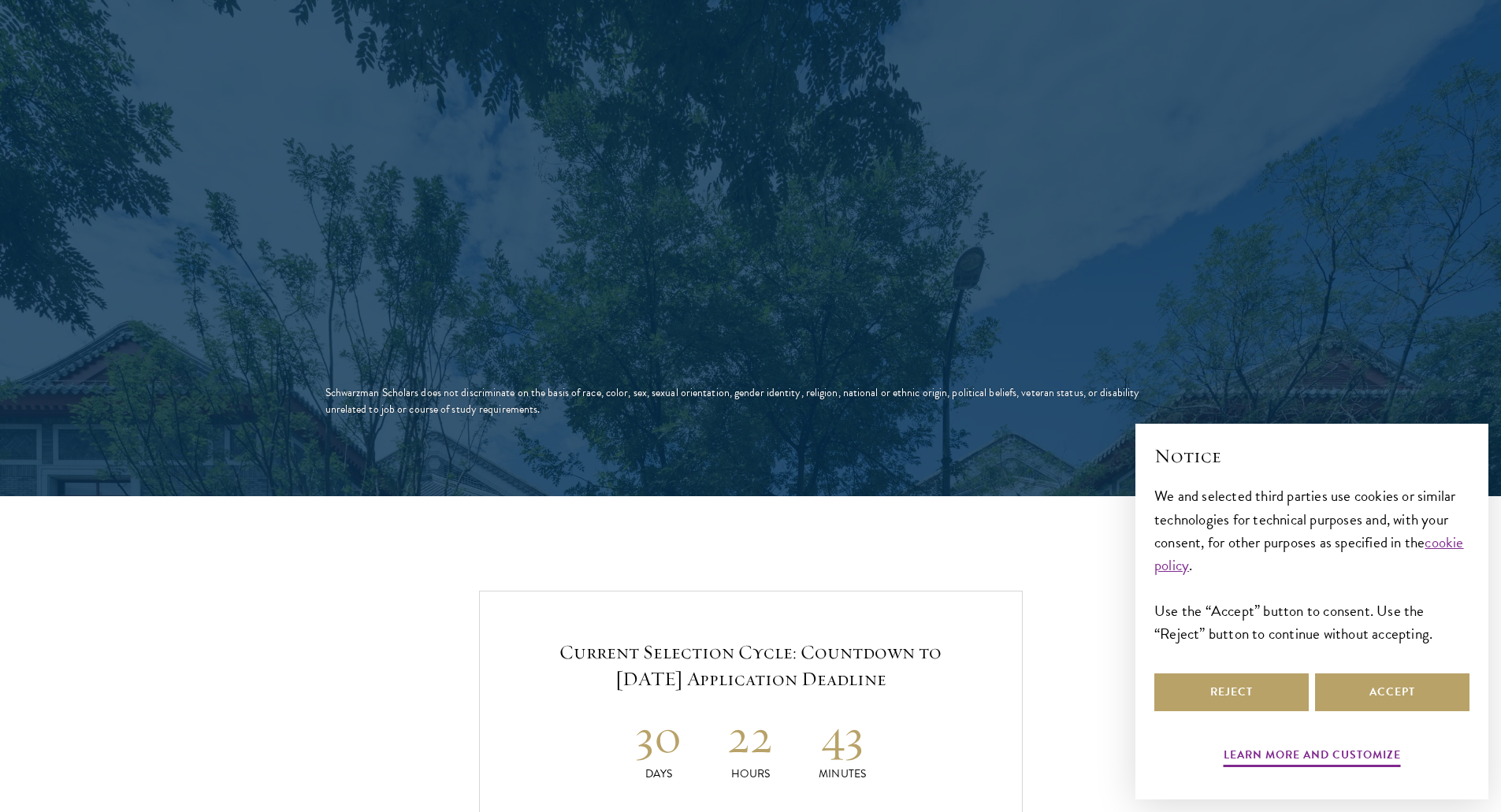
scroll to position [2827, 0]
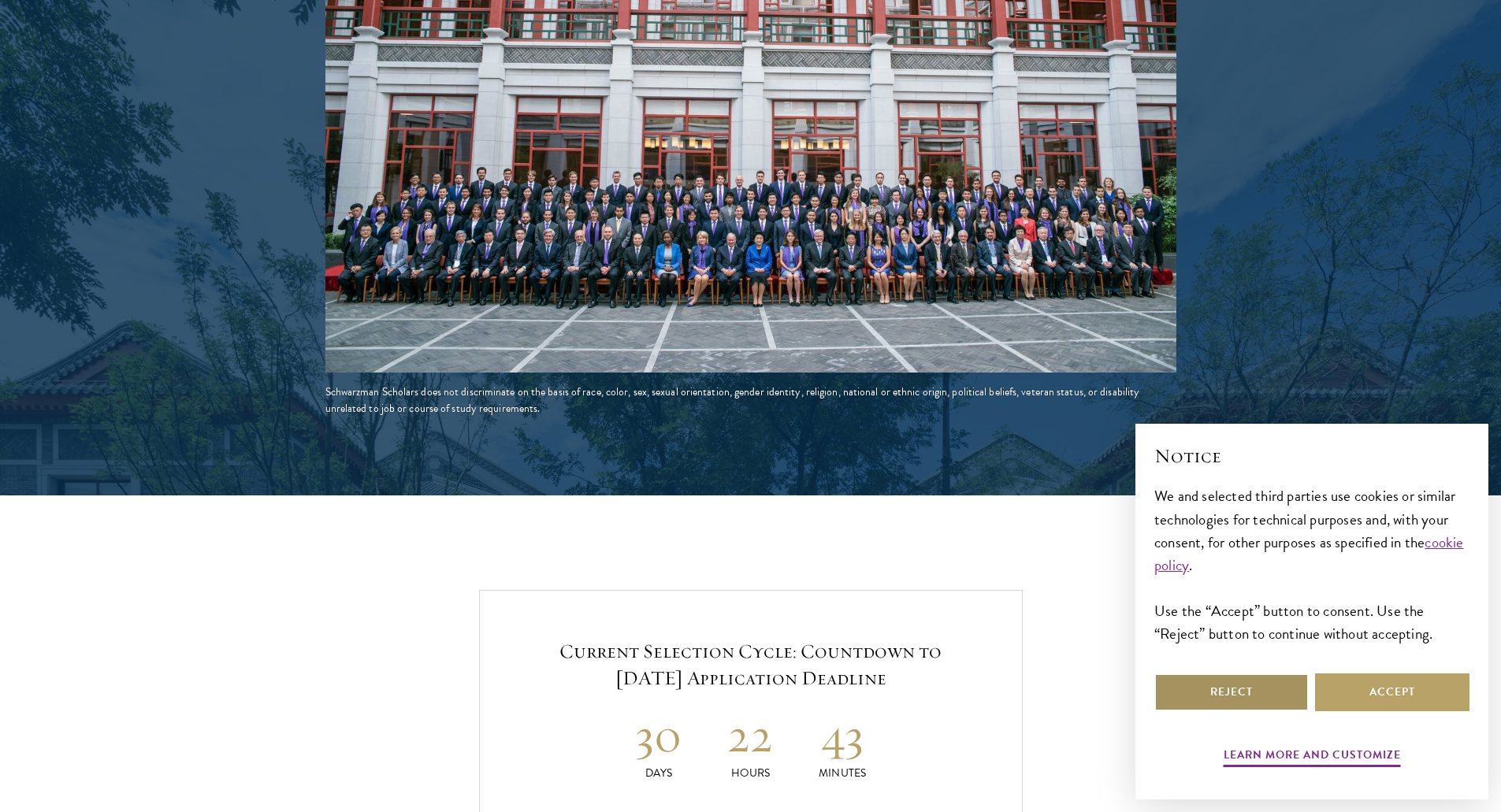
click at [1235, 682] on button "Reject" at bounding box center [1232, 692] width 154 height 38
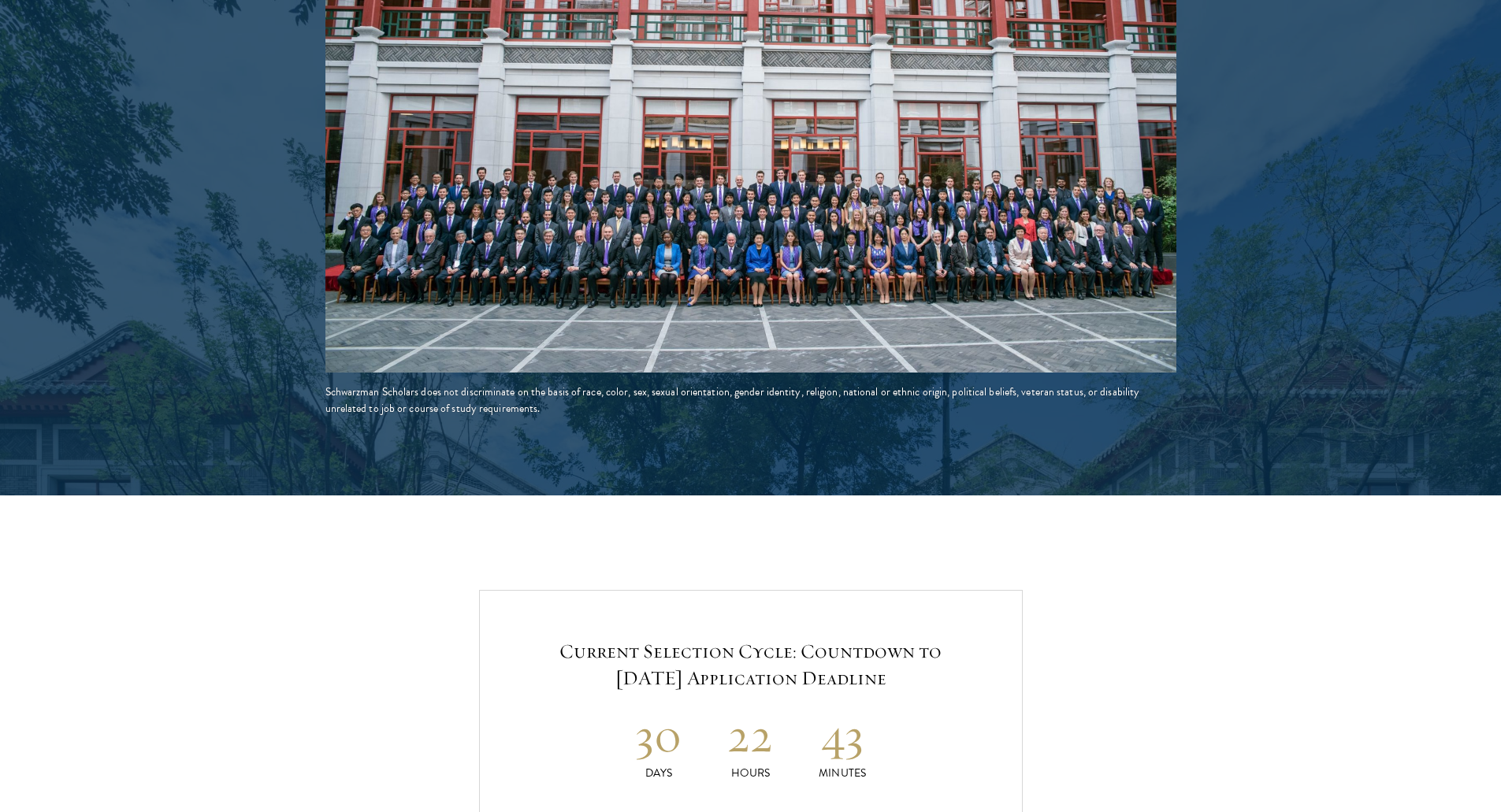
scroll to position [3041, 0]
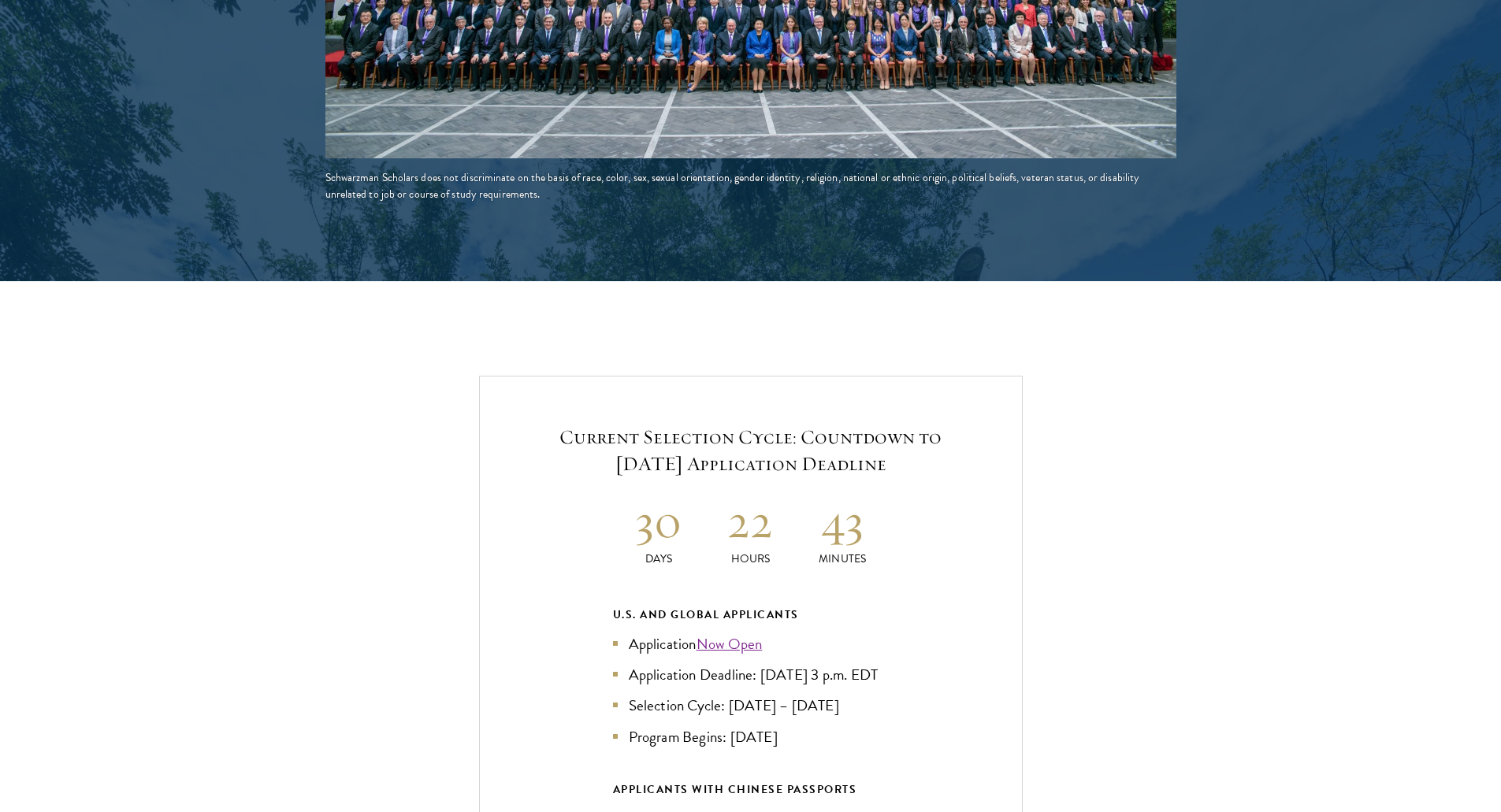
click at [736, 450] on div "Current Selection Cycle: Countdown to September 10, 2025 Application Deadline 3…" at bounding box center [751, 710] width 544 height 670
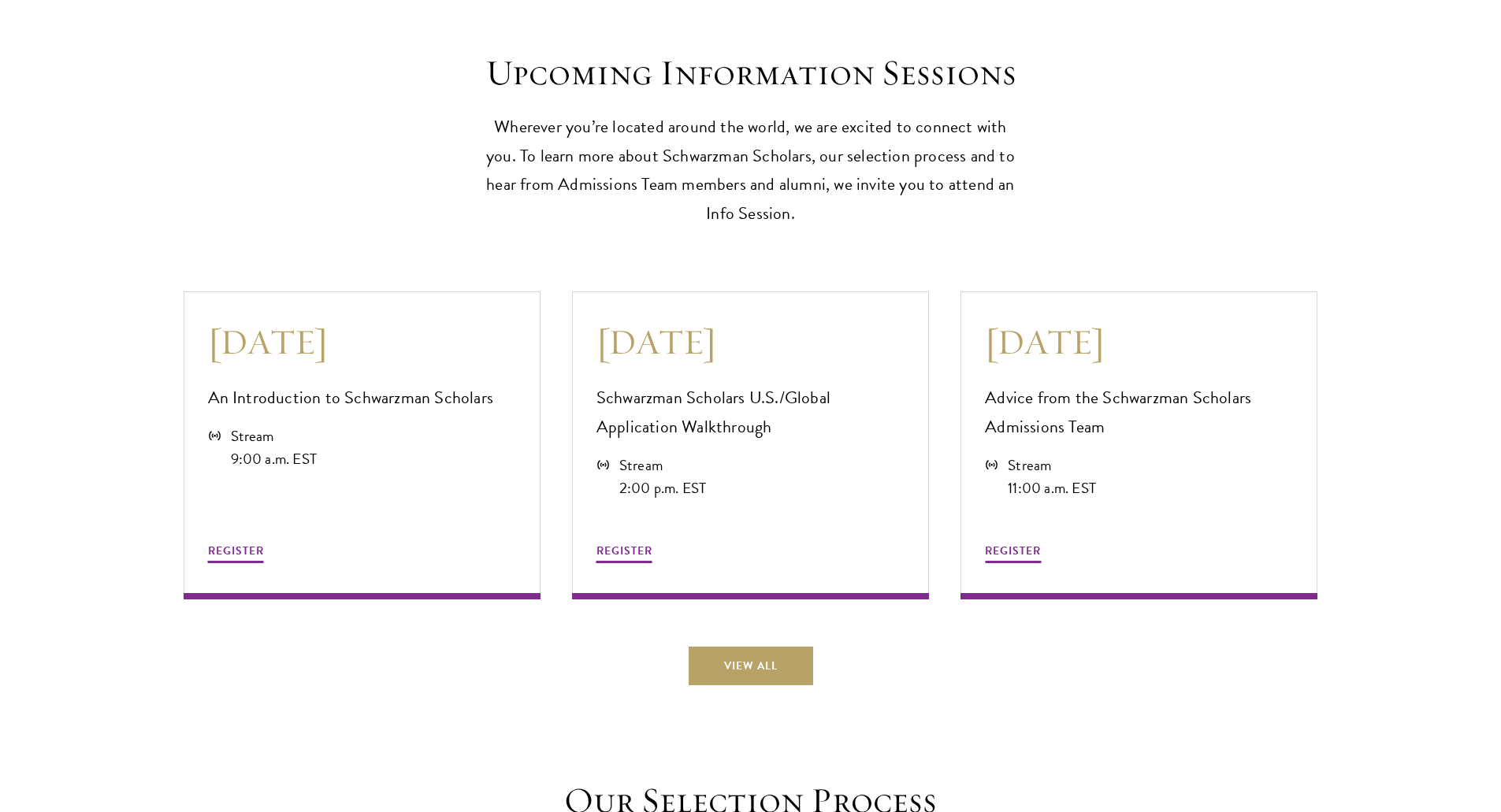
scroll to position [4190, 0]
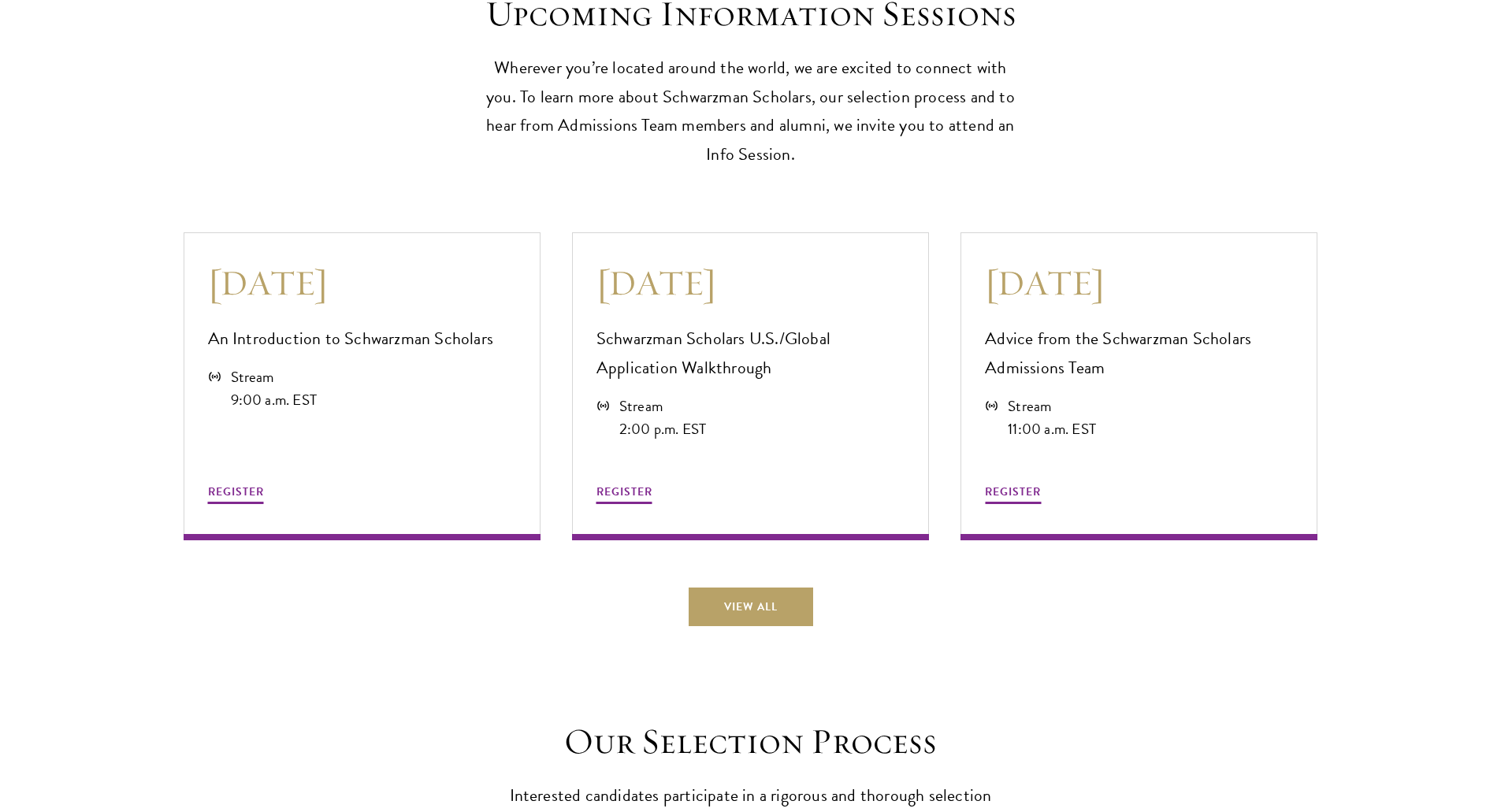
click at [753, 198] on div "Upcoming Information Sessions Wherever you’re located around the world, we are …" at bounding box center [750, 261] width 1501 height 729
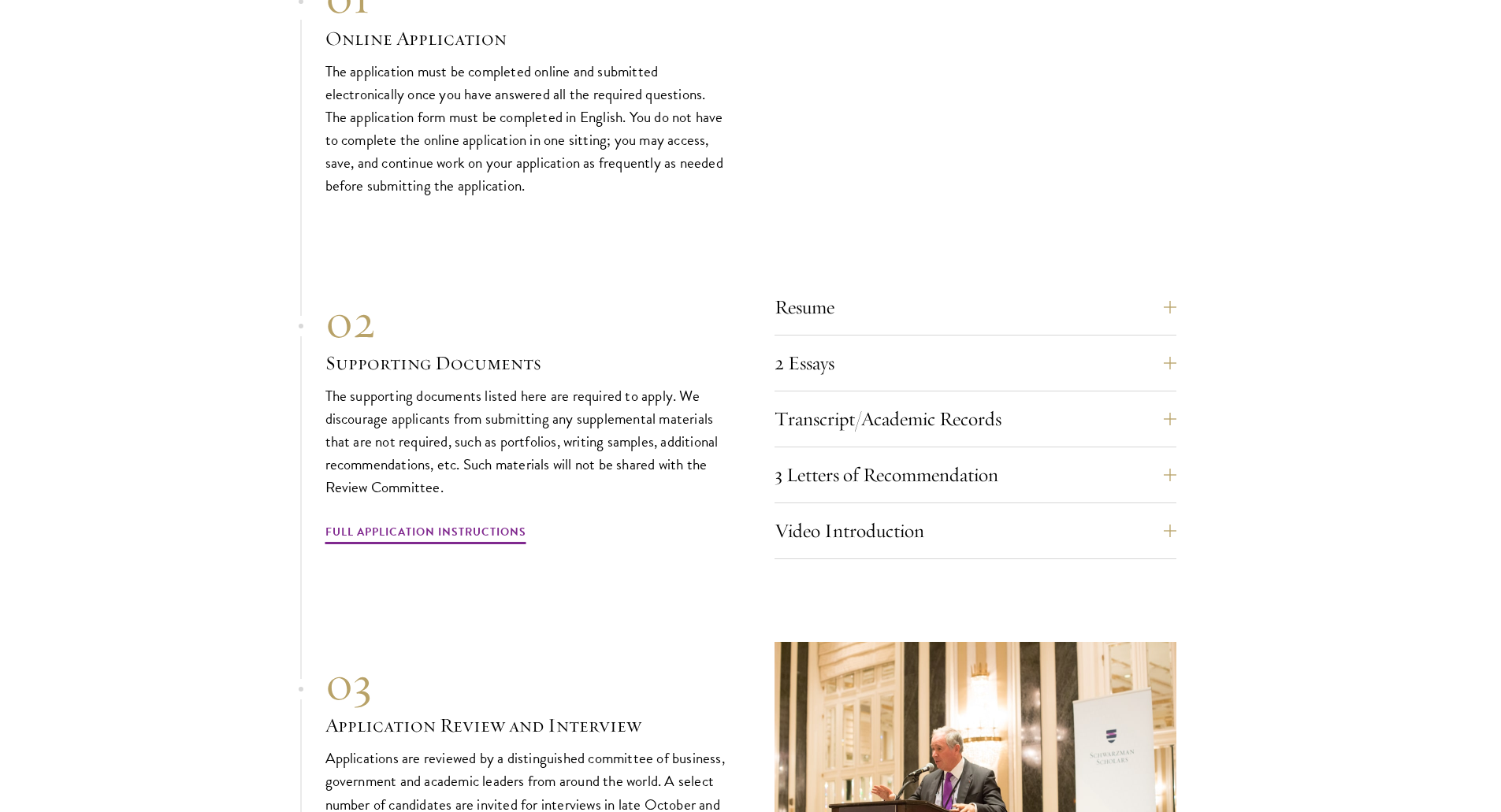
scroll to position [5219, 0]
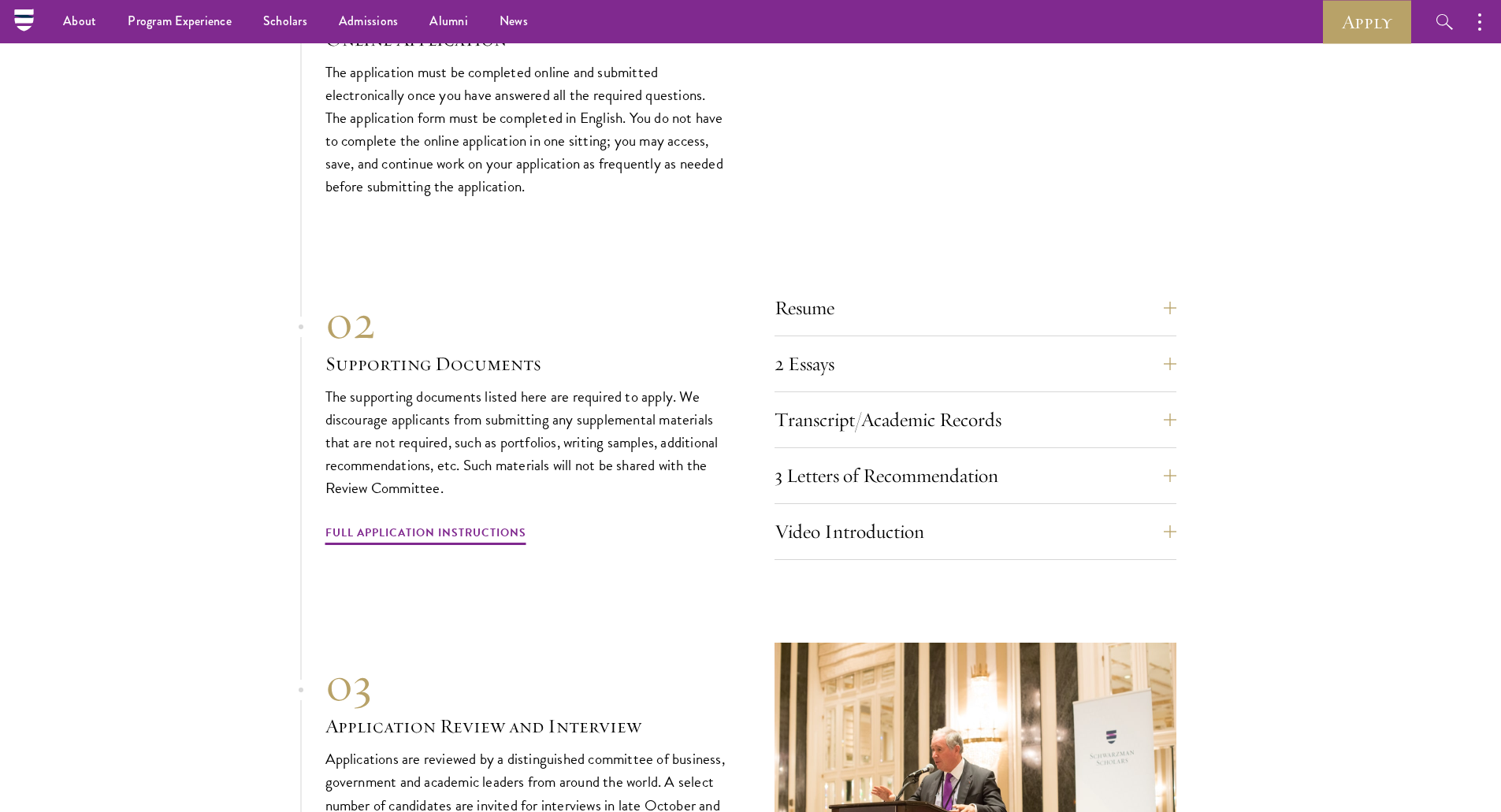
click at [753, 198] on div "01 Online Application 01 Online Application The application must be completed o…" at bounding box center [751, 457] width 851 height 975
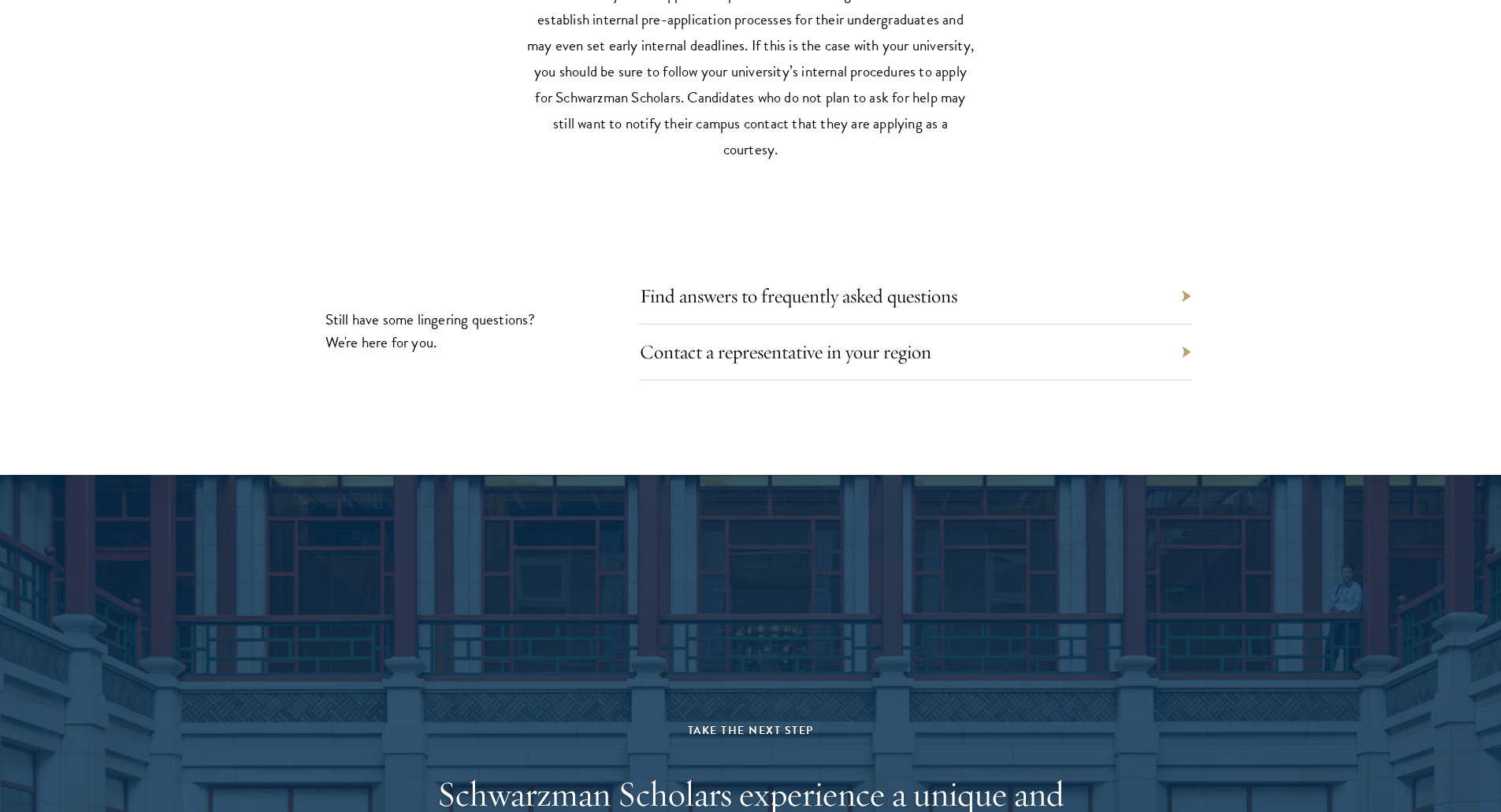
scroll to position [7458, 0]
click at [758, 273] on div "Find answers to frequently asked questions" at bounding box center [916, 295] width 552 height 56
click at [745, 283] on link "Find answers to frequently asked questions" at bounding box center [810, 295] width 318 height 24
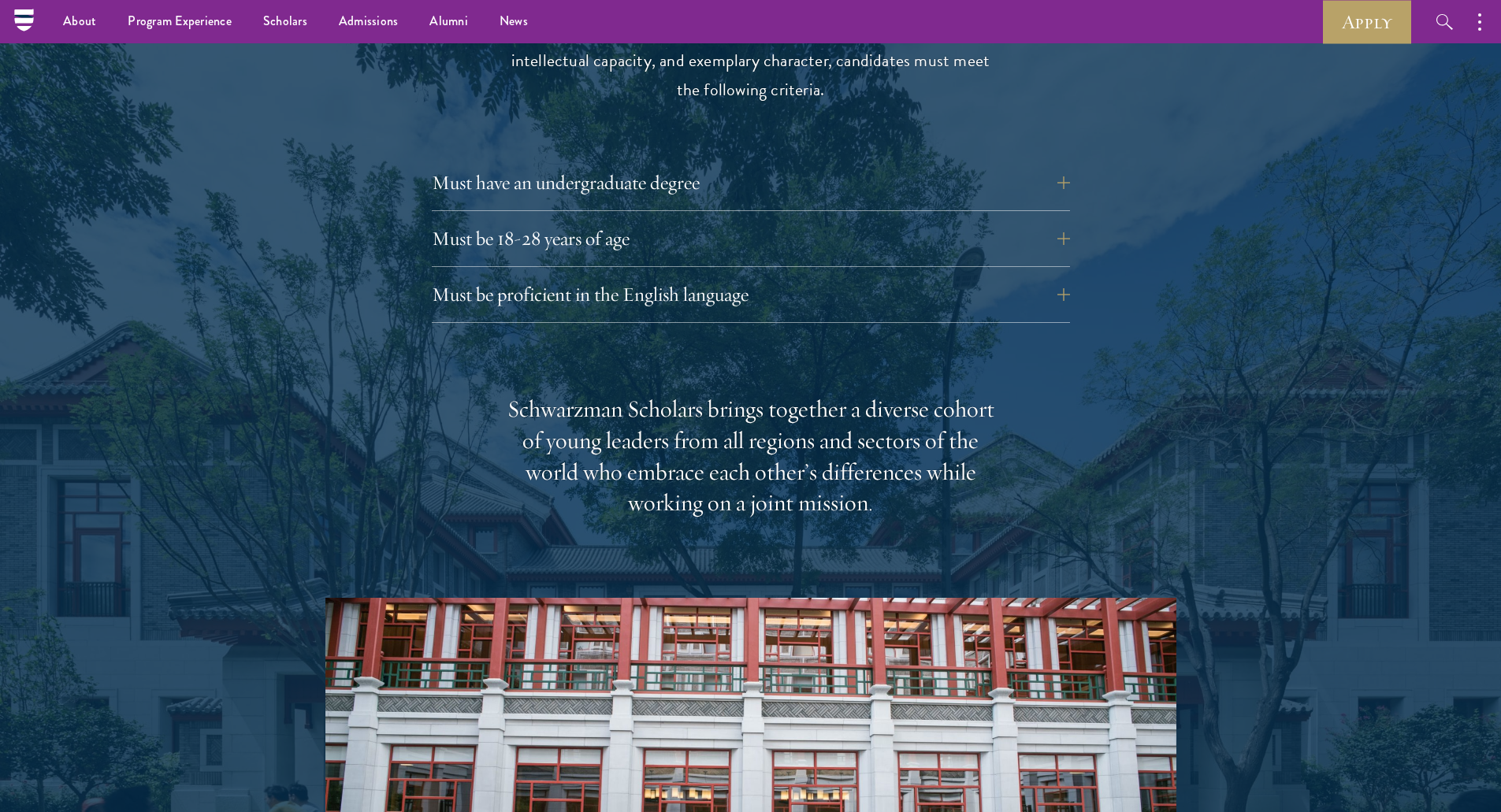
scroll to position [1671, 0]
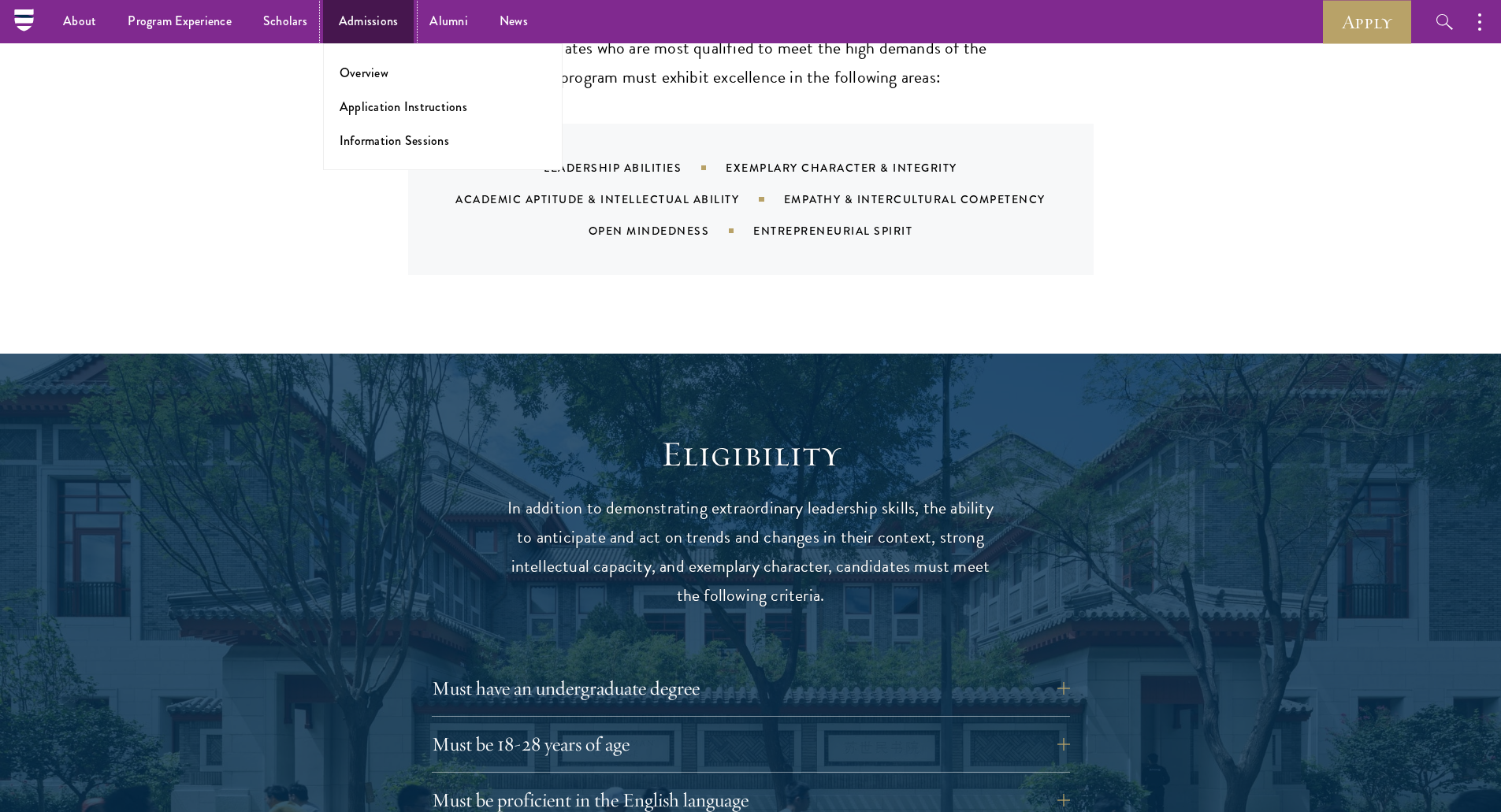
click at [386, 20] on link "Admissions" at bounding box center [369, 21] width 91 height 43
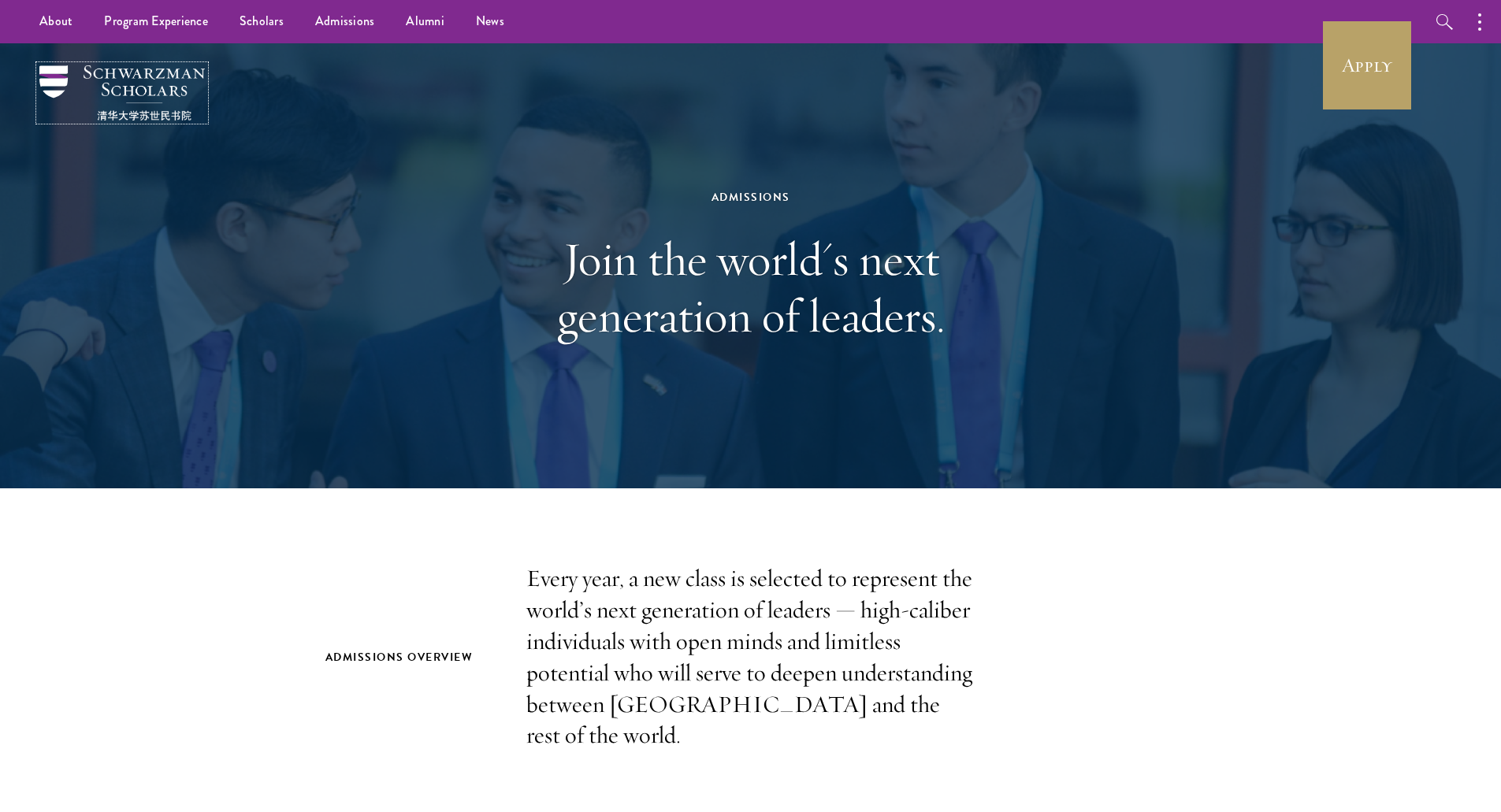
click at [117, 72] on img at bounding box center [122, 93] width 165 height 55
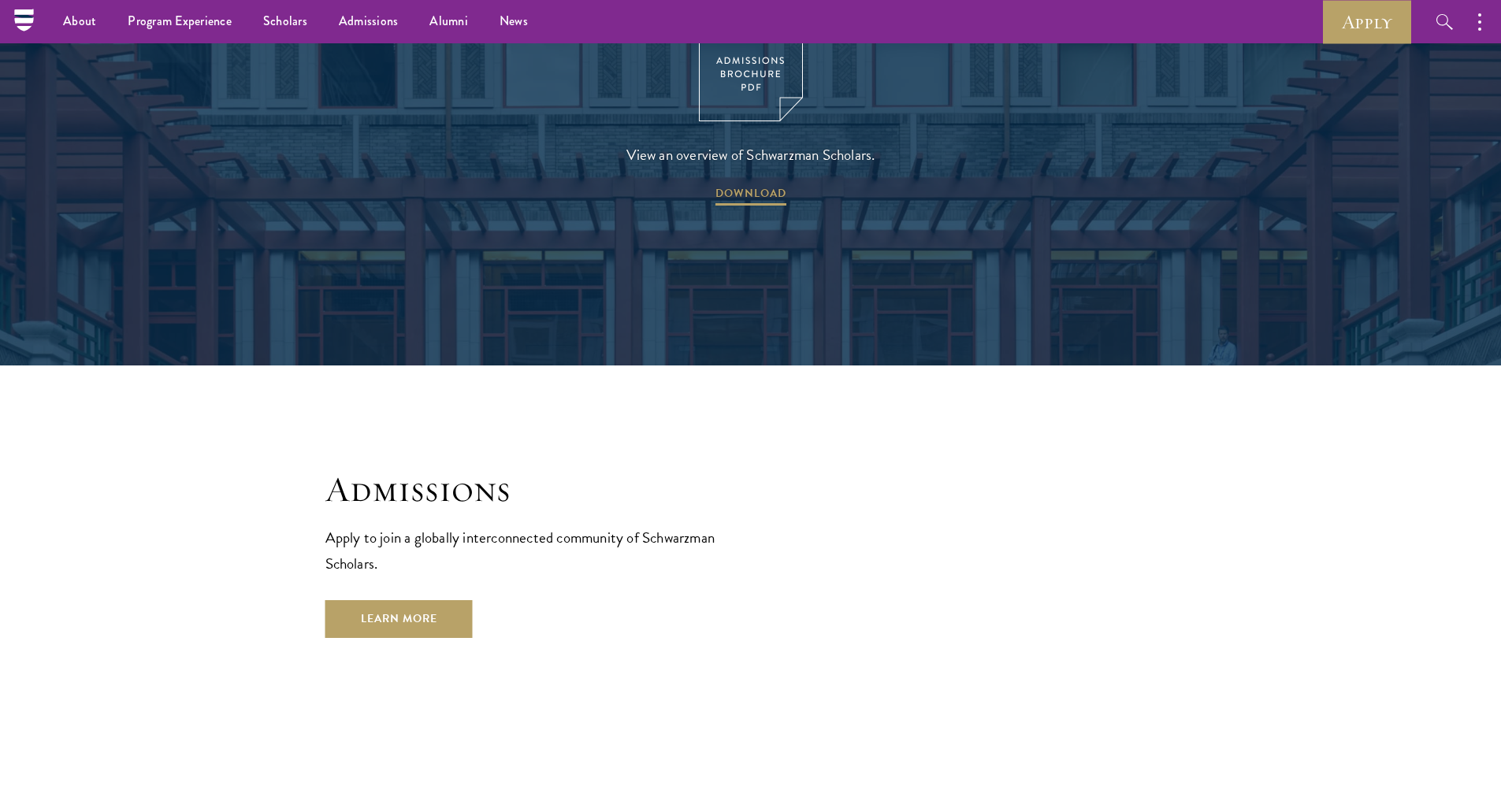
scroll to position [2393, 0]
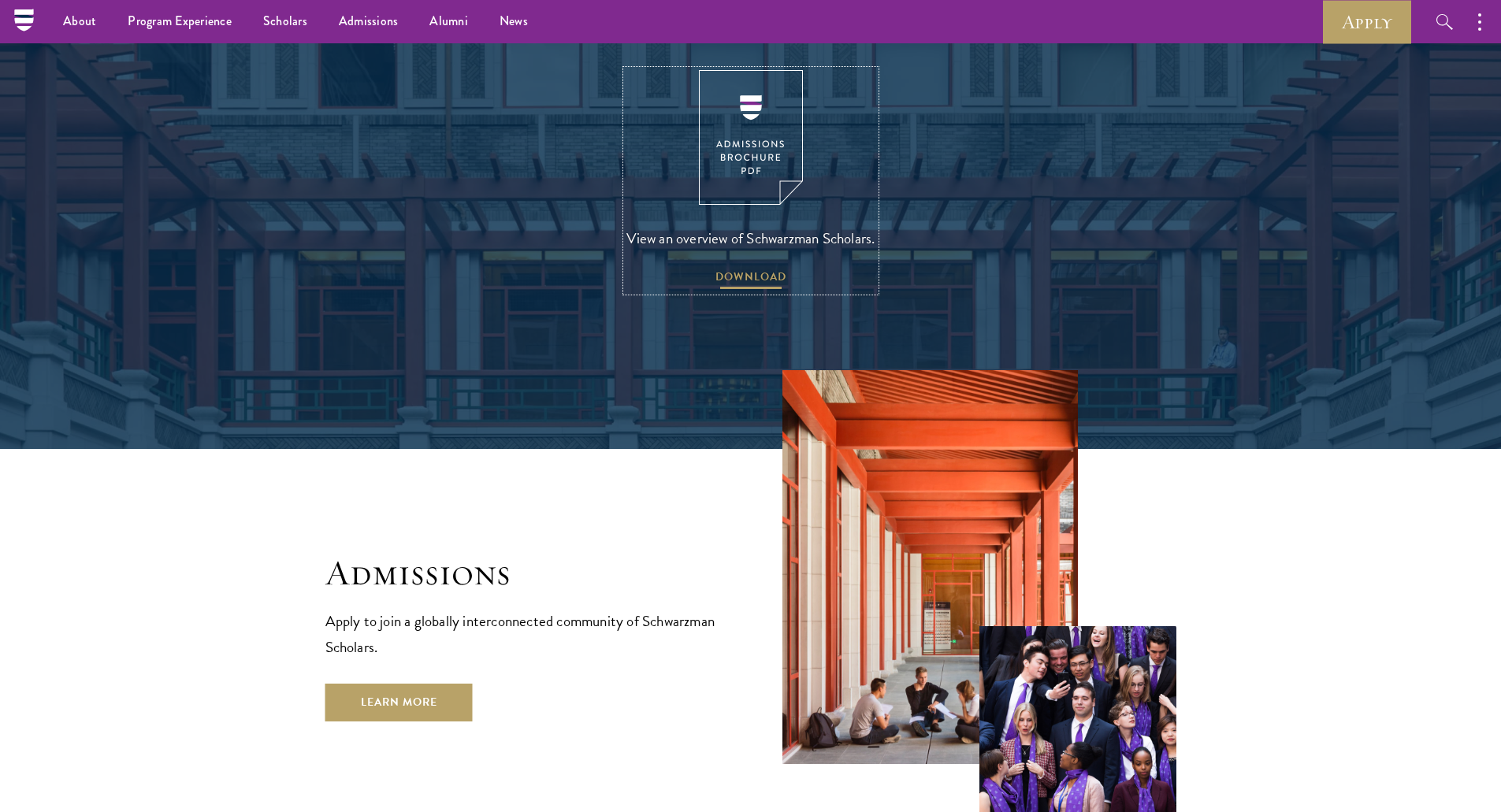
click at [755, 267] on span "DOWNLOAD" at bounding box center [751, 279] width 71 height 24
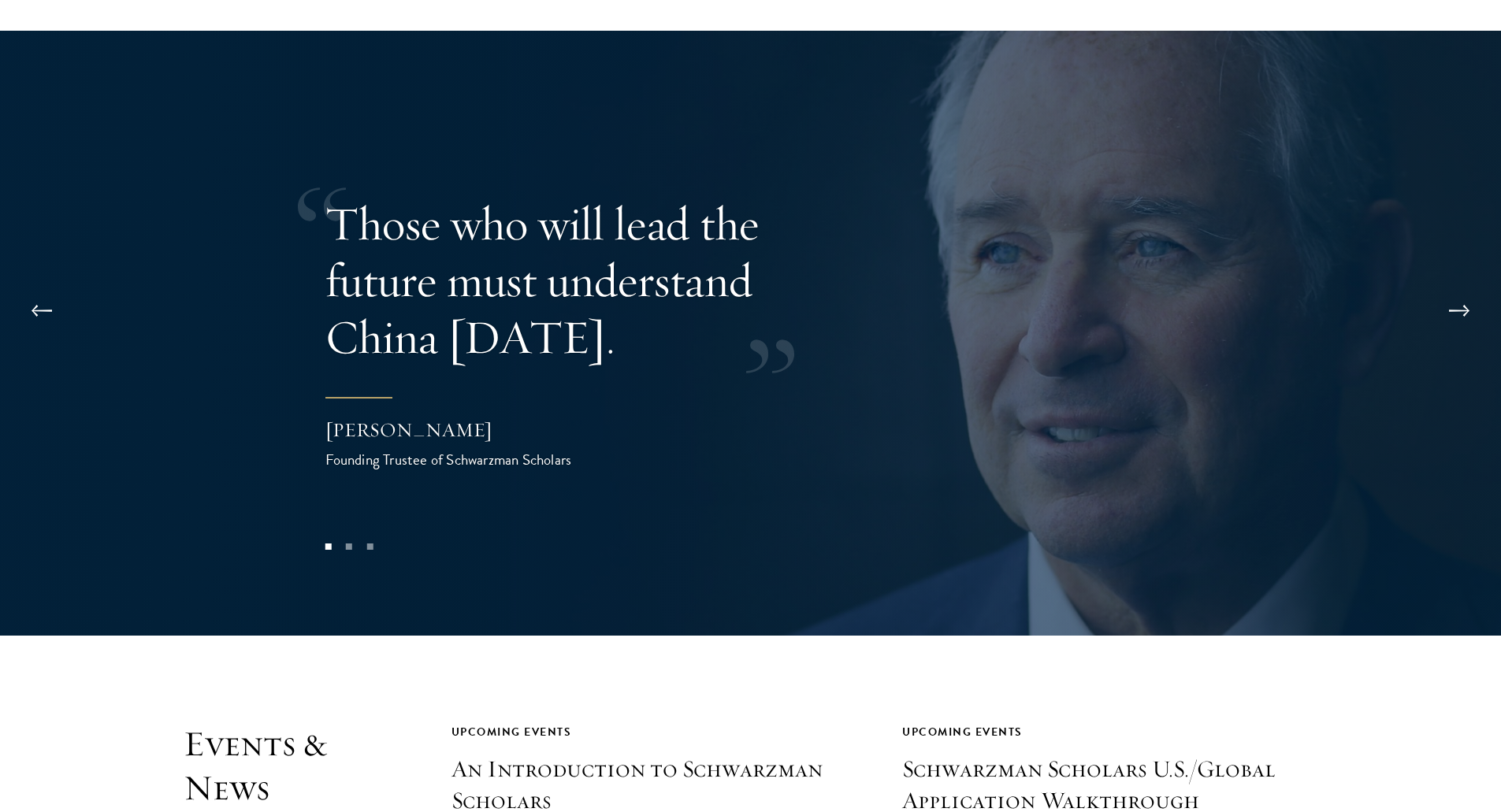
scroll to position [3265, 0]
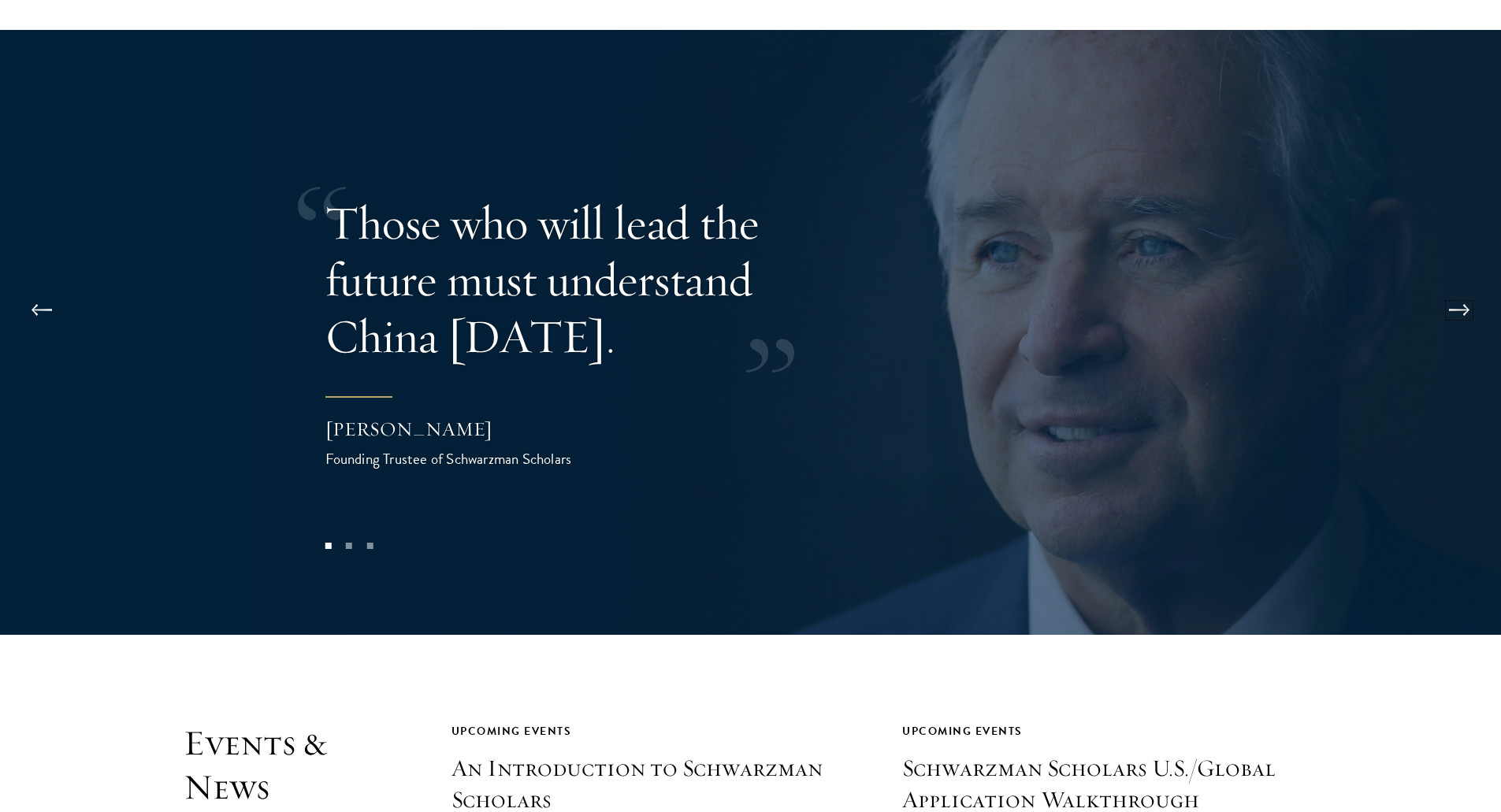
click at [1463, 288] on button at bounding box center [1459, 310] width 52 height 44
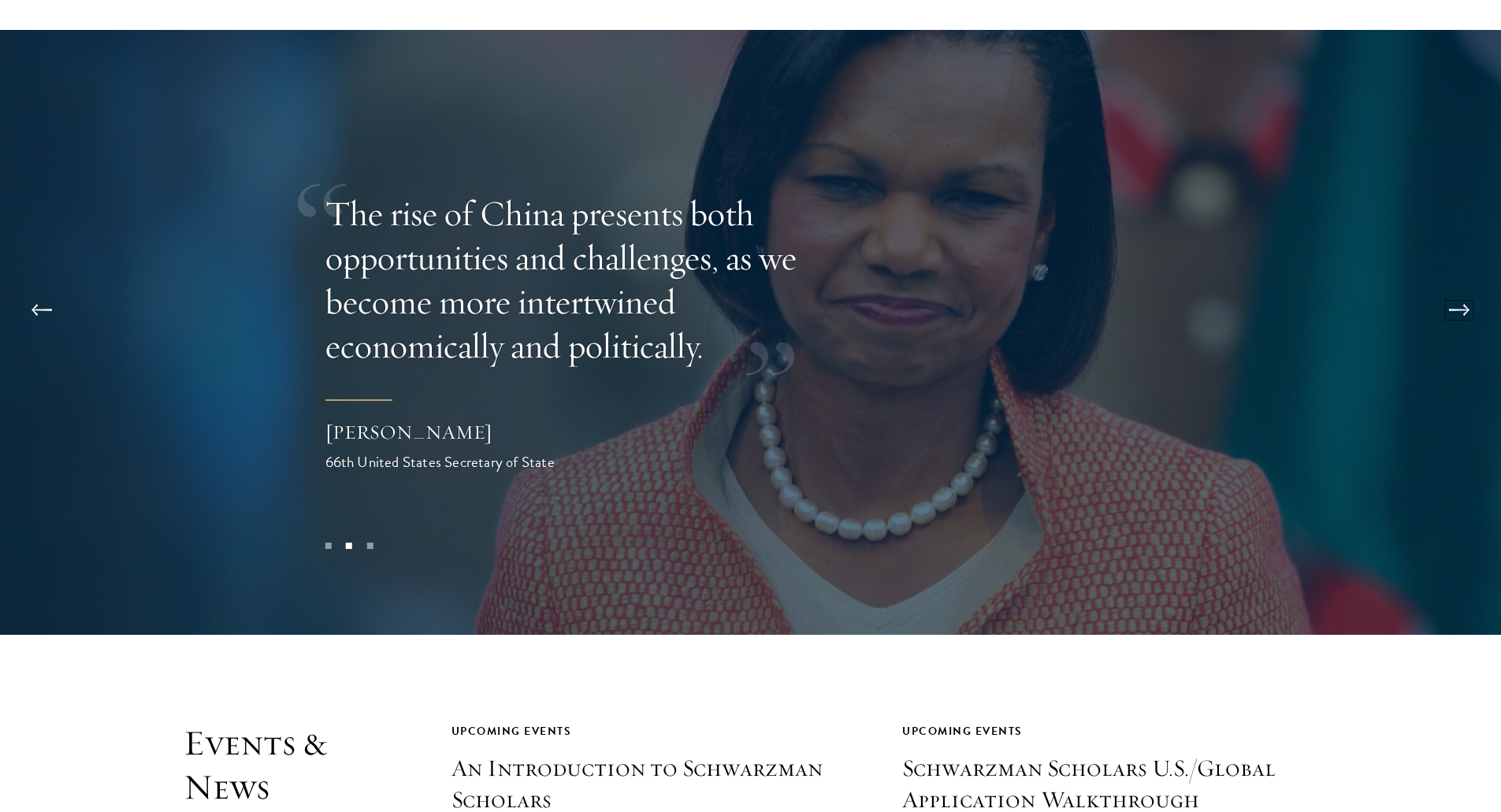
click at [1463, 288] on button at bounding box center [1459, 310] width 52 height 44
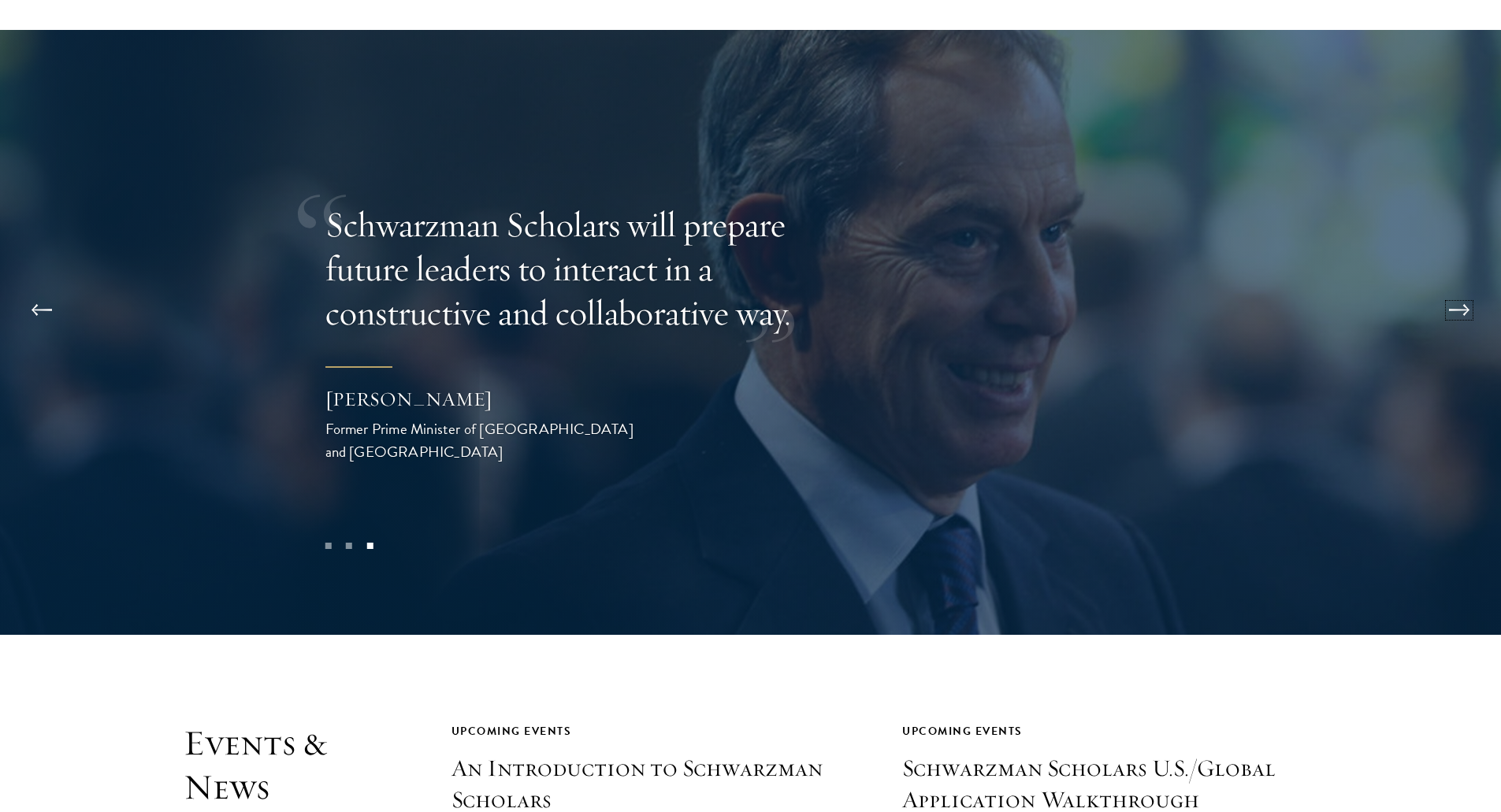
click at [1466, 288] on button at bounding box center [1459, 310] width 52 height 44
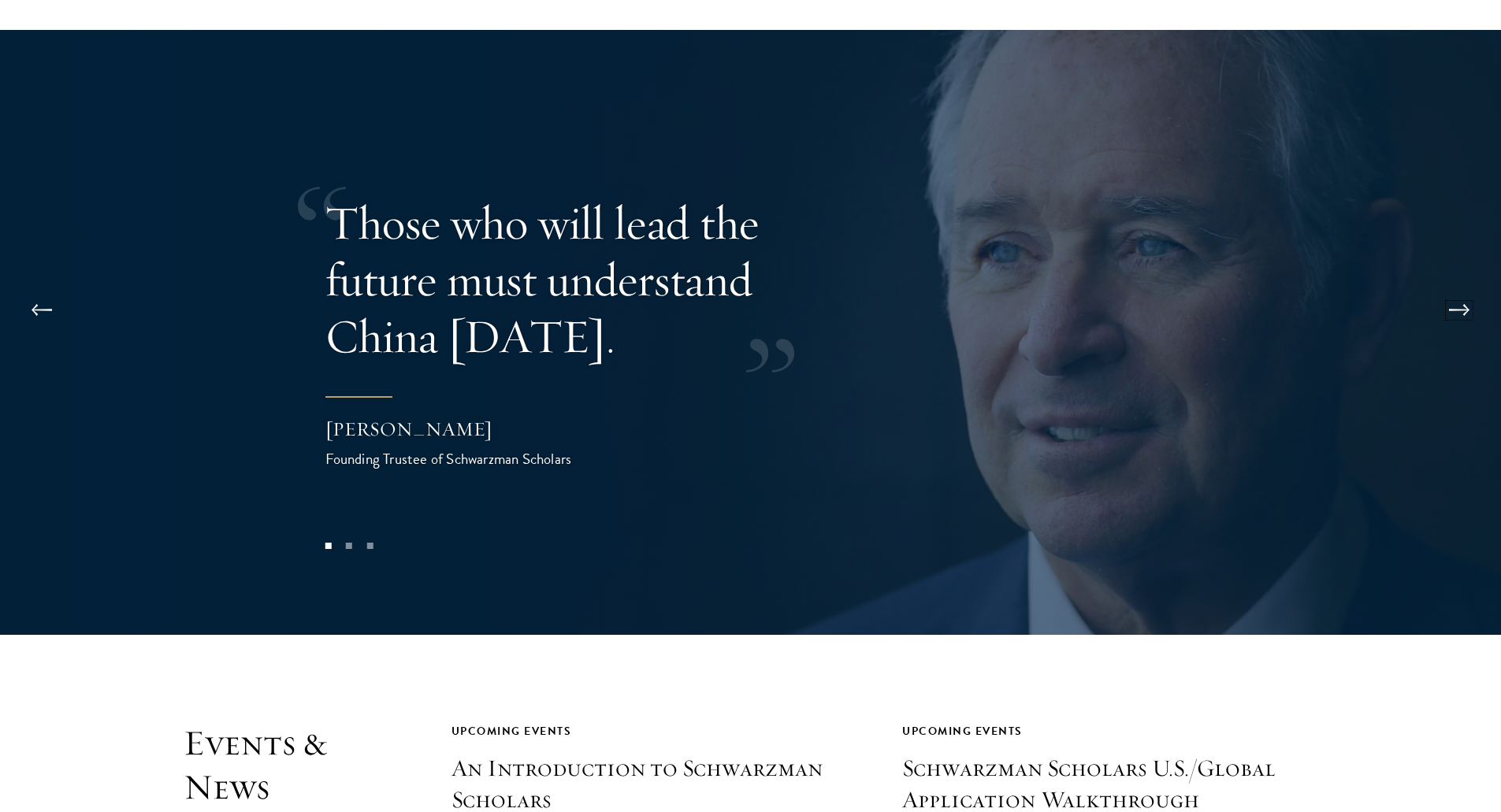
click at [1467, 288] on button at bounding box center [1459, 310] width 52 height 44
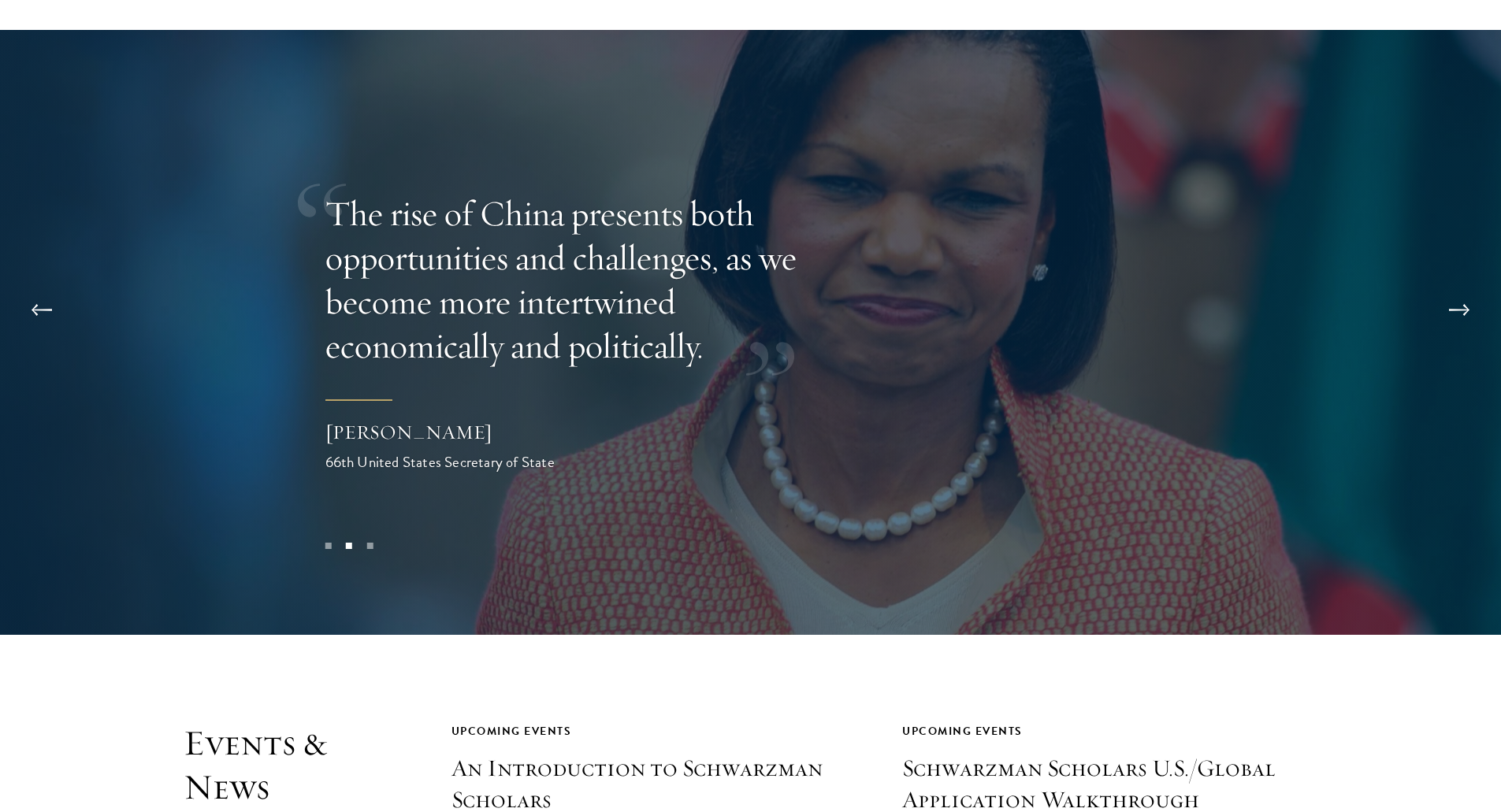
click at [780, 577] on div at bounding box center [750, 332] width 1501 height 605
drag, startPoint x: 780, startPoint y: 577, endPoint x: 767, endPoint y: 560, distance: 21.4
click at [767, 560] on div at bounding box center [750, 332] width 1501 height 605
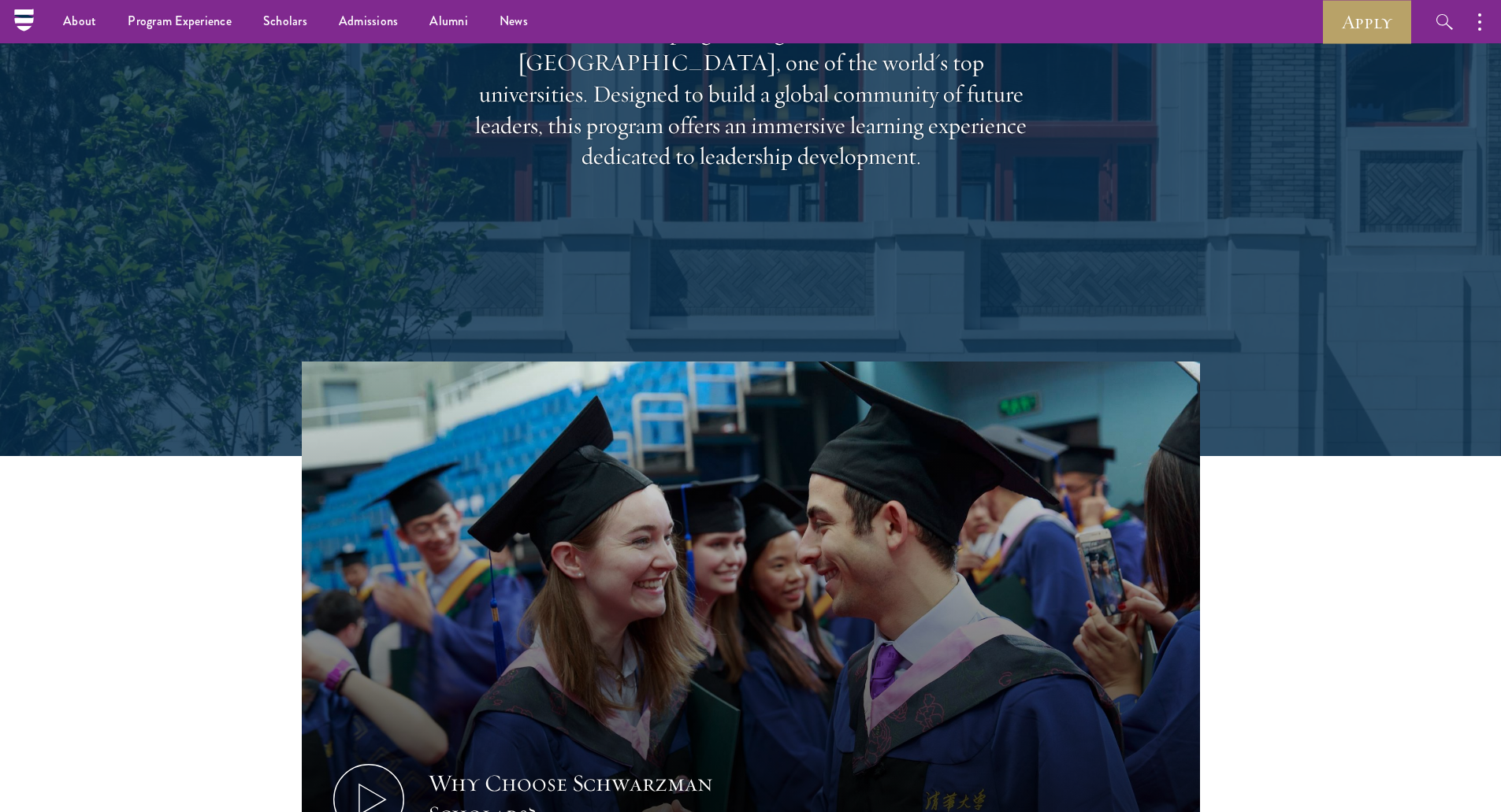
scroll to position [0, 0]
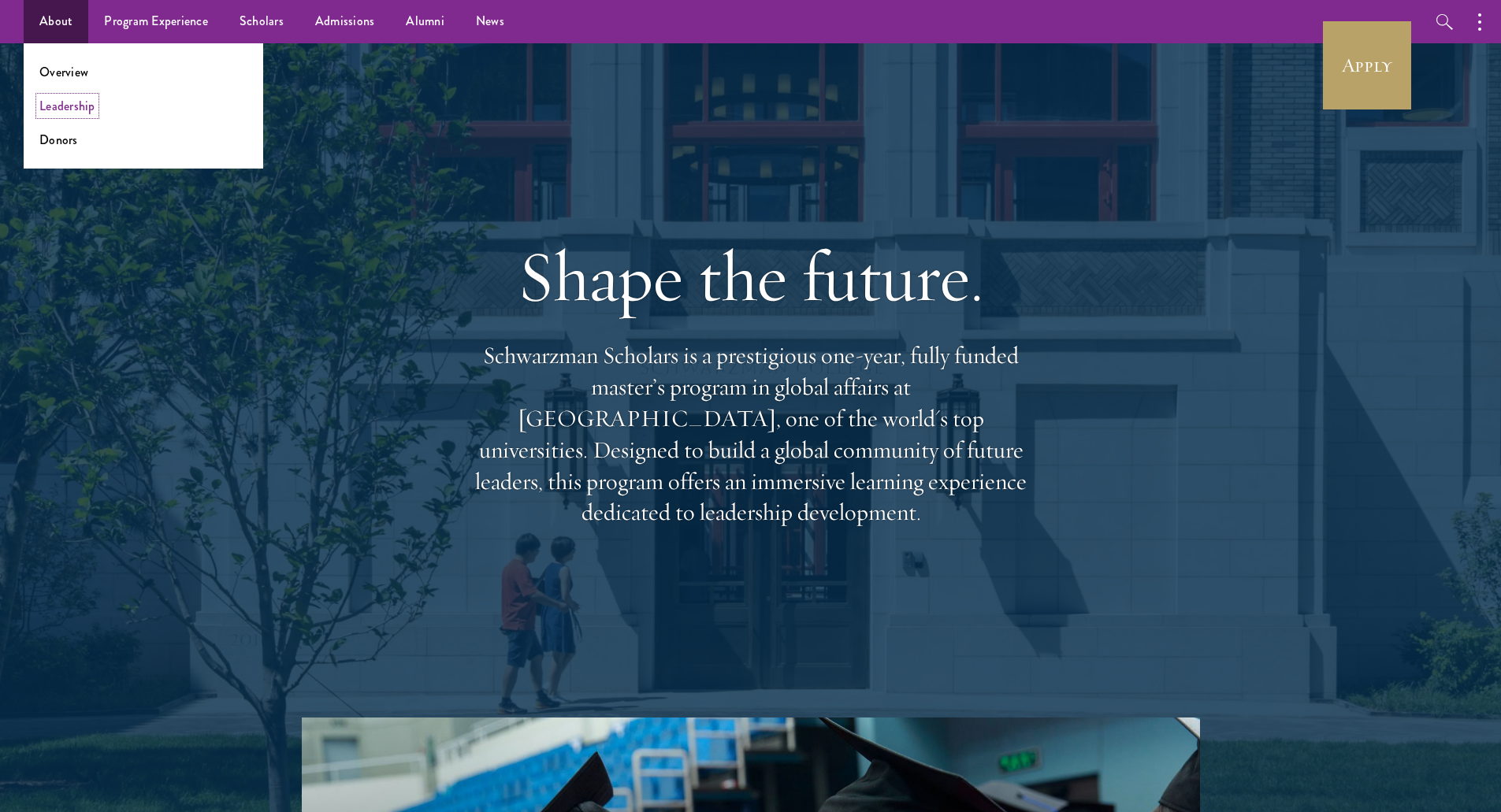
click at [56, 106] on link "Leadership" at bounding box center [67, 106] width 56 height 18
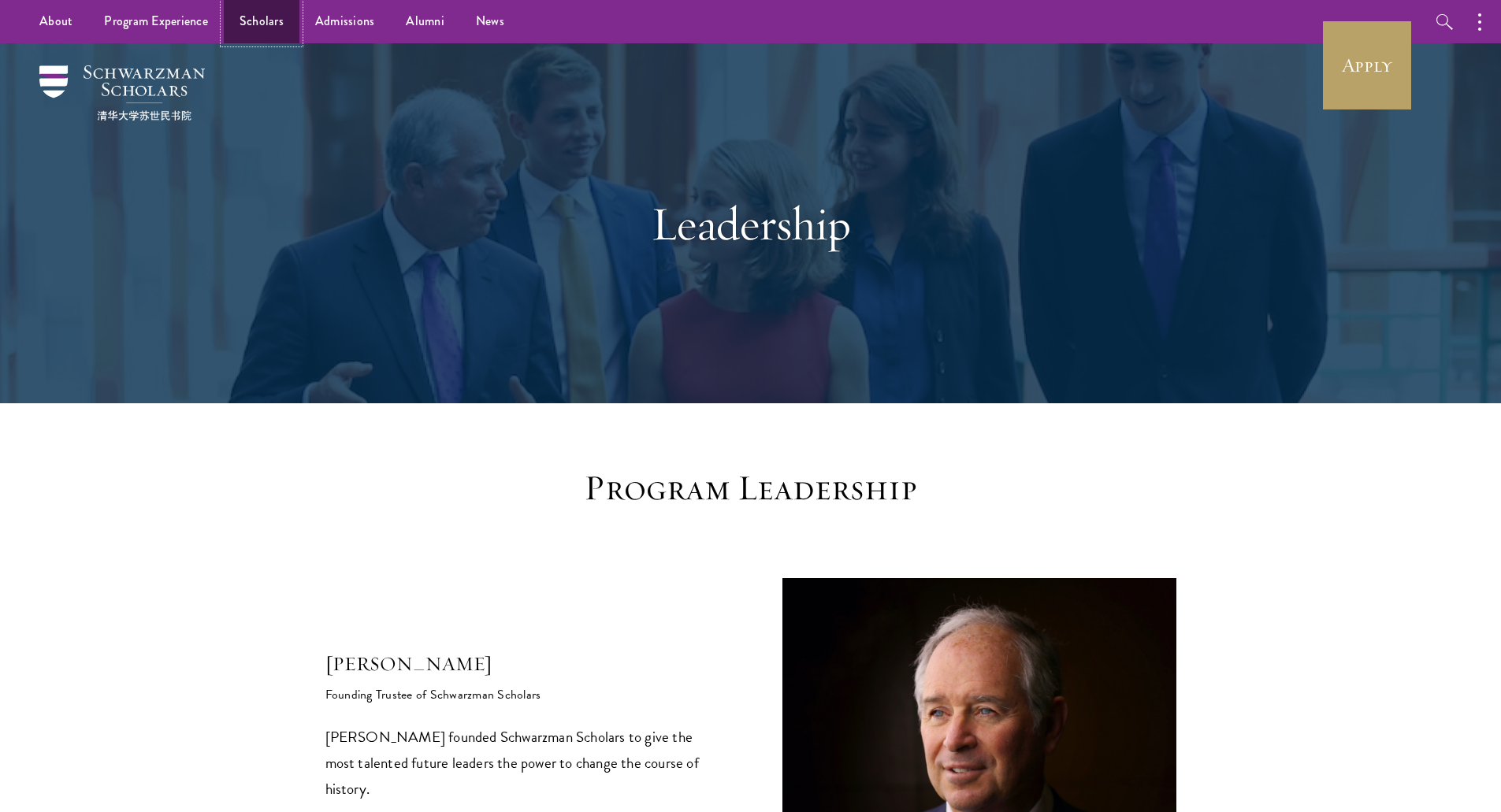
click at [266, 3] on link "Scholars" at bounding box center [262, 21] width 76 height 43
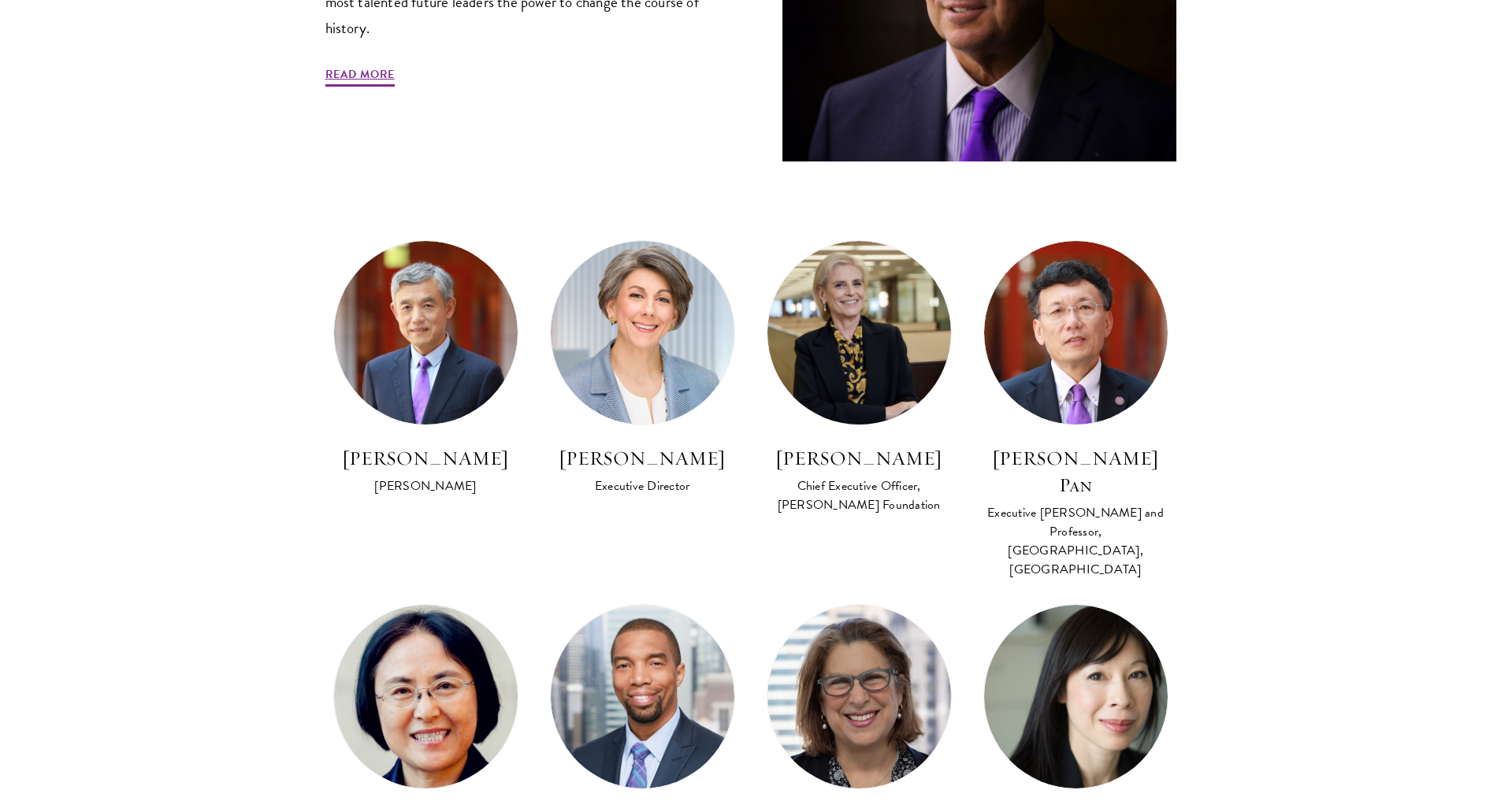
scroll to position [762, 0]
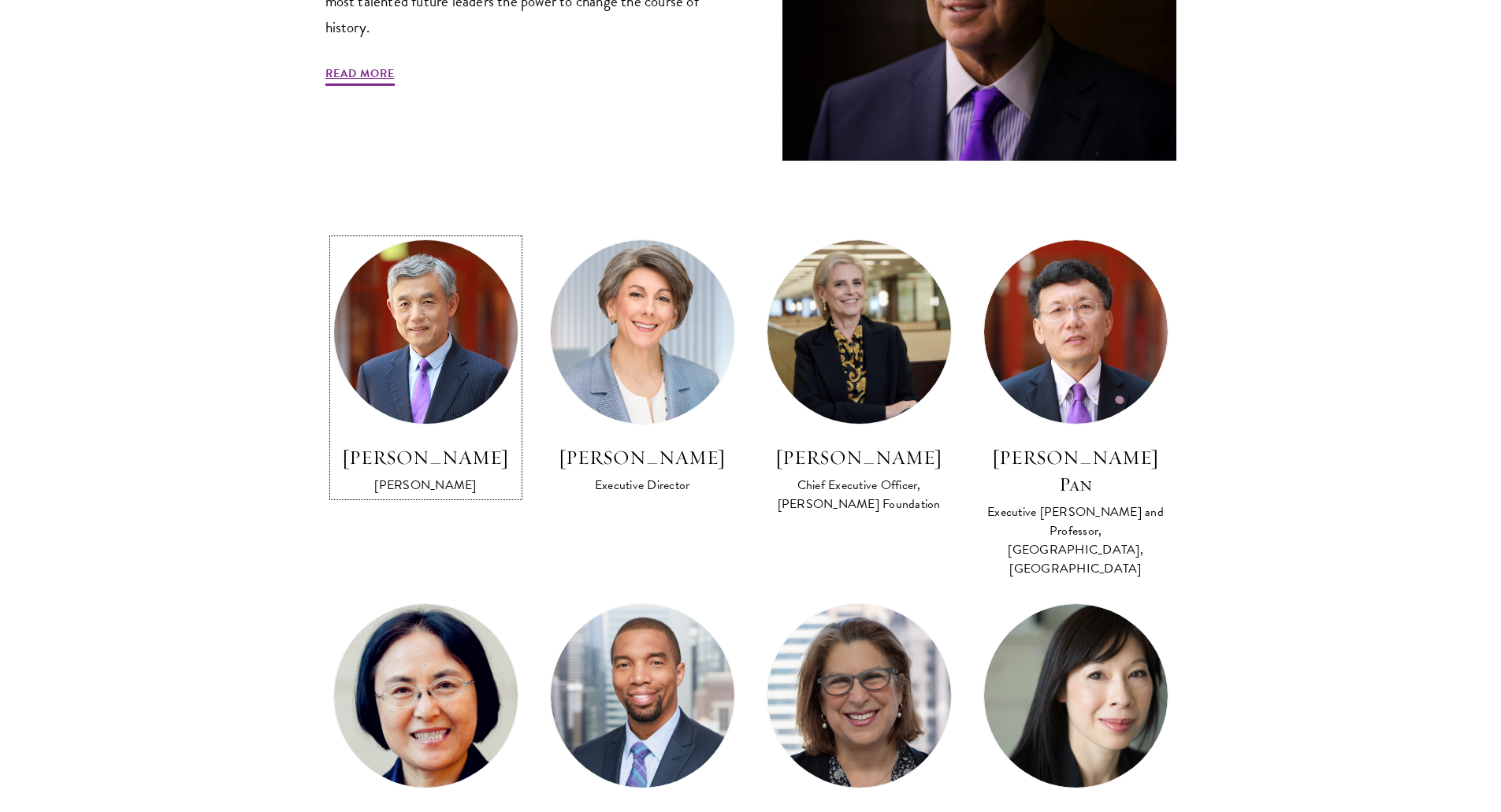
click at [366, 343] on img at bounding box center [425, 332] width 202 height 202
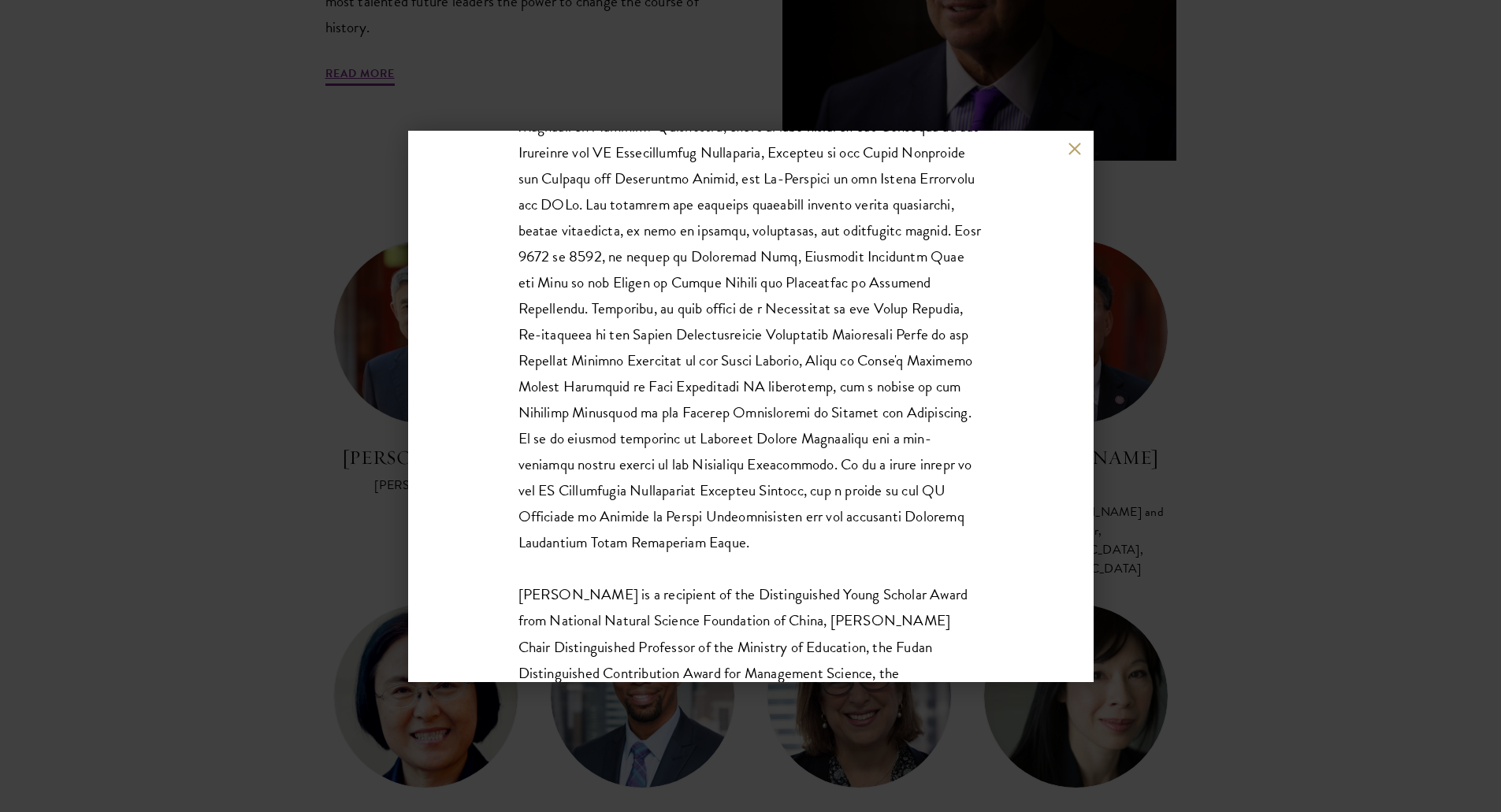
scroll to position [522, 0]
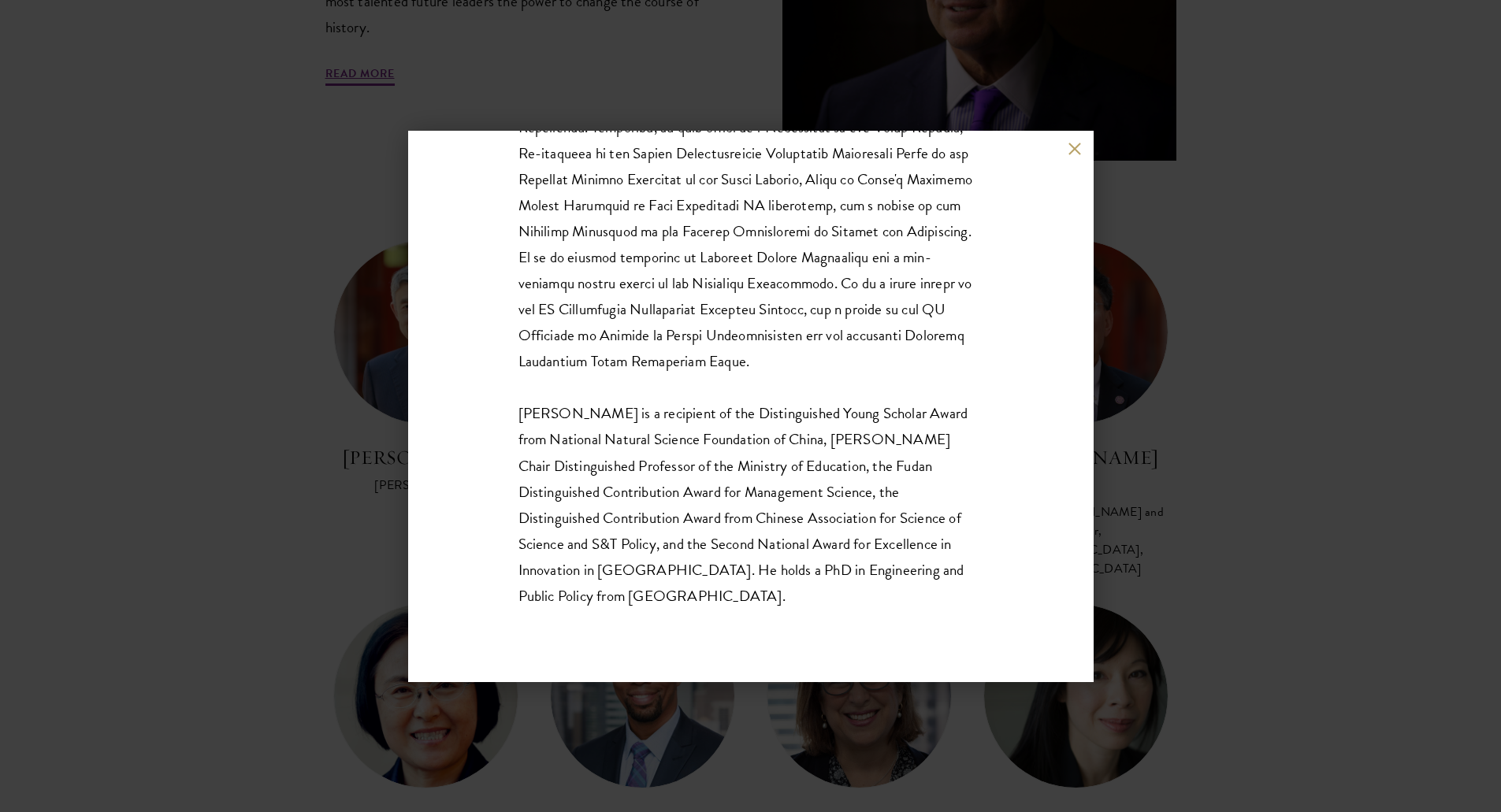
click at [793, 753] on div "Lan Xue Dean Dr. Xue is a recipient of the Distinguished Young Scholar Award fr…" at bounding box center [750, 406] width 1501 height 812
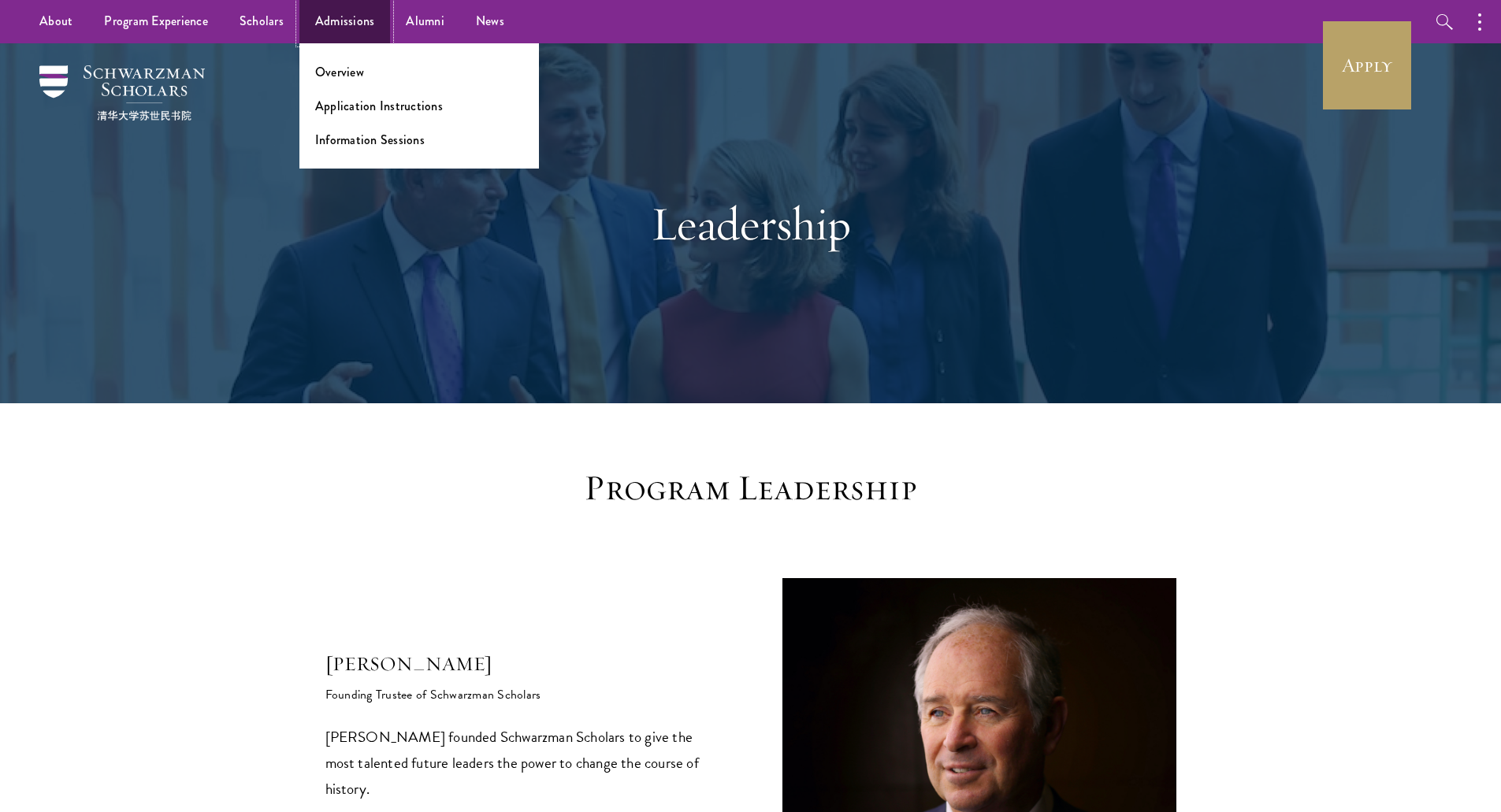
click at [370, 27] on link "Admissions" at bounding box center [345, 21] width 91 height 43
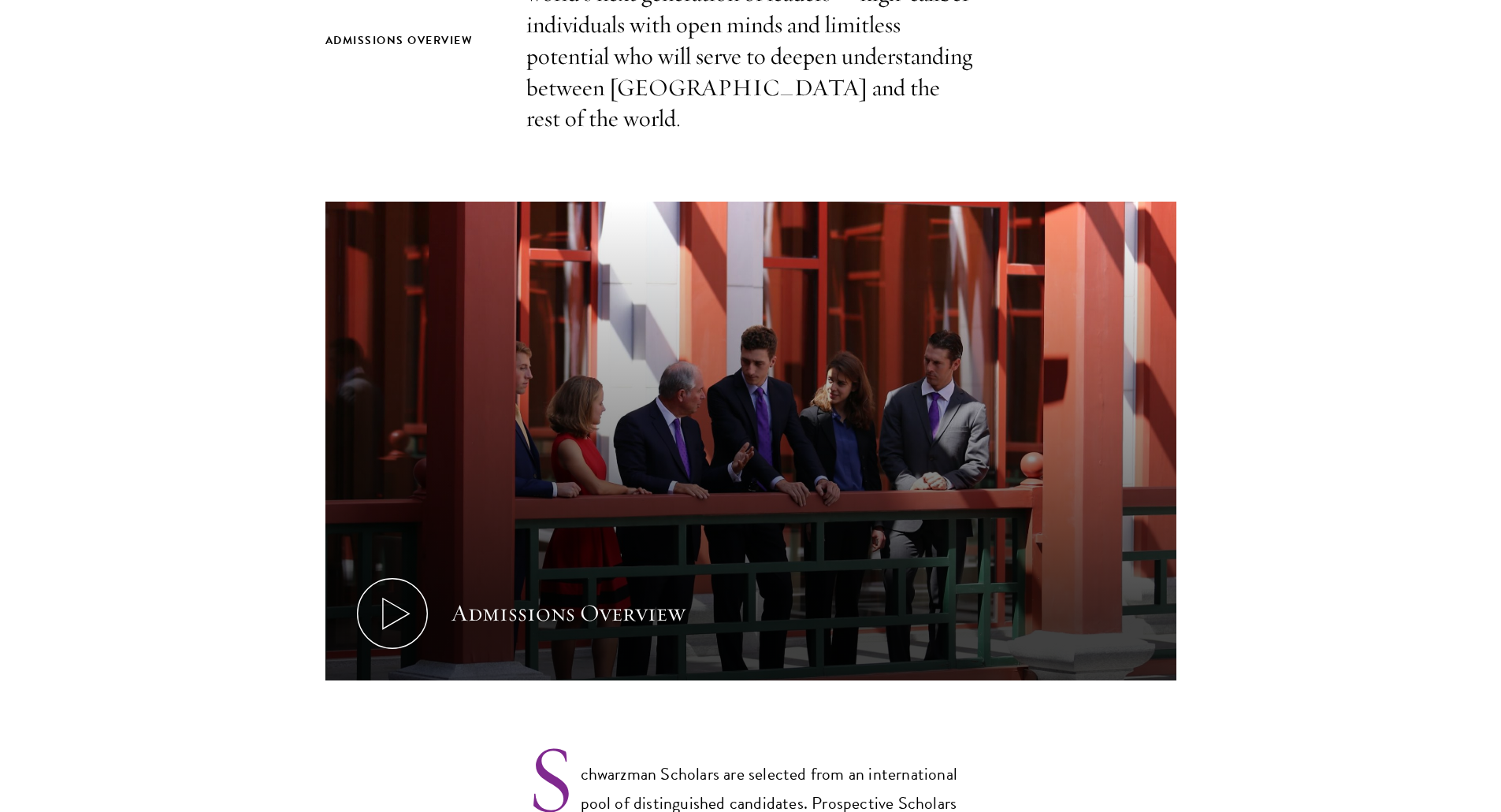
scroll to position [617, 0]
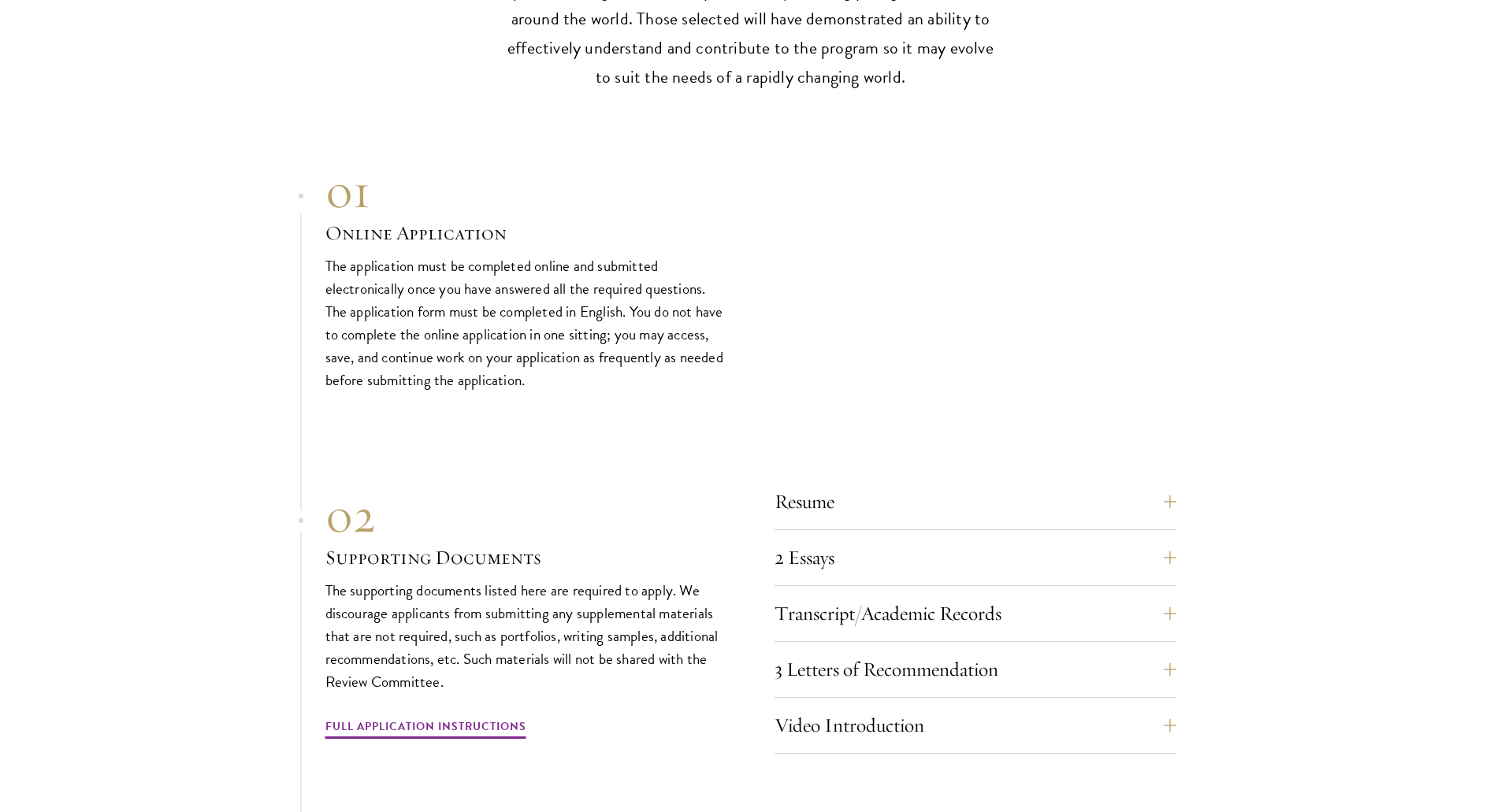
scroll to position [5026, 0]
drag, startPoint x: 784, startPoint y: 358, endPoint x: 771, endPoint y: 488, distance: 130.6
click at [771, 488] on div "Resume A current version of your resume or CV (maximum 2 pages). 2 Essays The t…" at bounding box center [751, 613] width 851 height 280
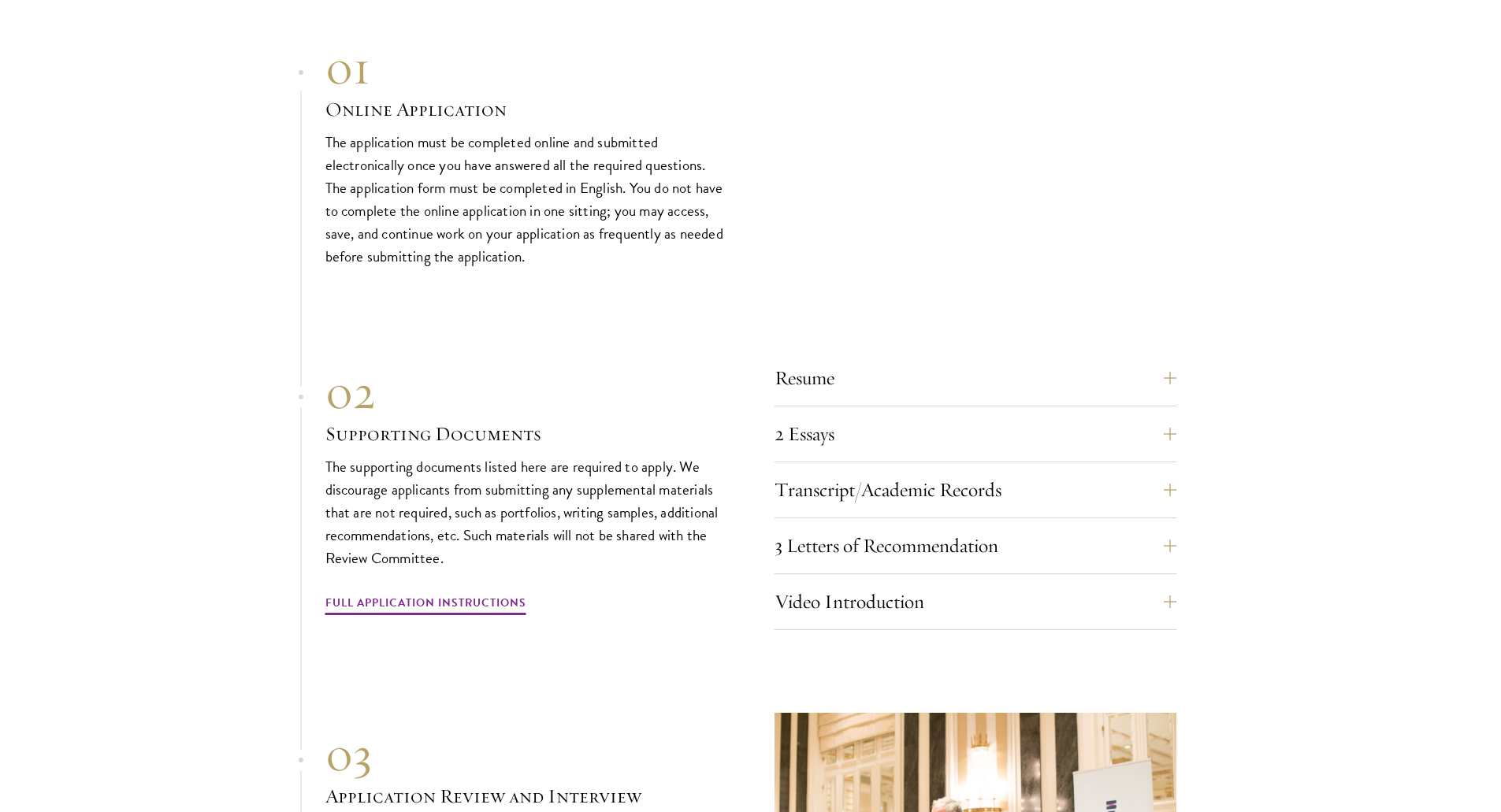
click at [801, 515] on div "Resume A current version of your resume or CV (maximum 2 pages). 2 Essays The t…" at bounding box center [975, 495] width 402 height 271
click at [793, 528] on button "3 Letters of Recommendation" at bounding box center [987, 546] width 402 height 38
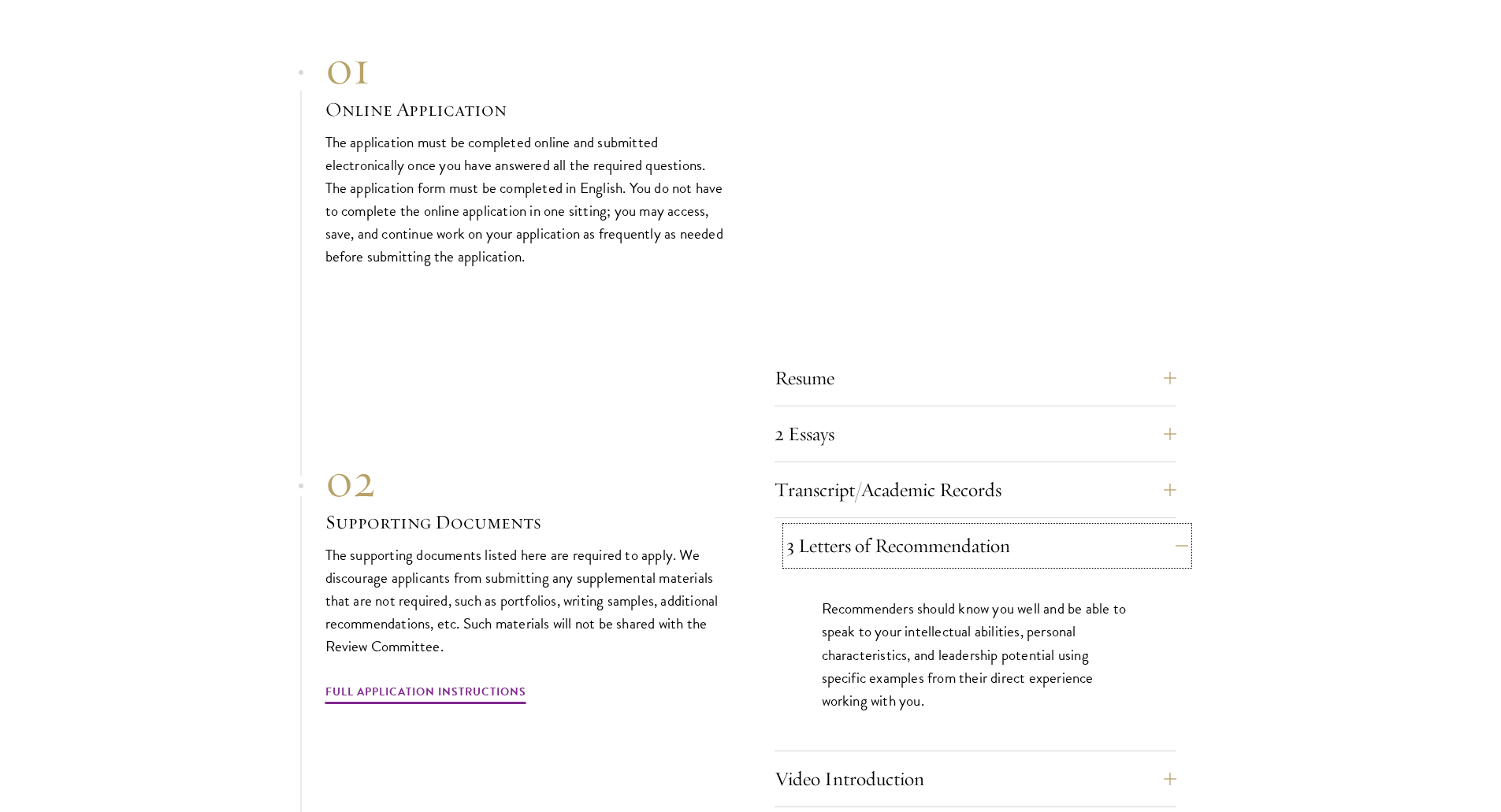
click at [793, 528] on button "3 Letters of Recommendation" at bounding box center [987, 546] width 402 height 38
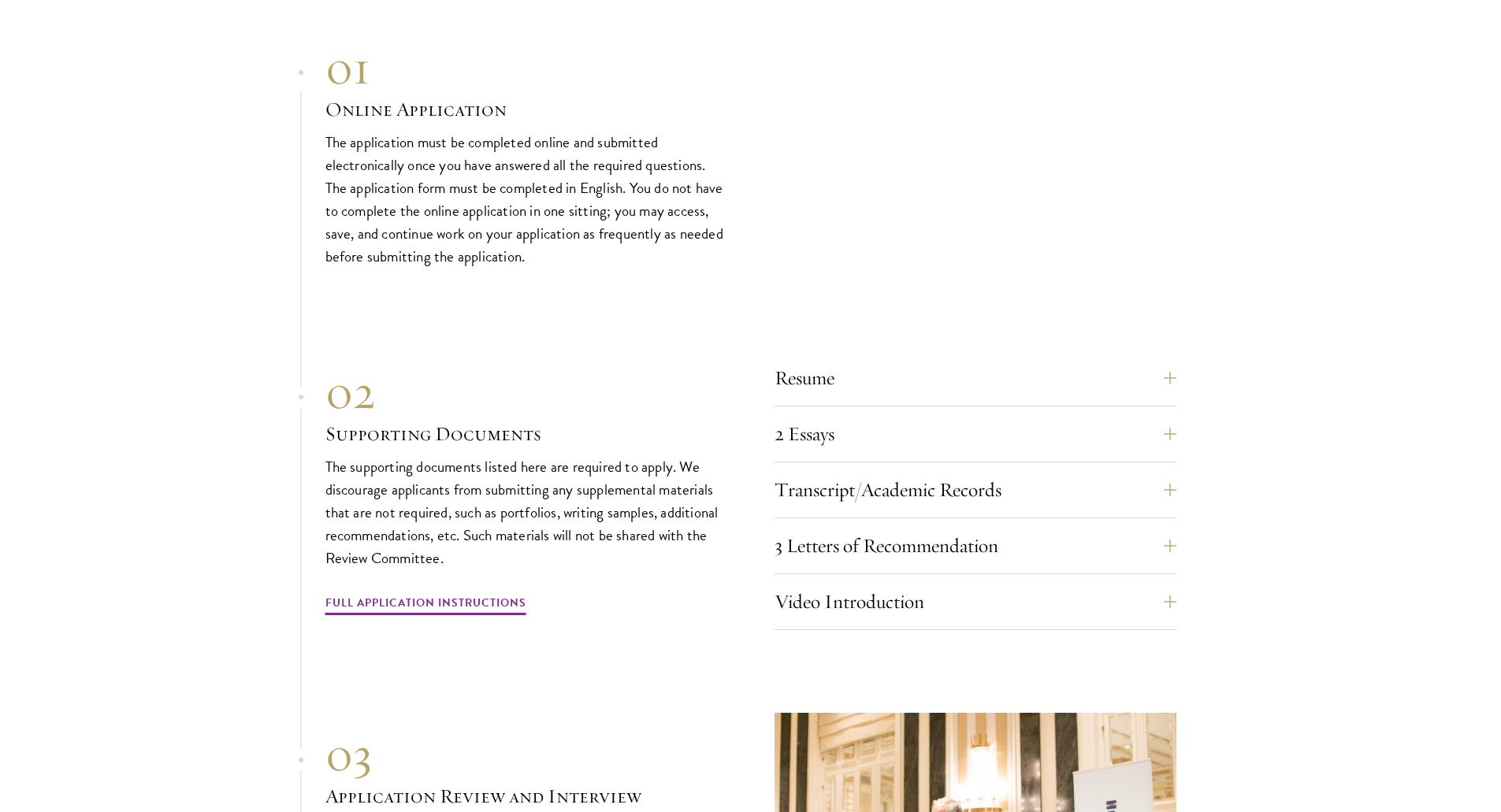
click at [795, 613] on div "Video Introduction Provide a short video self-introduction of no more than 1 mi…" at bounding box center [975, 606] width 402 height 47
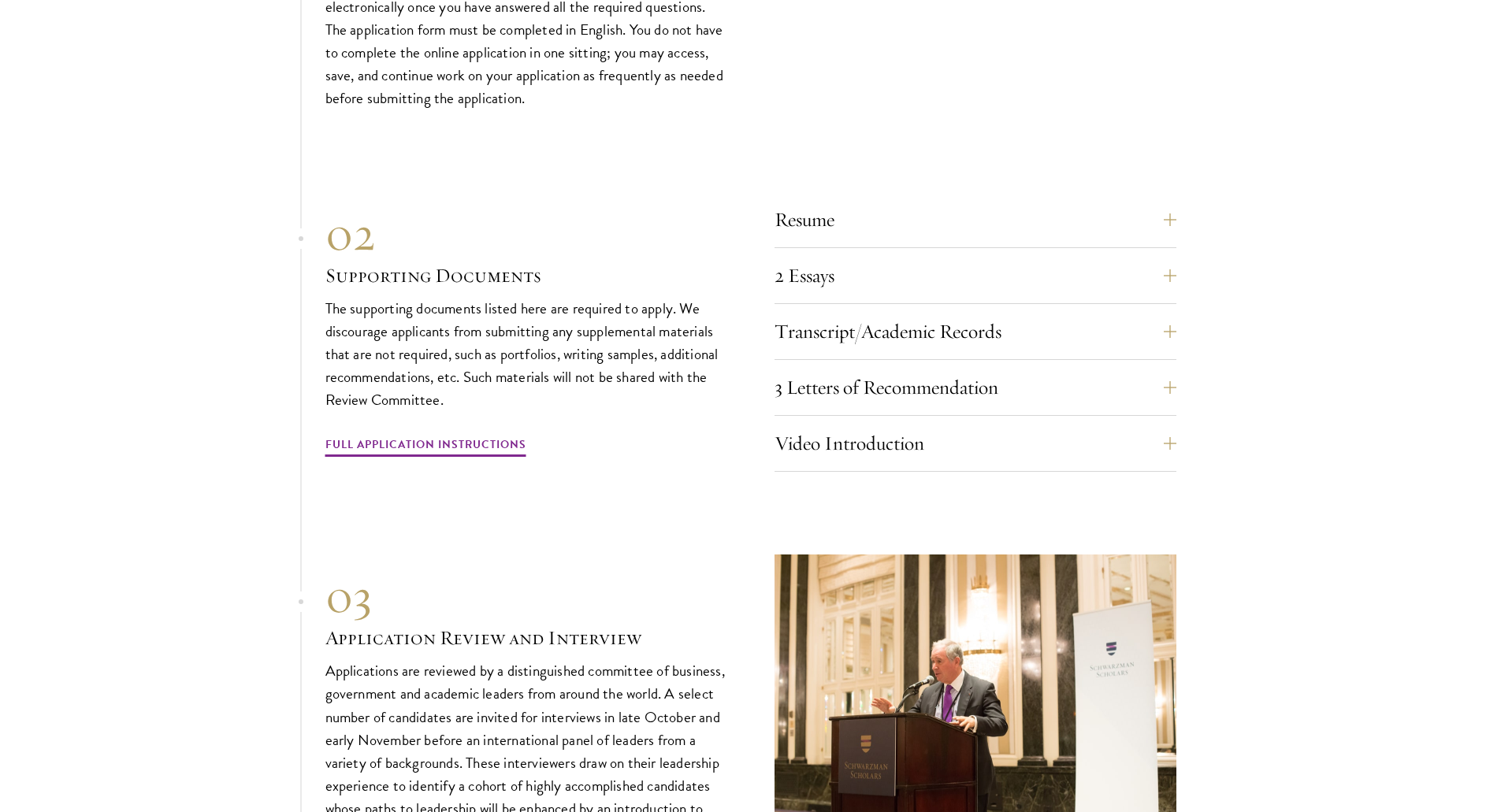
scroll to position [5308, 0]
click at [793, 256] on button "2 Essays" at bounding box center [987, 275] width 402 height 38
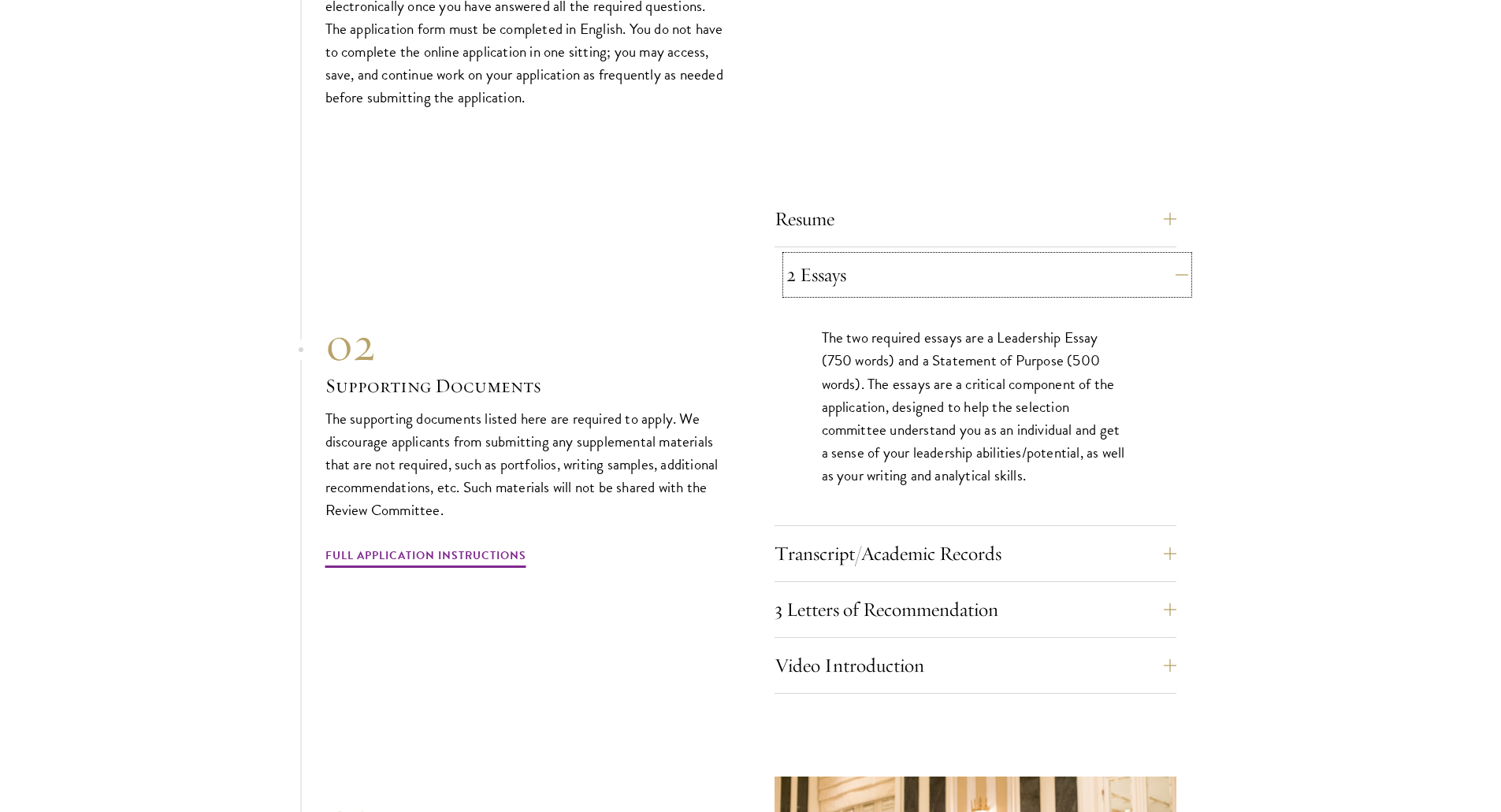
click at [793, 256] on button "2 Essays" at bounding box center [987, 275] width 402 height 38
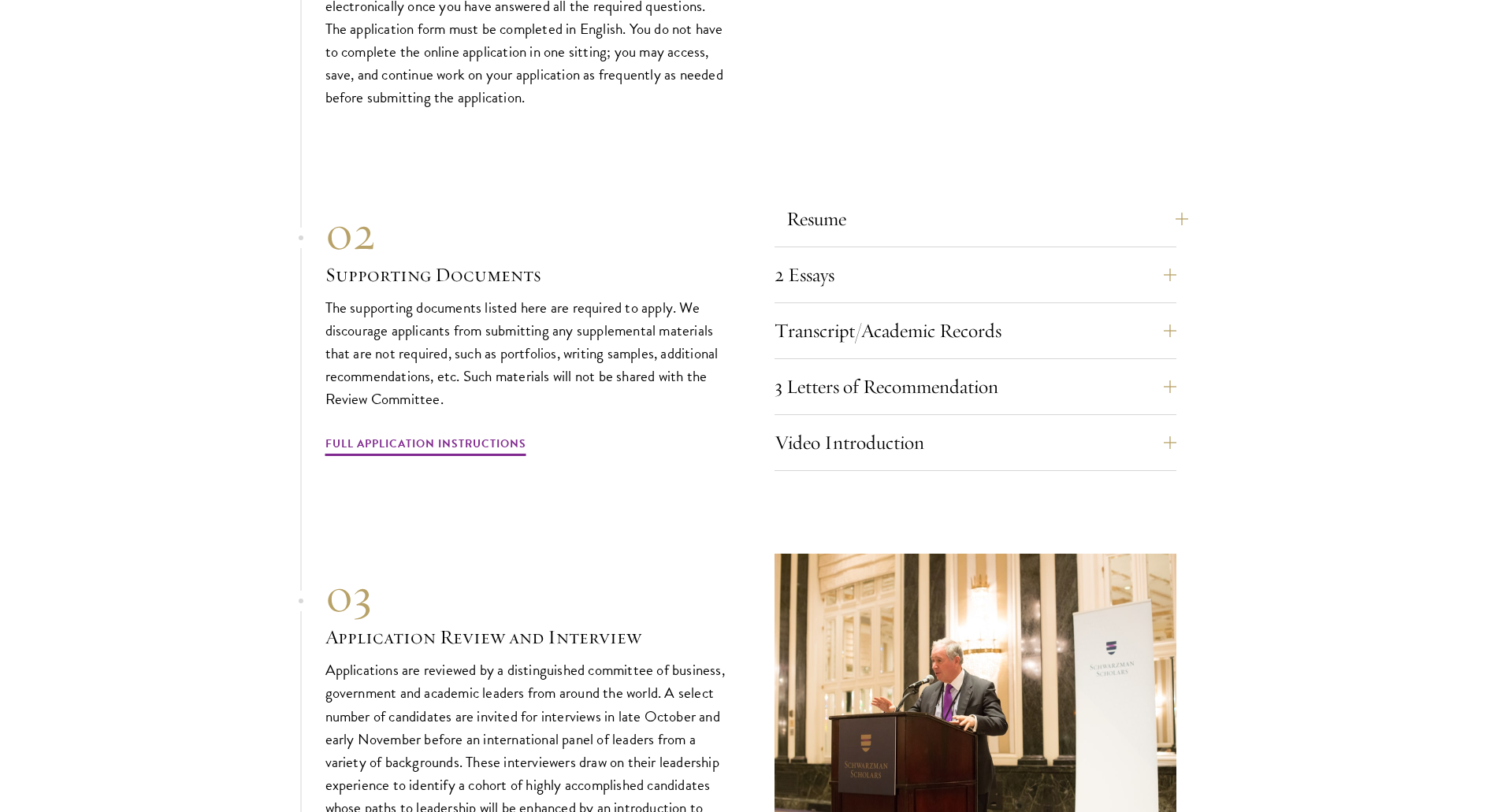
click at [778, 208] on div "Resume A current version of your resume or CV (maximum 2 pages)." at bounding box center [975, 224] width 402 height 47
click at [805, 204] on button "Resume" at bounding box center [987, 219] width 402 height 38
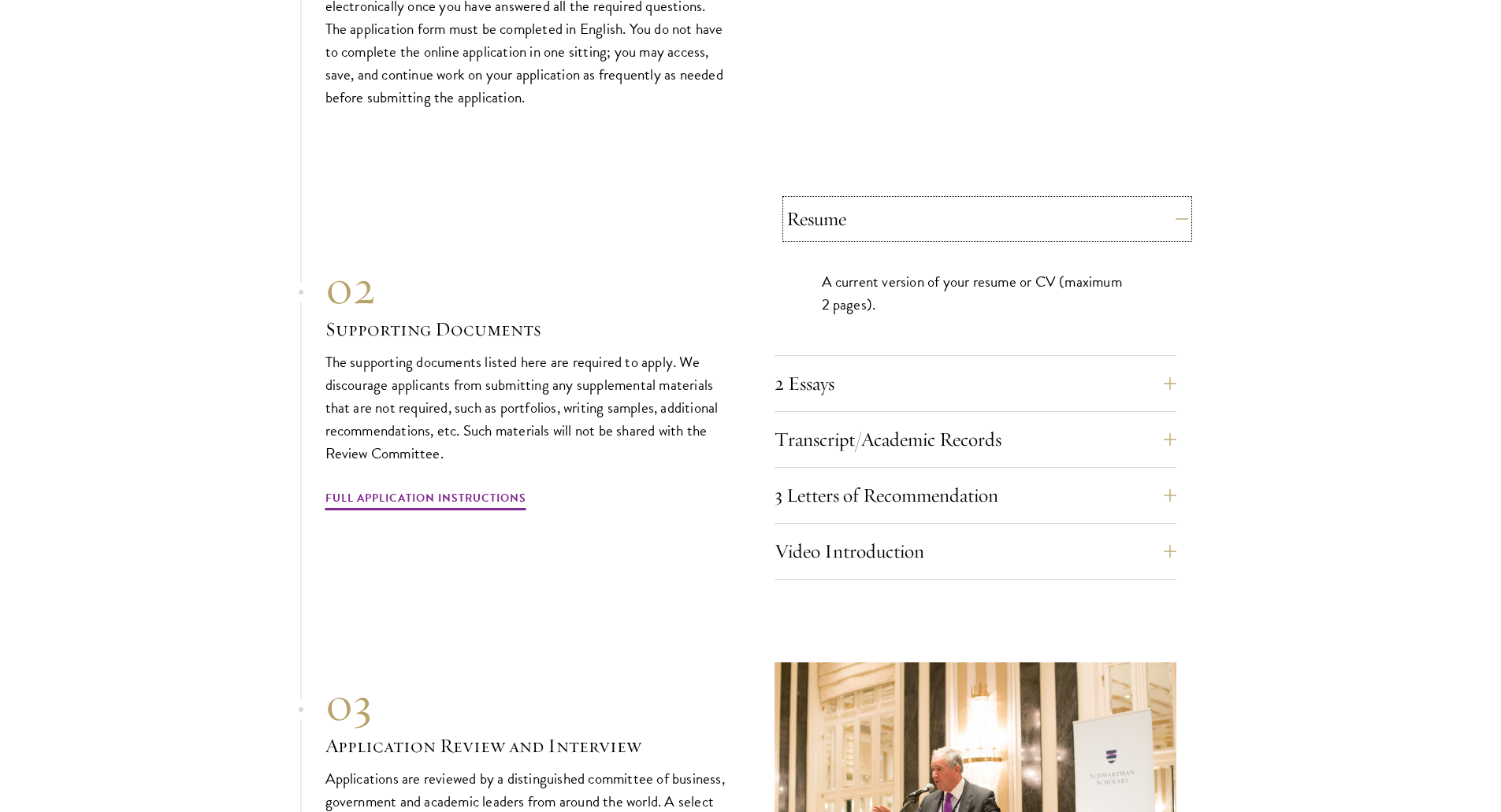
click at [805, 203] on button "Resume" at bounding box center [987, 219] width 402 height 38
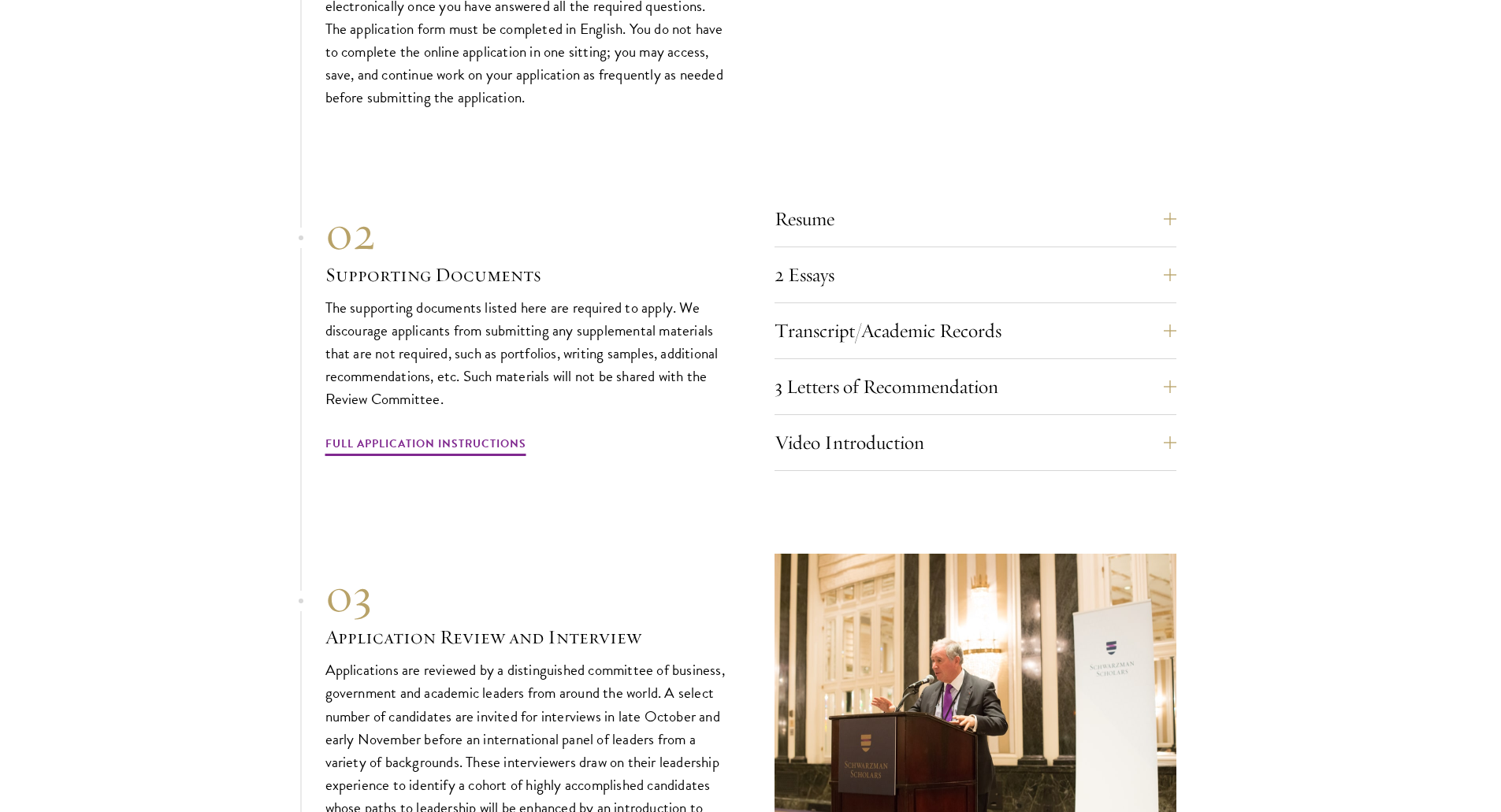
click at [751, 258] on div "Resume A current version of your resume or CV (maximum 2 pages). 2 Essays The t…" at bounding box center [751, 331] width 851 height 280
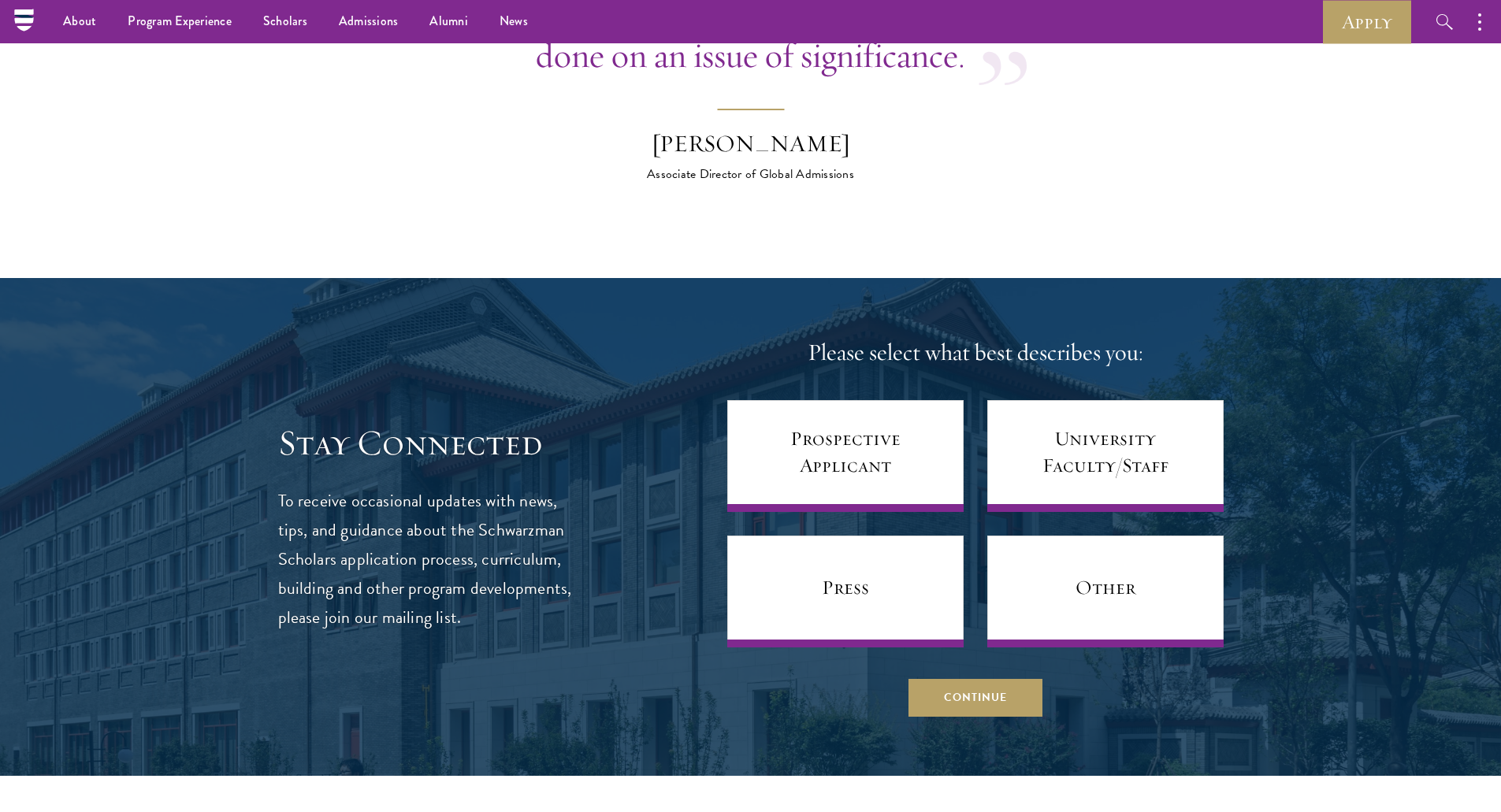
scroll to position [6387, 0]
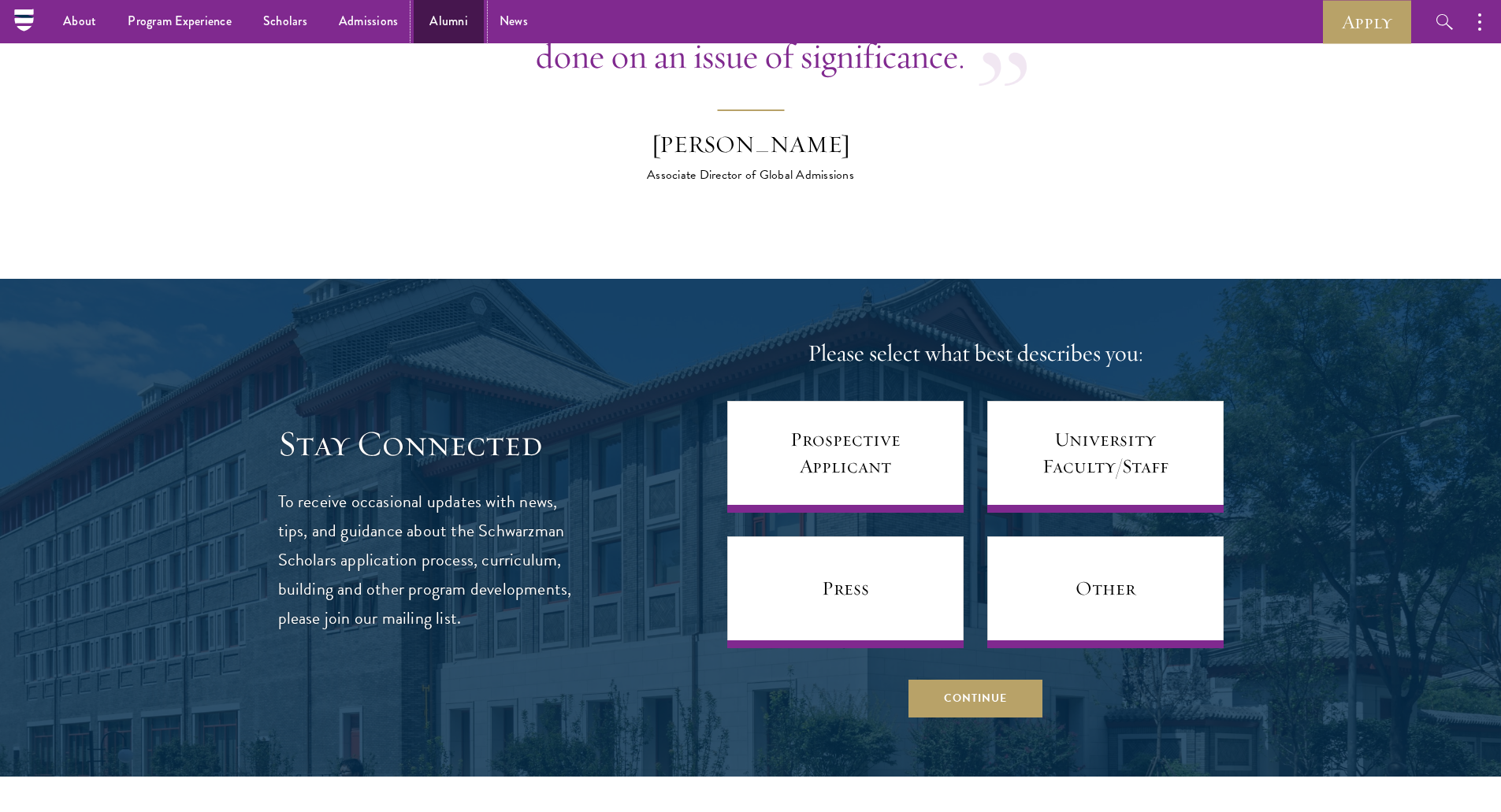
click at [425, 29] on link "Alumni" at bounding box center [448, 21] width 70 height 43
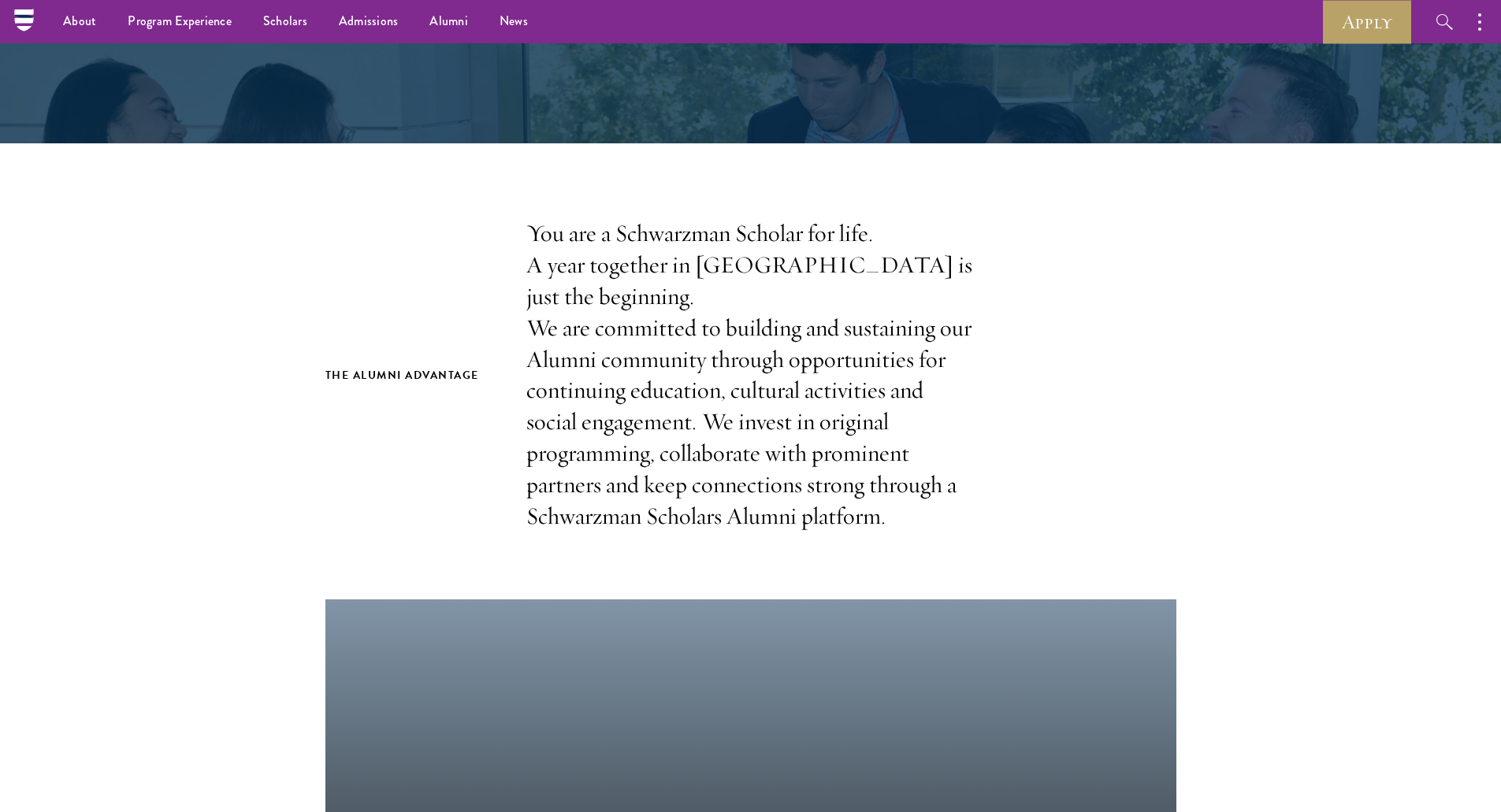
scroll to position [307, 0]
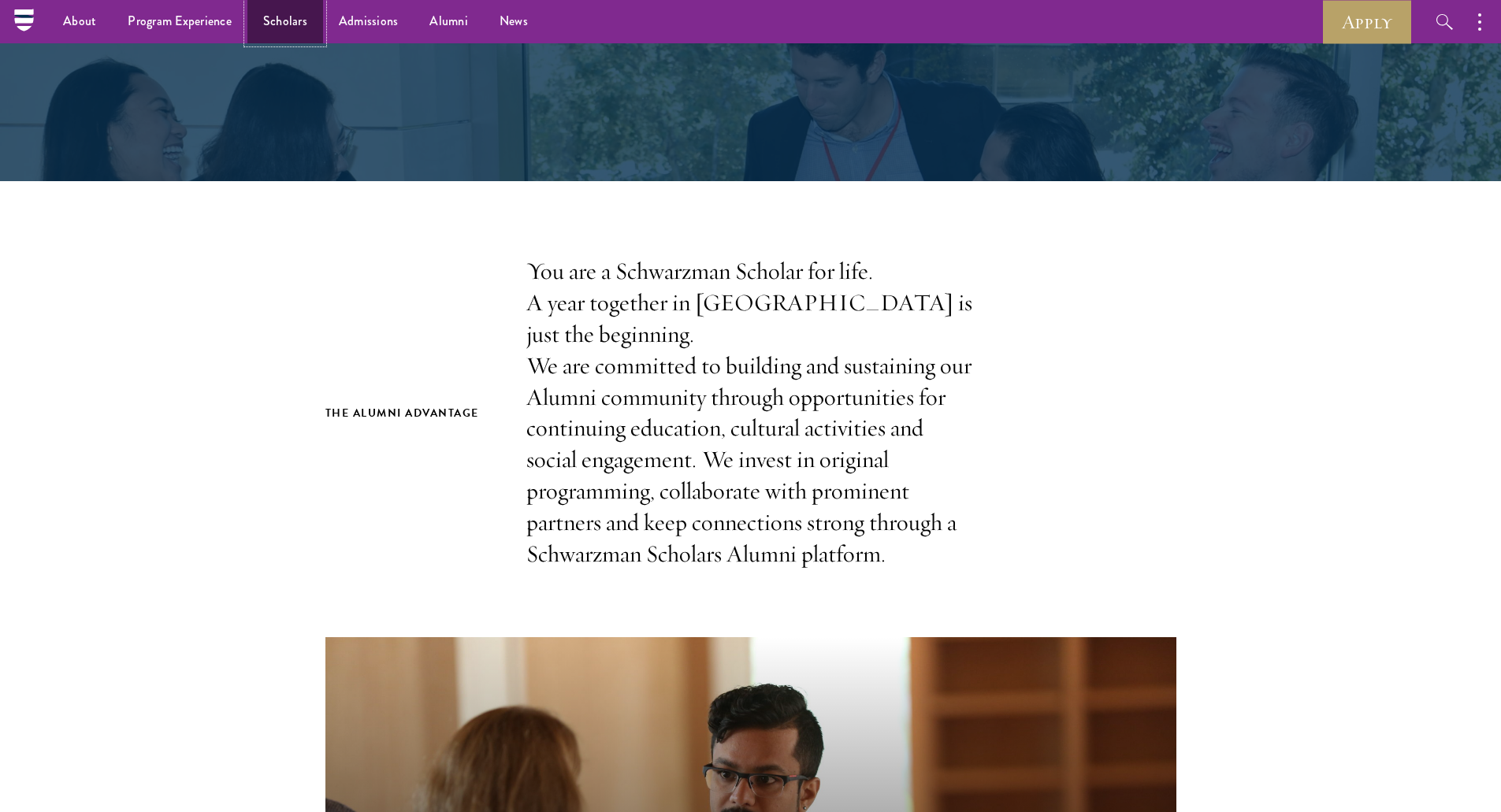
click at [314, 17] on link "Scholars" at bounding box center [285, 21] width 76 height 43
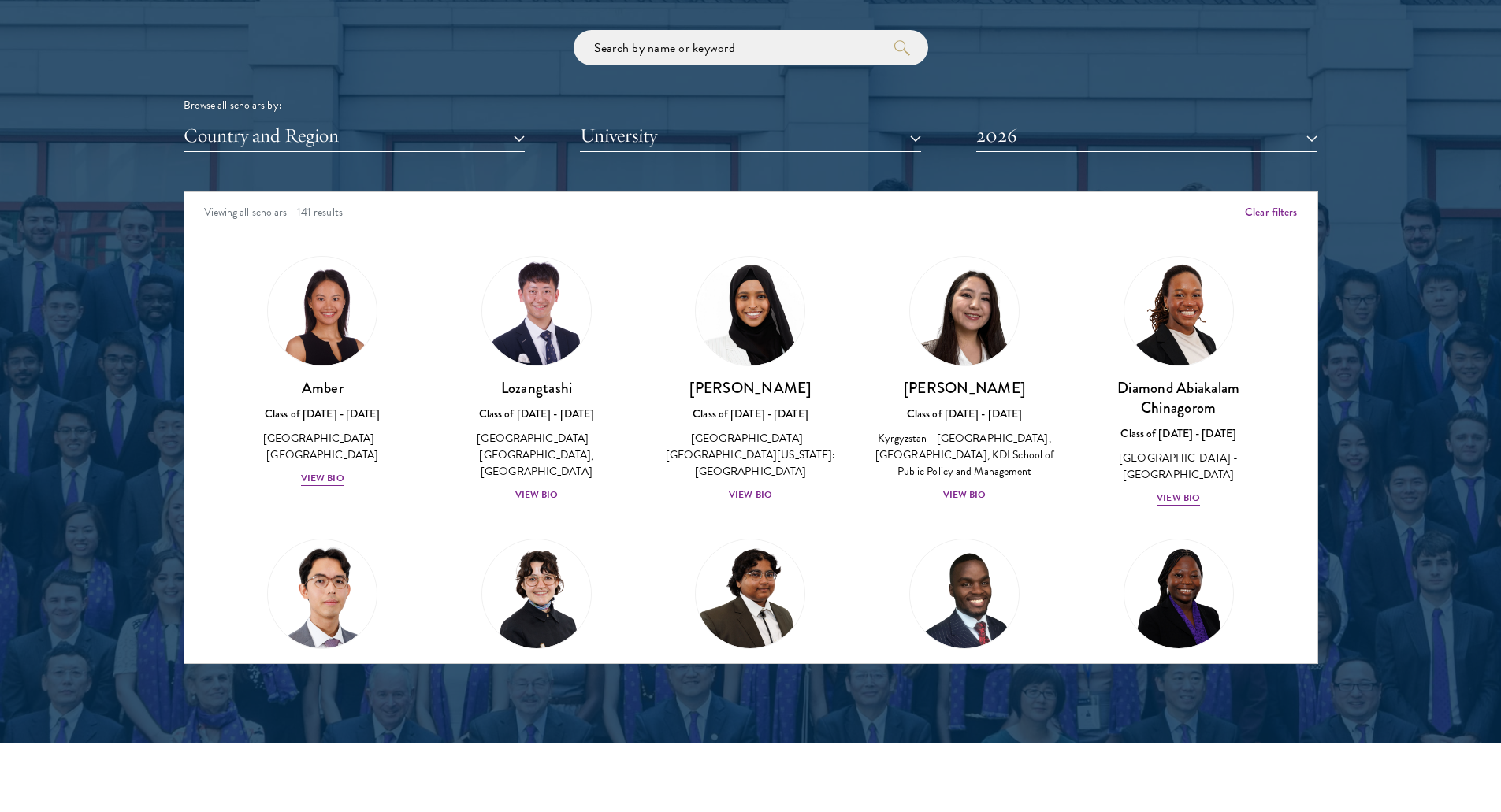
scroll to position [1900, 0]
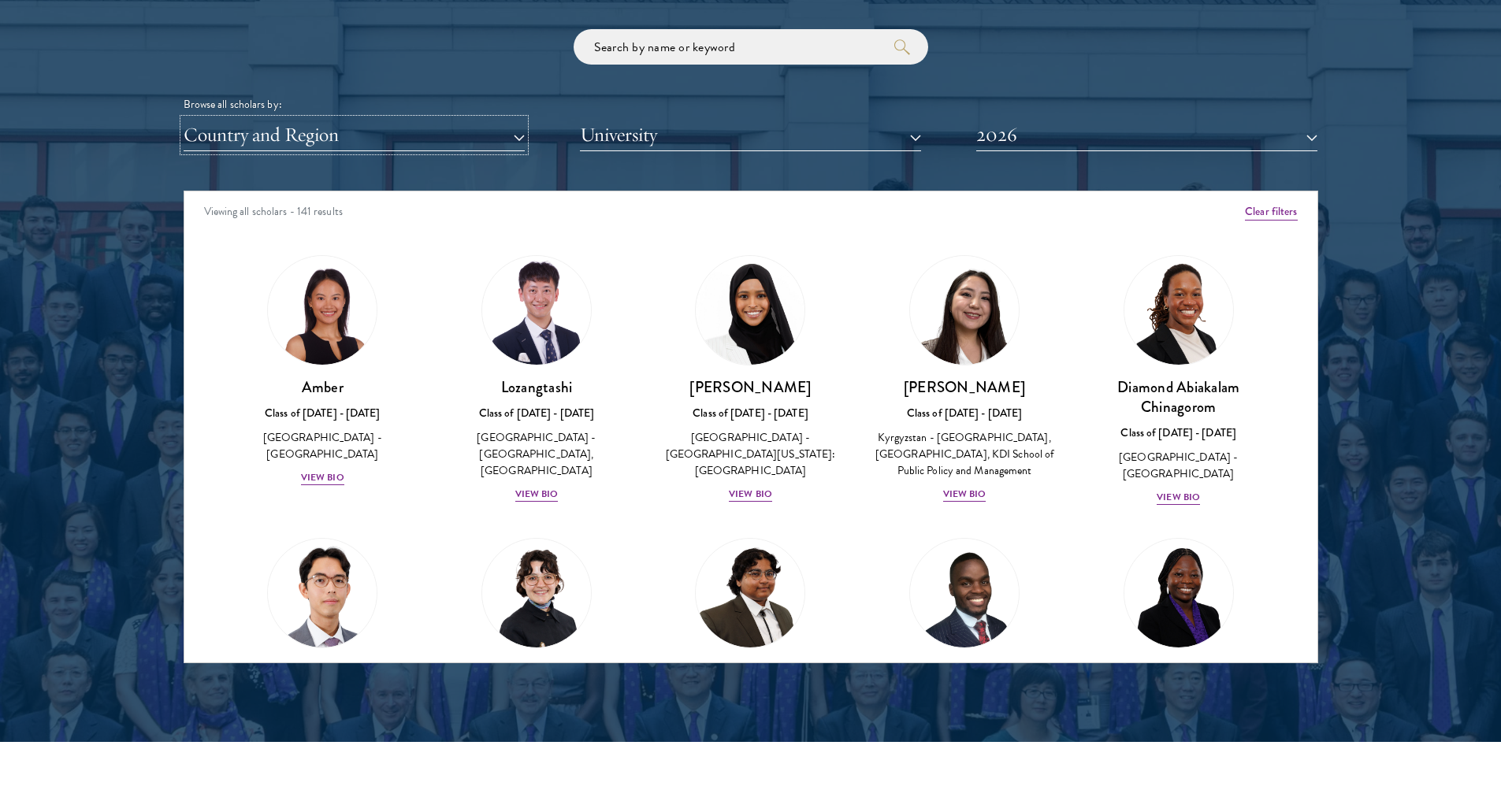
click at [394, 126] on button "Country and Region" at bounding box center [354, 135] width 341 height 32
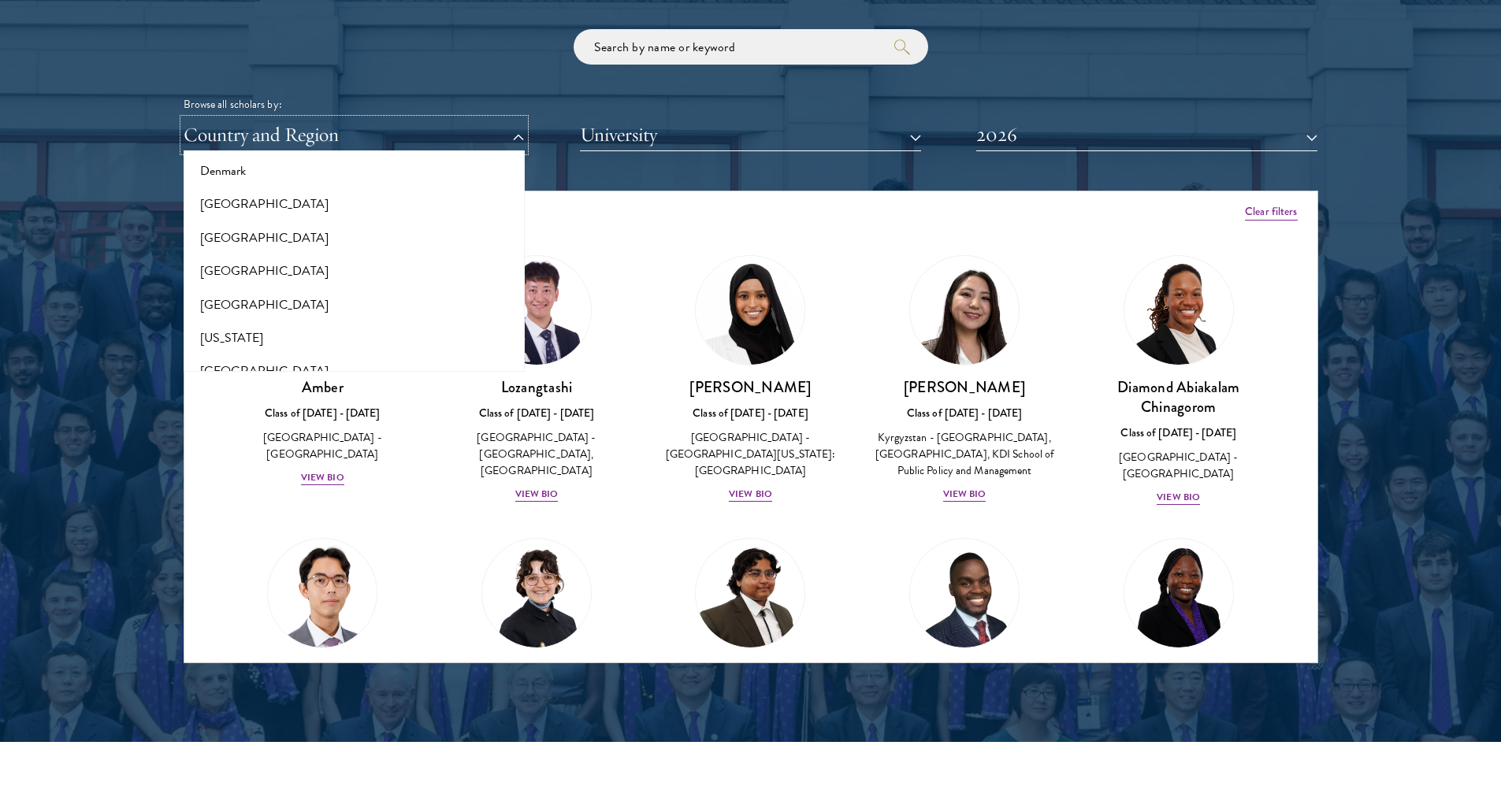
scroll to position [977, 0]
click at [226, 178] on button "[GEOGRAPHIC_DATA]" at bounding box center [354, 172] width 332 height 33
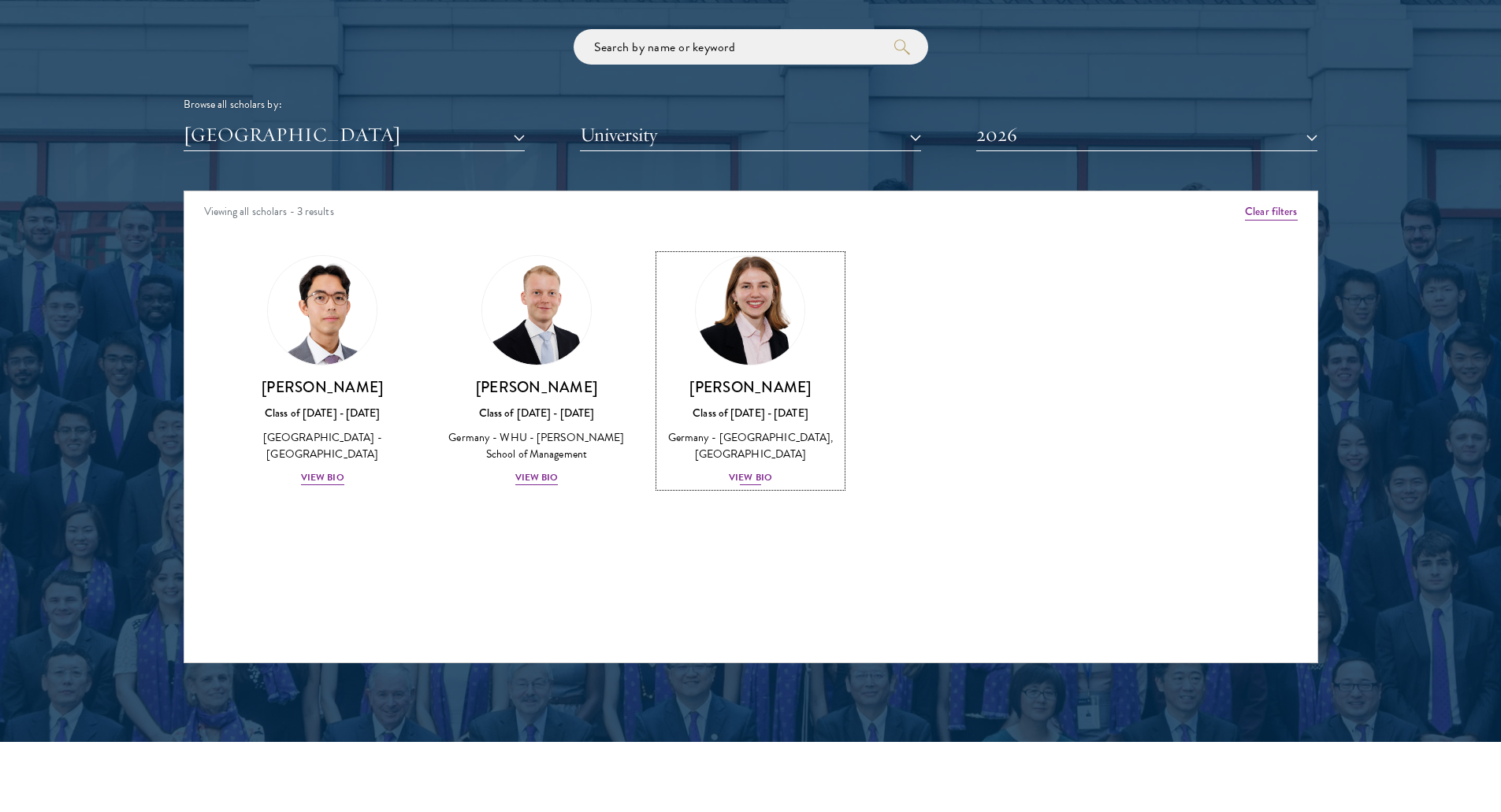
click at [747, 465] on div "[PERSON_NAME] Class of [DATE] - [DATE] [GEOGRAPHIC_DATA] - [GEOGRAPHIC_DATA], […" at bounding box center [751, 432] width 183 height 109
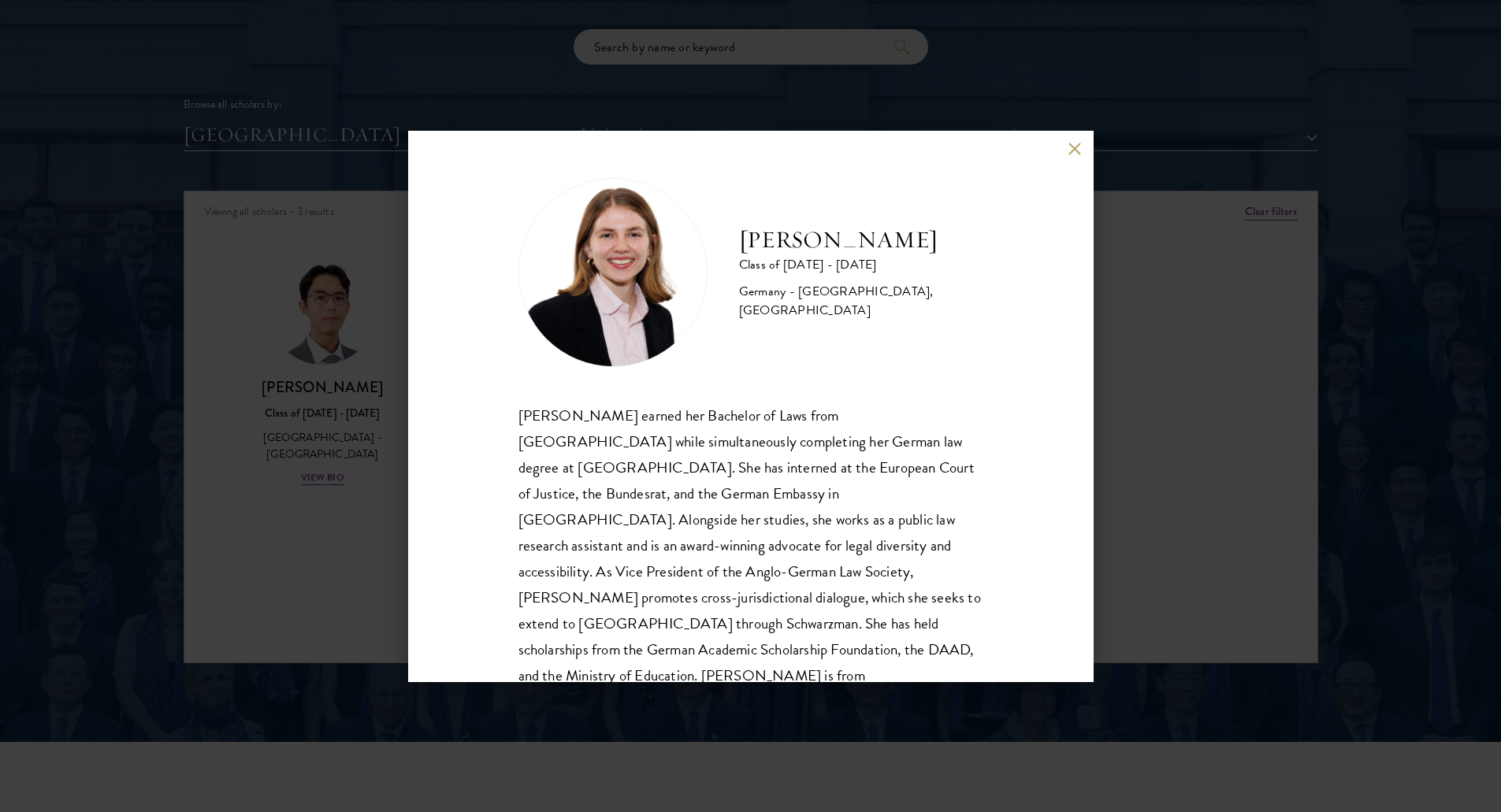
click at [760, 64] on div "[PERSON_NAME] Class of [DATE] - [DATE] [GEOGRAPHIC_DATA] - [GEOGRAPHIC_DATA], […" at bounding box center [750, 406] width 1501 height 812
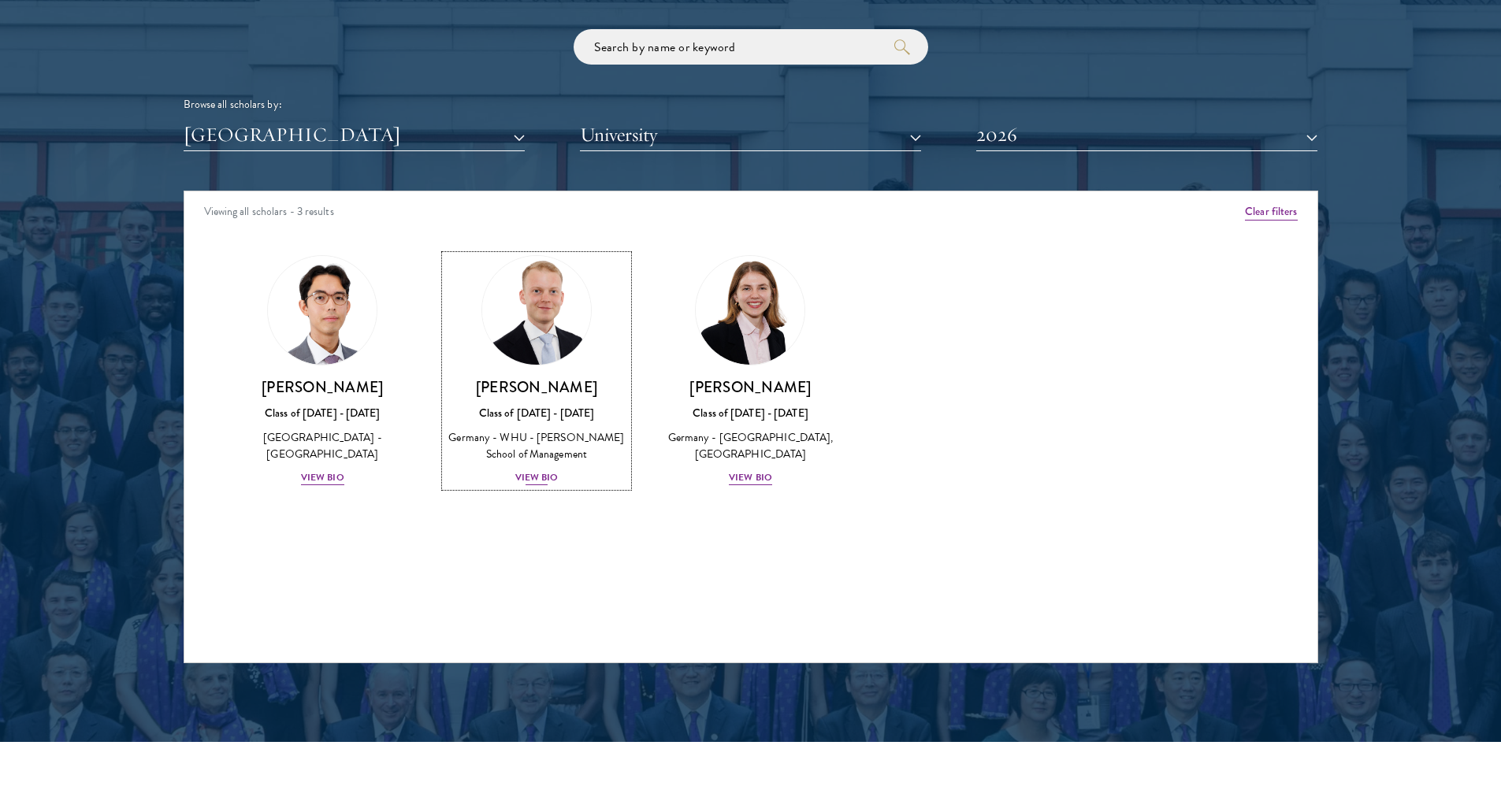
click at [528, 406] on div "Class of [DATE] - [DATE]" at bounding box center [537, 413] width 183 height 17
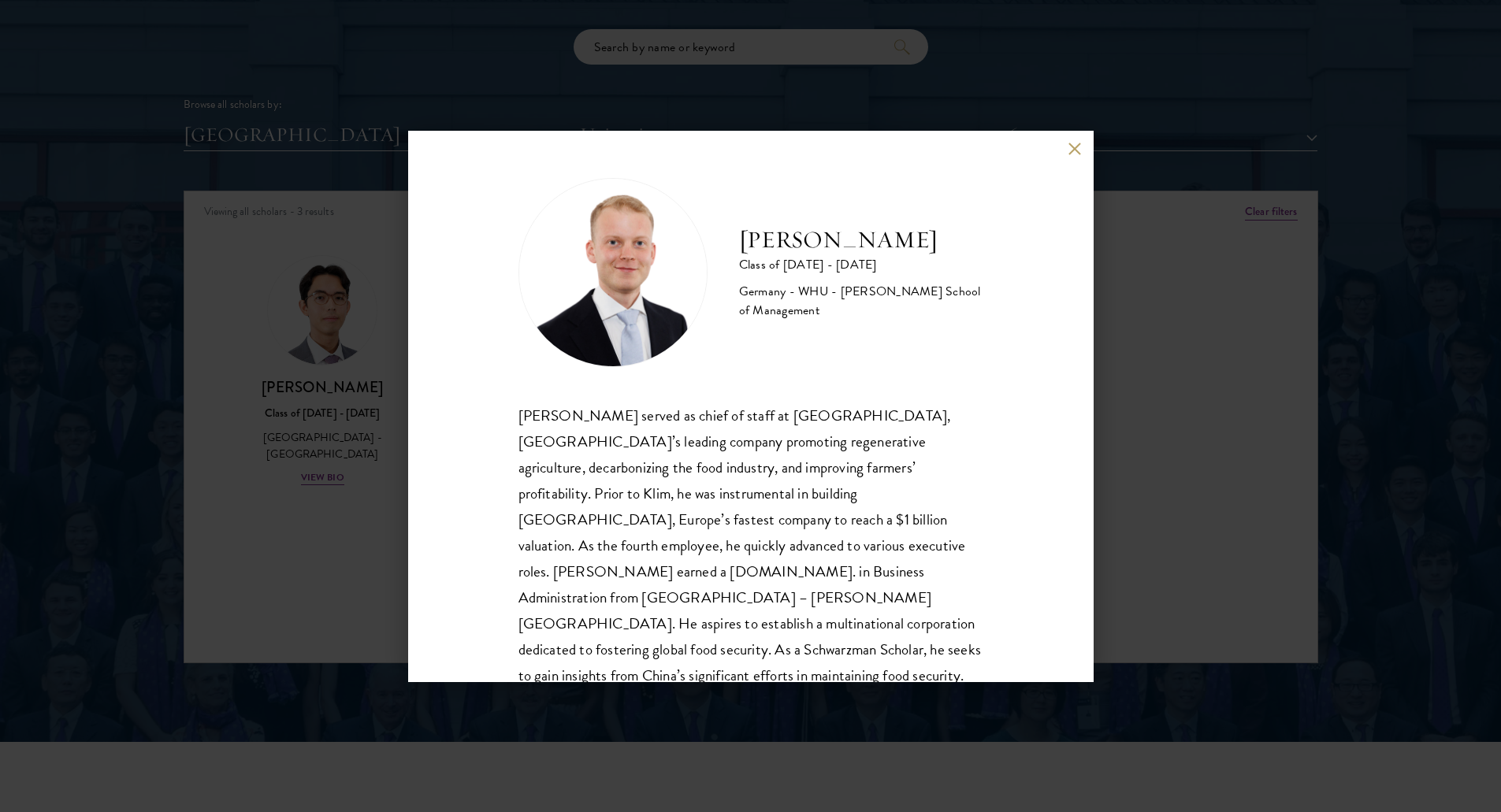
click at [468, 438] on div "[PERSON_NAME] Class of [DATE] - [DATE] [GEOGRAPHIC_DATA] - [GEOGRAPHIC_DATA] - …" at bounding box center [751, 406] width 685 height 551
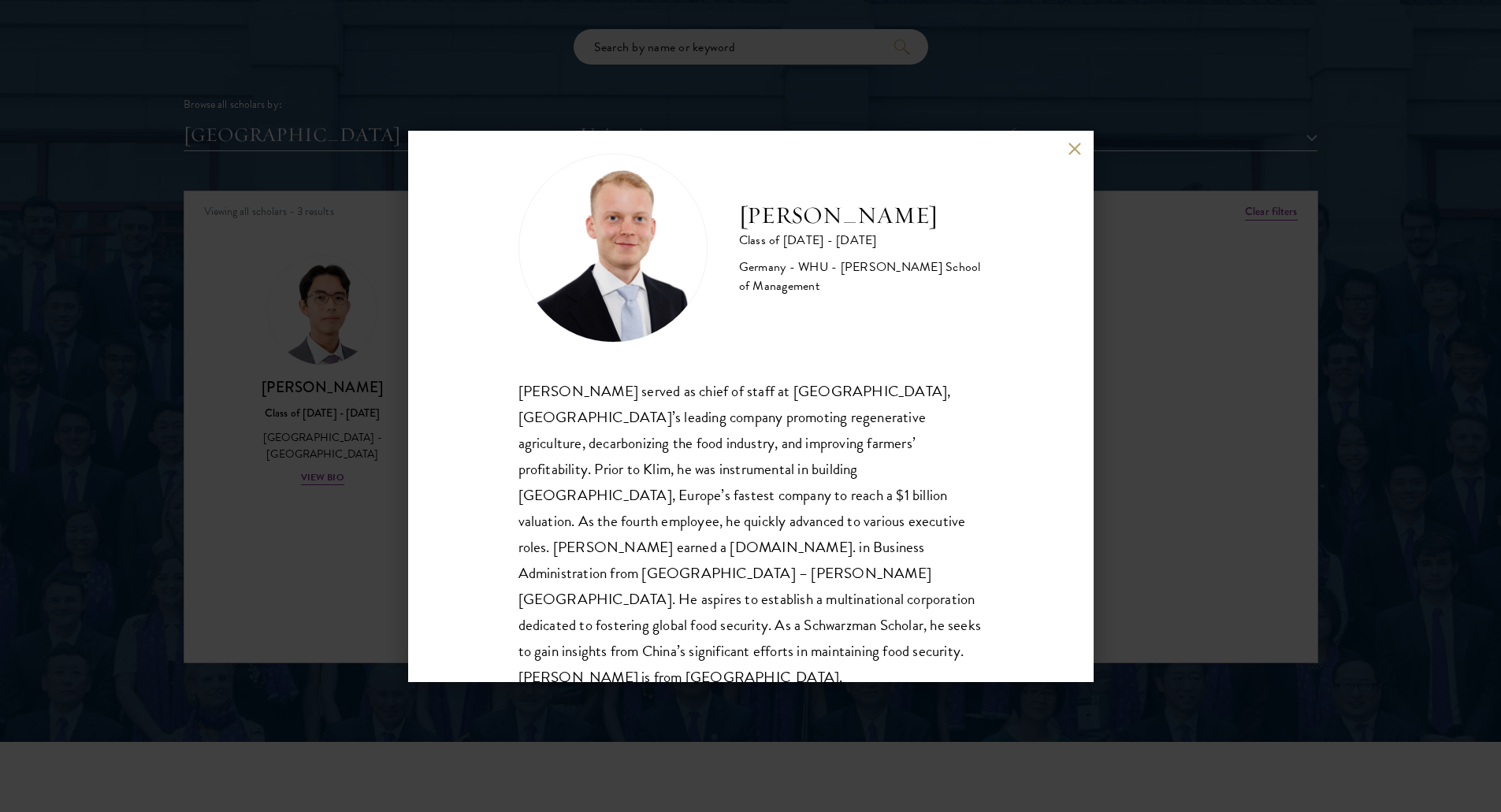
scroll to position [28, 0]
click at [292, 260] on div "[PERSON_NAME] Class of [DATE] - [DATE] [GEOGRAPHIC_DATA] - [GEOGRAPHIC_DATA] - …" at bounding box center [750, 406] width 1501 height 812
click at [311, 354] on div "[PERSON_NAME] Class of [DATE] - [DATE] [GEOGRAPHIC_DATA] - [GEOGRAPHIC_DATA] - …" at bounding box center [750, 406] width 1501 height 812
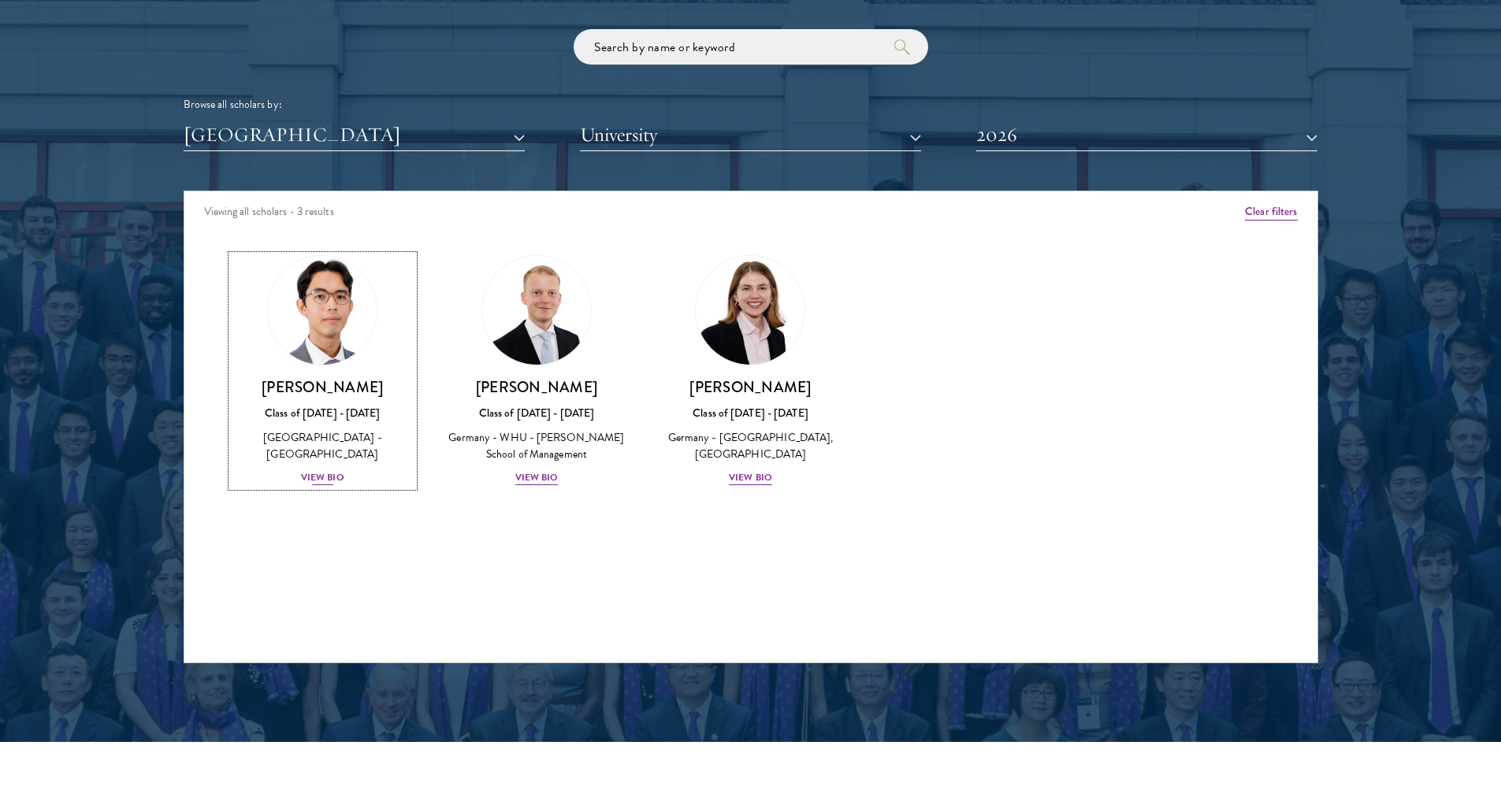
click at [328, 398] on div "[PERSON_NAME] Class of [DATE] - [DATE] [GEOGRAPHIC_DATA] - [GEOGRAPHIC_DATA] [G…" at bounding box center [323, 432] width 183 height 109
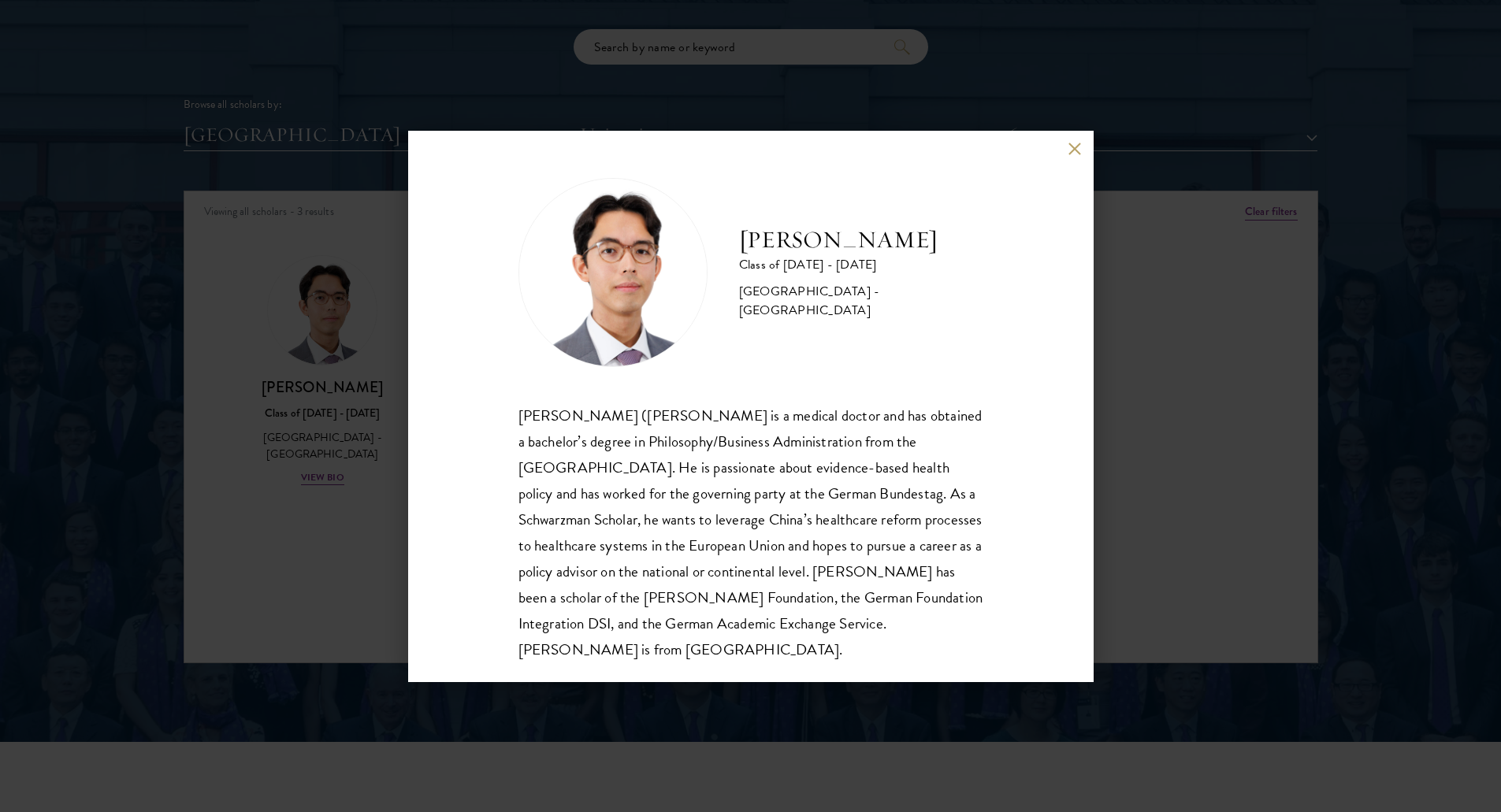
scroll to position [28, 0]
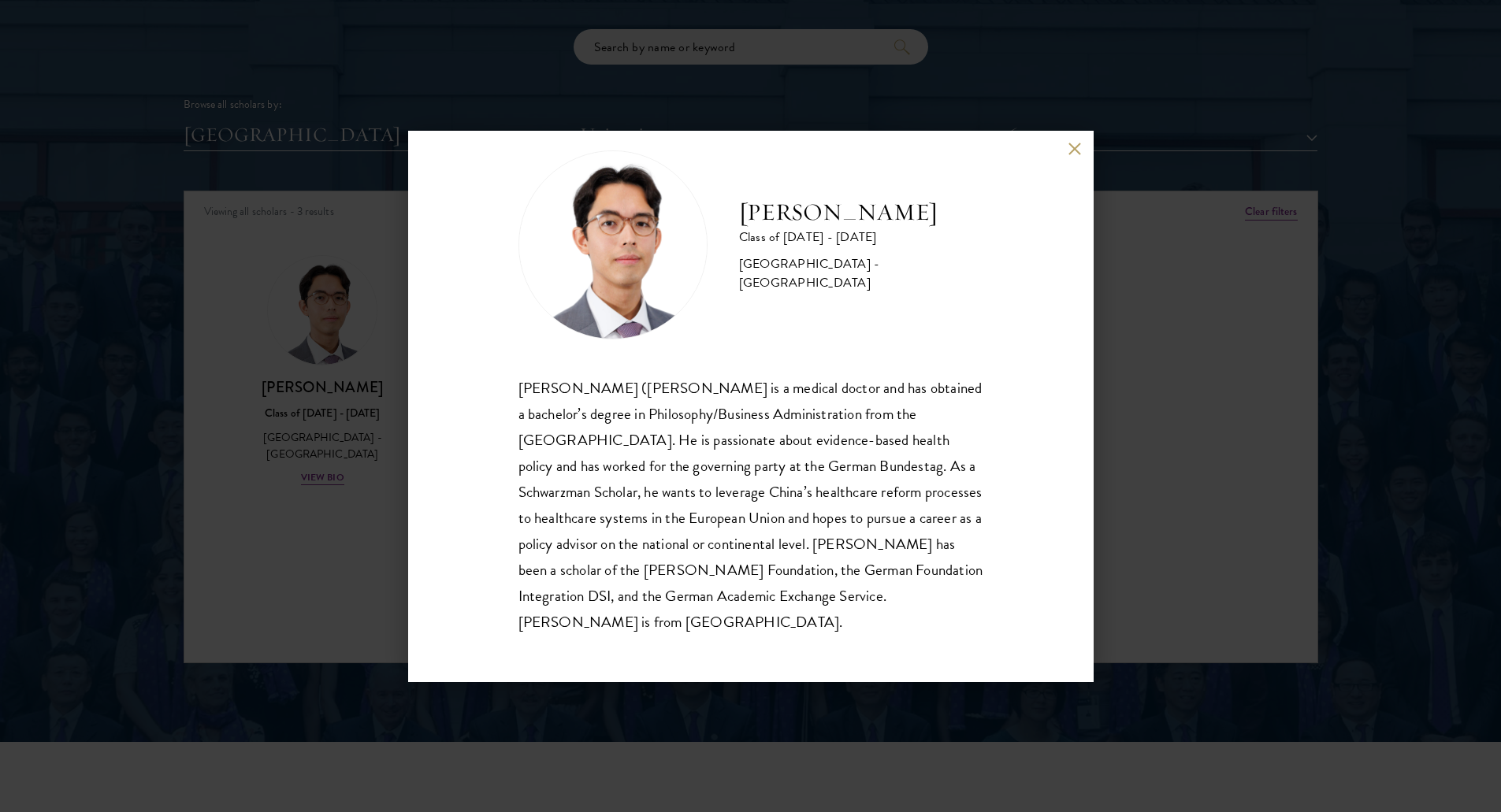
click at [1198, 460] on div "[PERSON_NAME] Class of [DATE] - [DATE] [GEOGRAPHIC_DATA] - [GEOGRAPHIC_DATA] [P…" at bounding box center [750, 406] width 1501 height 812
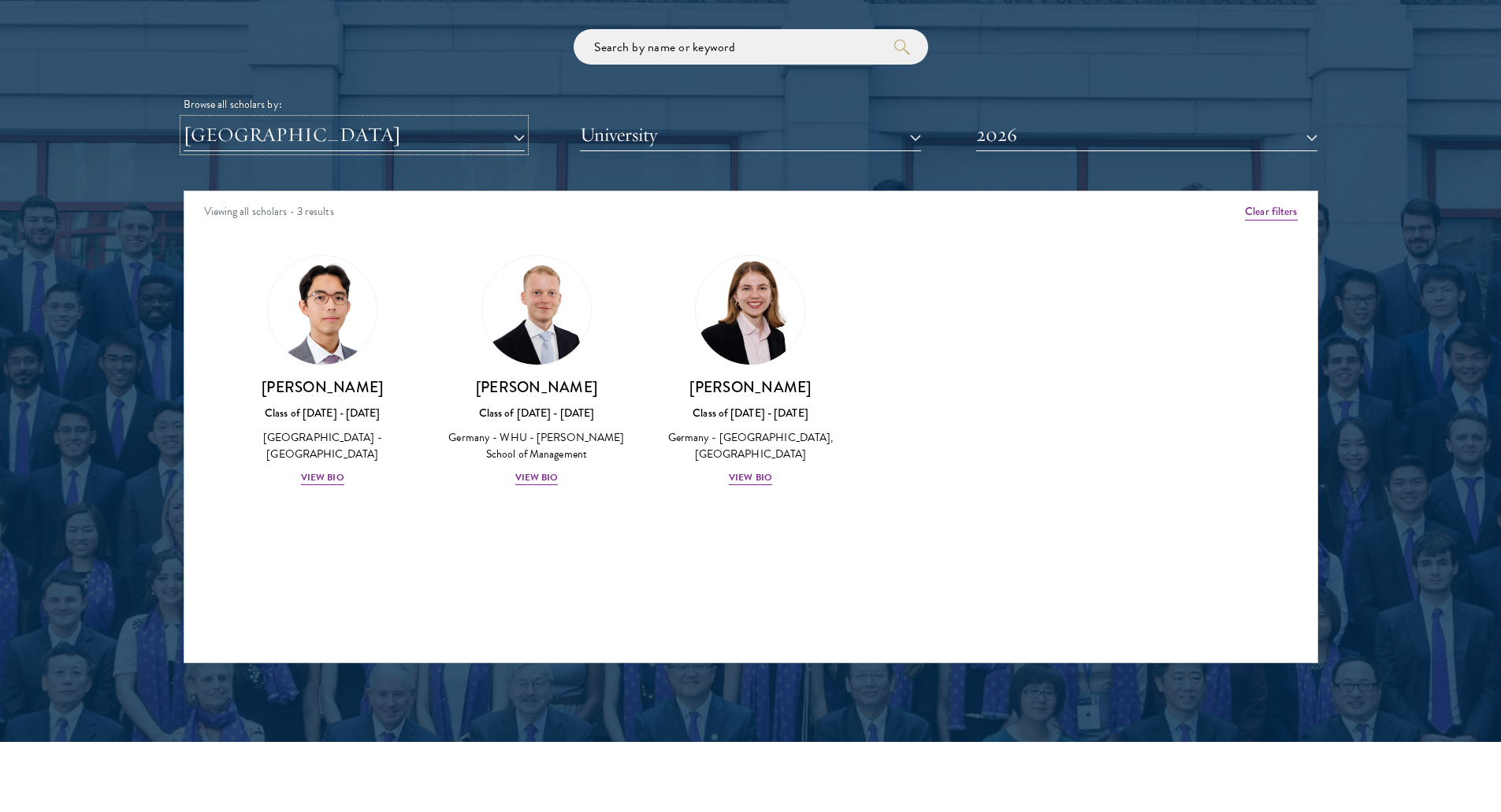
click at [410, 120] on button "[GEOGRAPHIC_DATA]" at bounding box center [354, 135] width 341 height 32
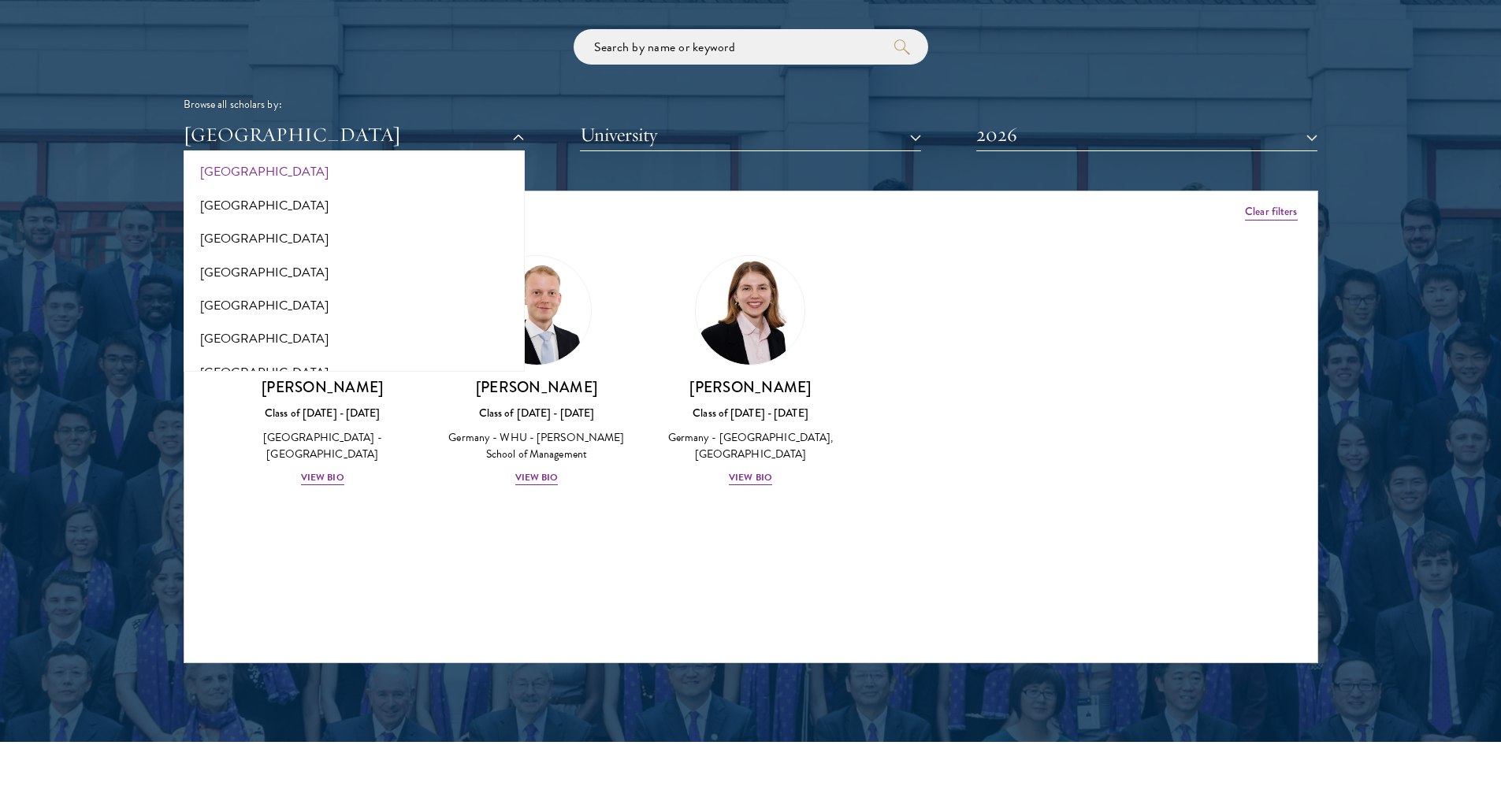
click at [1042, 154] on div "Scholar Directory Congratulations and welcome to the Schwarzman Scholars Class …" at bounding box center [751, 262] width 1135 height 801
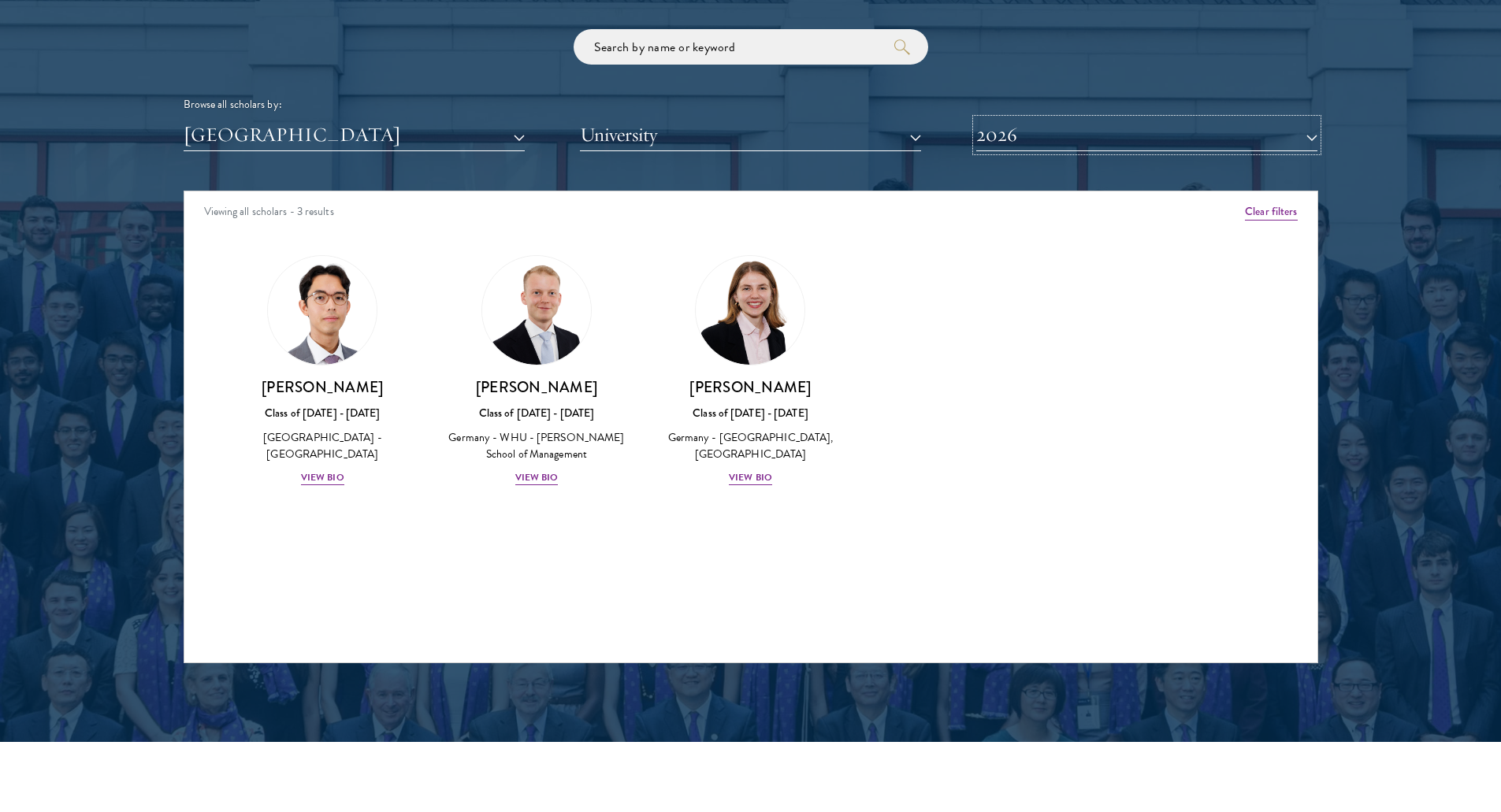
click at [1020, 134] on button "2026" at bounding box center [1146, 135] width 341 height 32
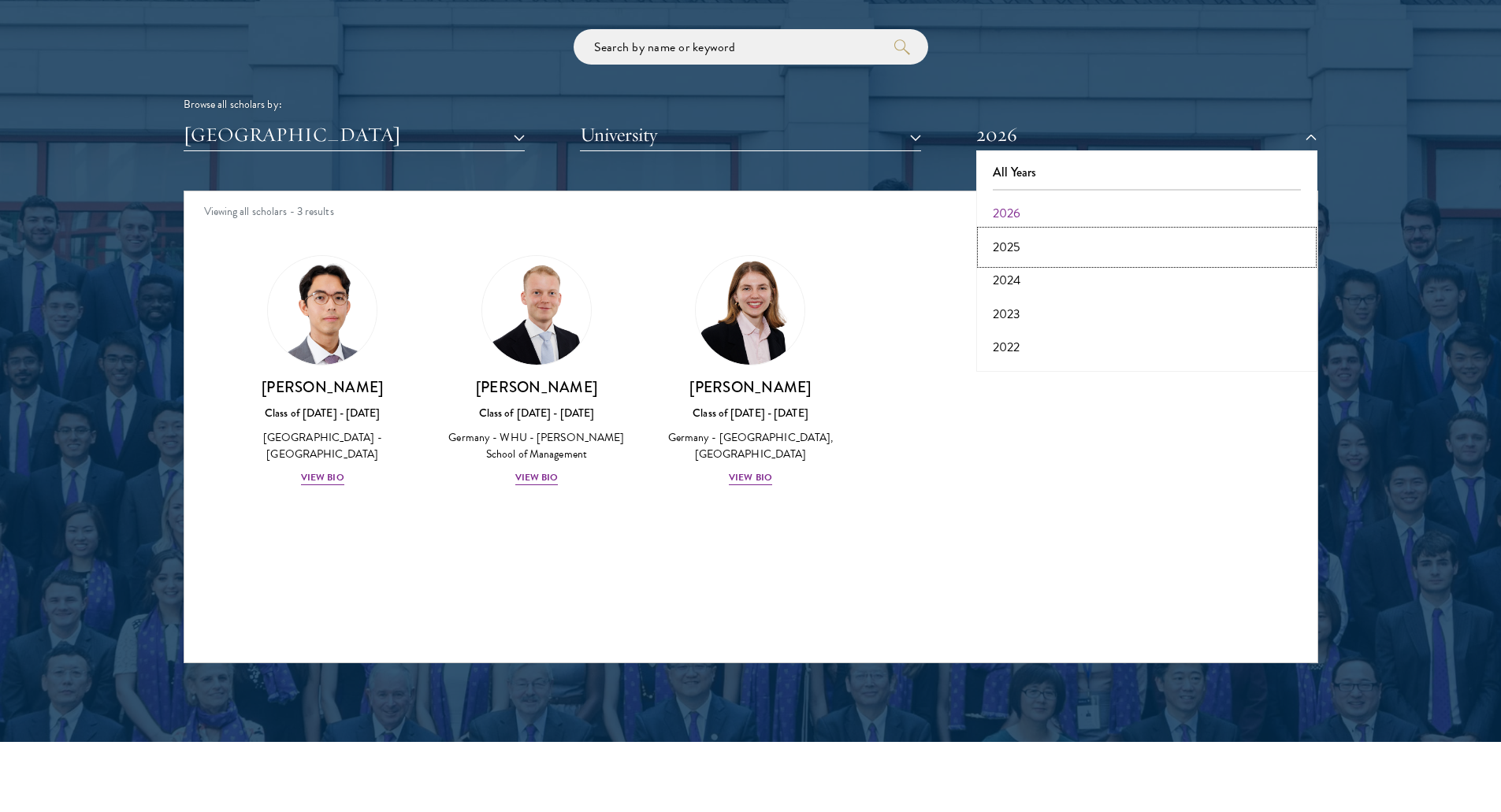
click at [1012, 247] on button "2025" at bounding box center [1146, 247] width 332 height 33
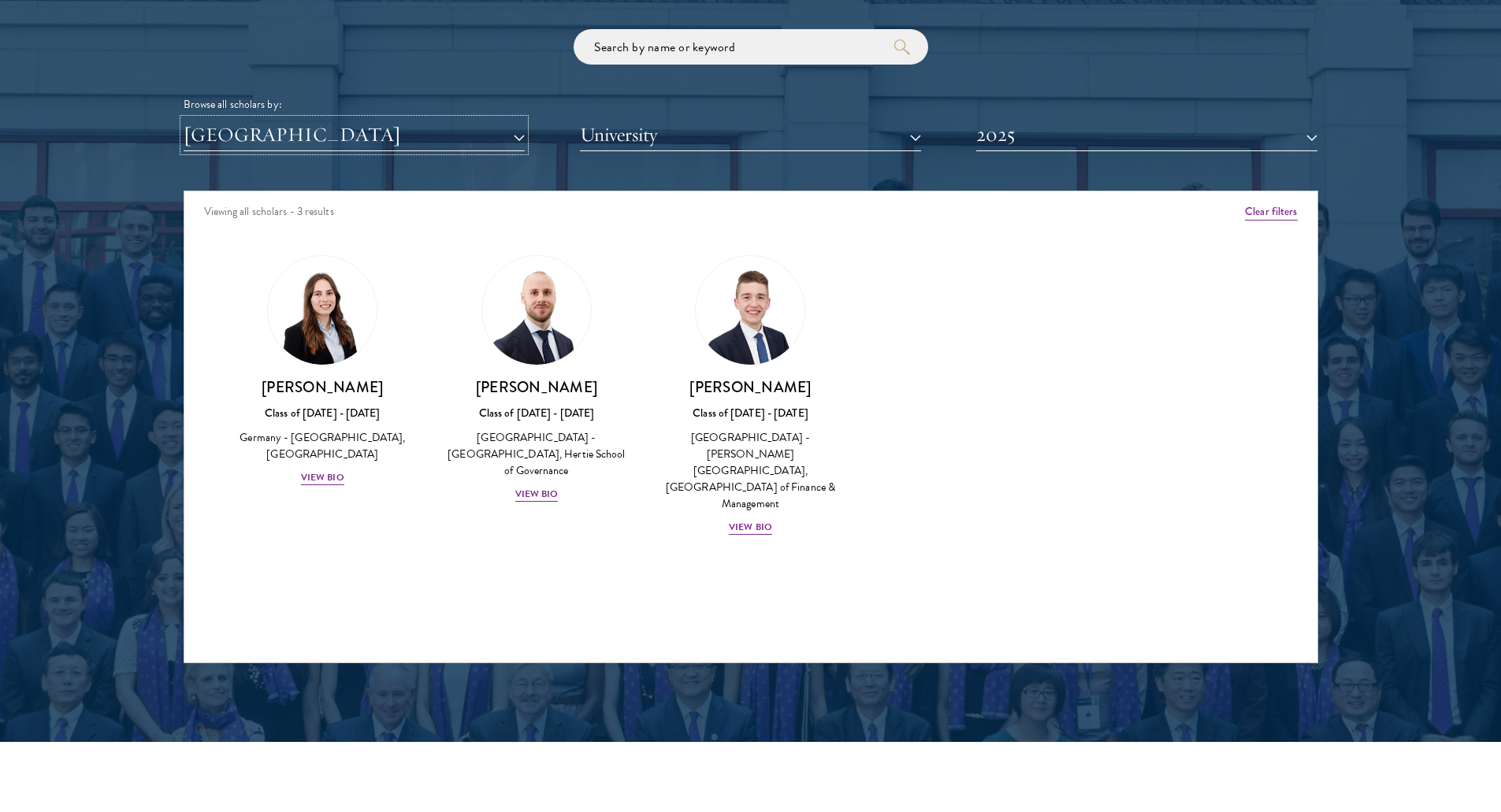
click at [286, 140] on button "[GEOGRAPHIC_DATA]" at bounding box center [354, 135] width 341 height 32
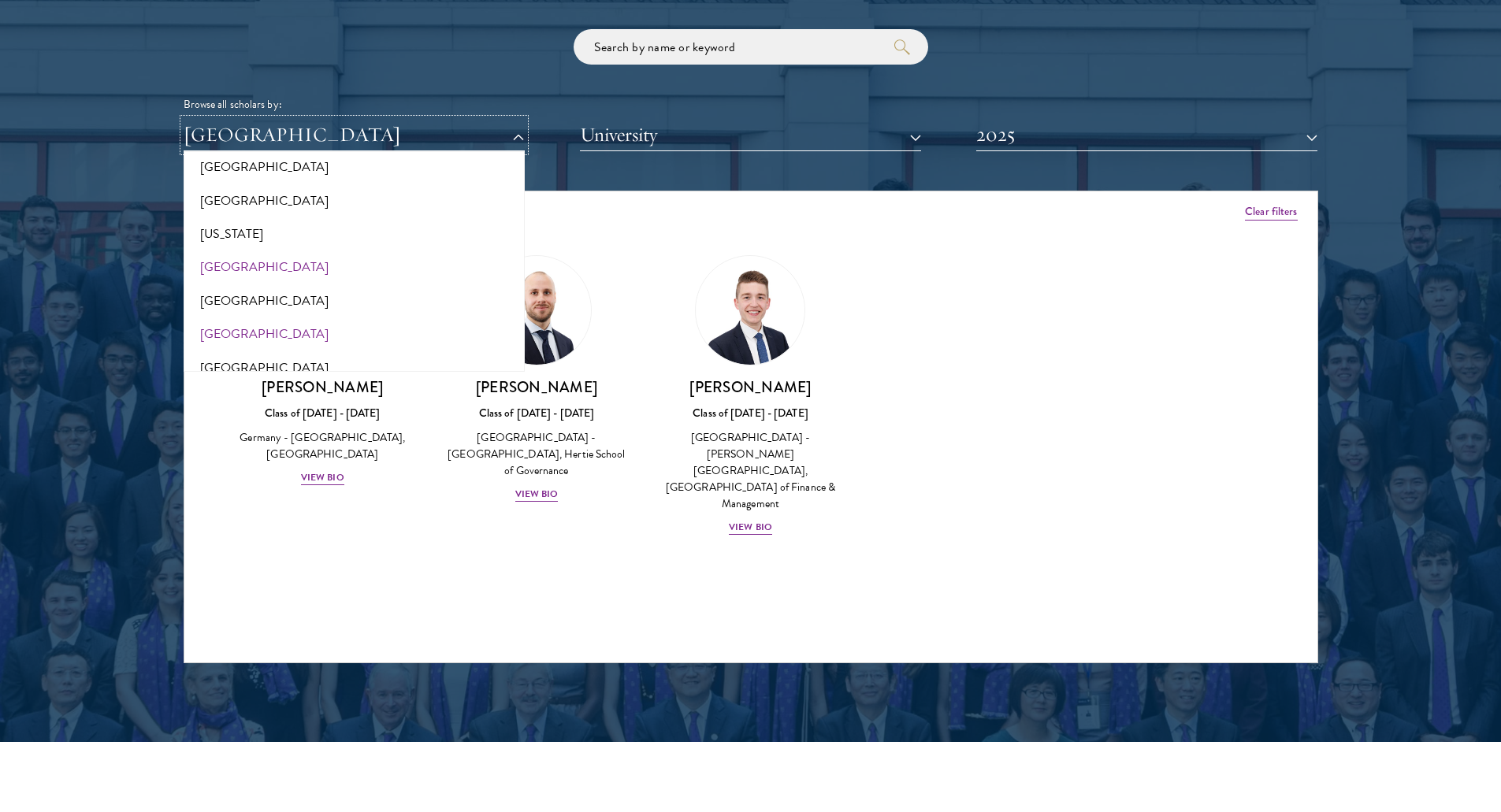
scroll to position [881, 0]
click at [203, 199] on button "[GEOGRAPHIC_DATA]" at bounding box center [354, 202] width 332 height 33
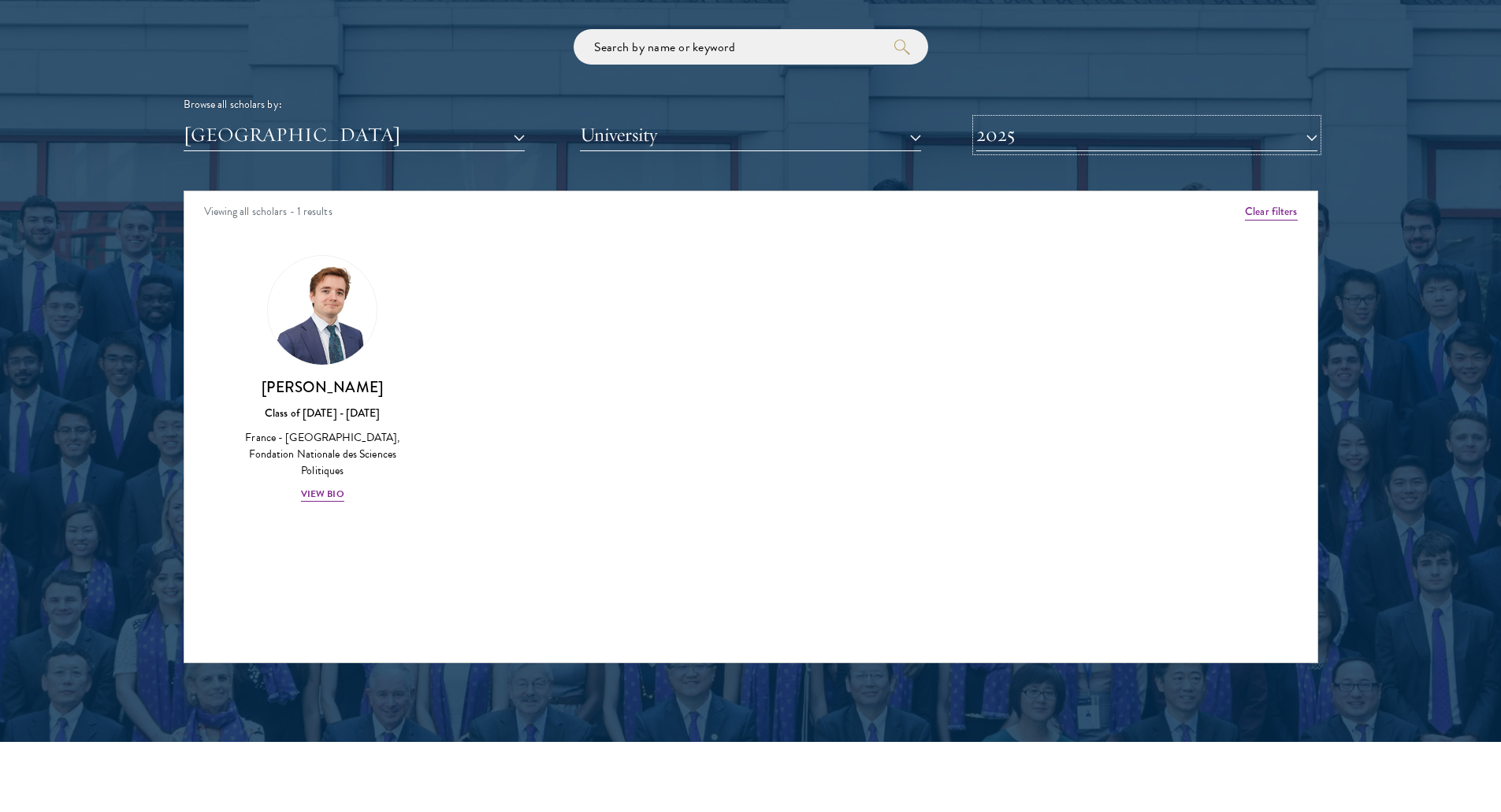
click at [1041, 127] on button "2025" at bounding box center [1146, 135] width 341 height 32
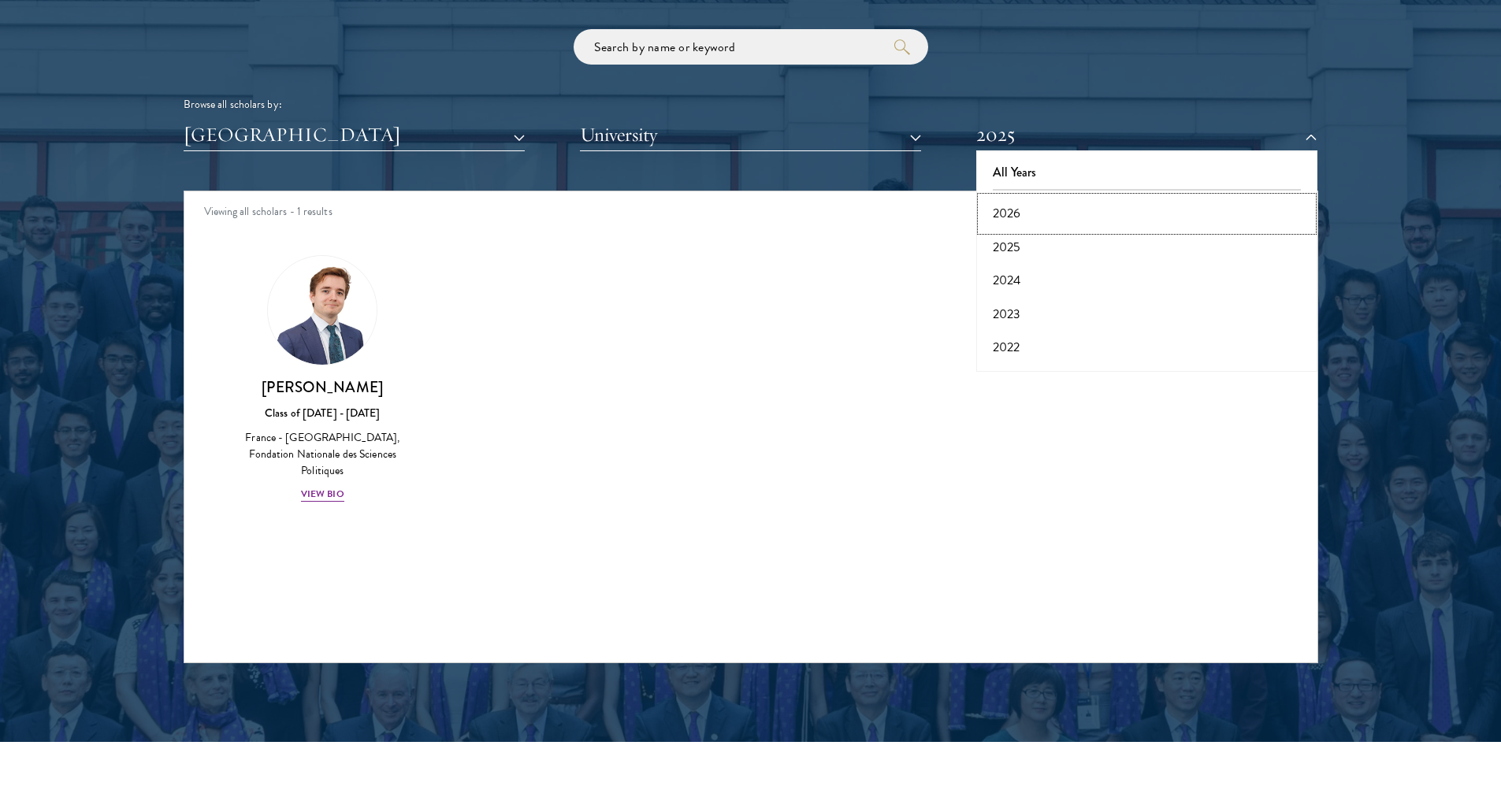
click at [1017, 210] on button "2026" at bounding box center [1146, 213] width 332 height 33
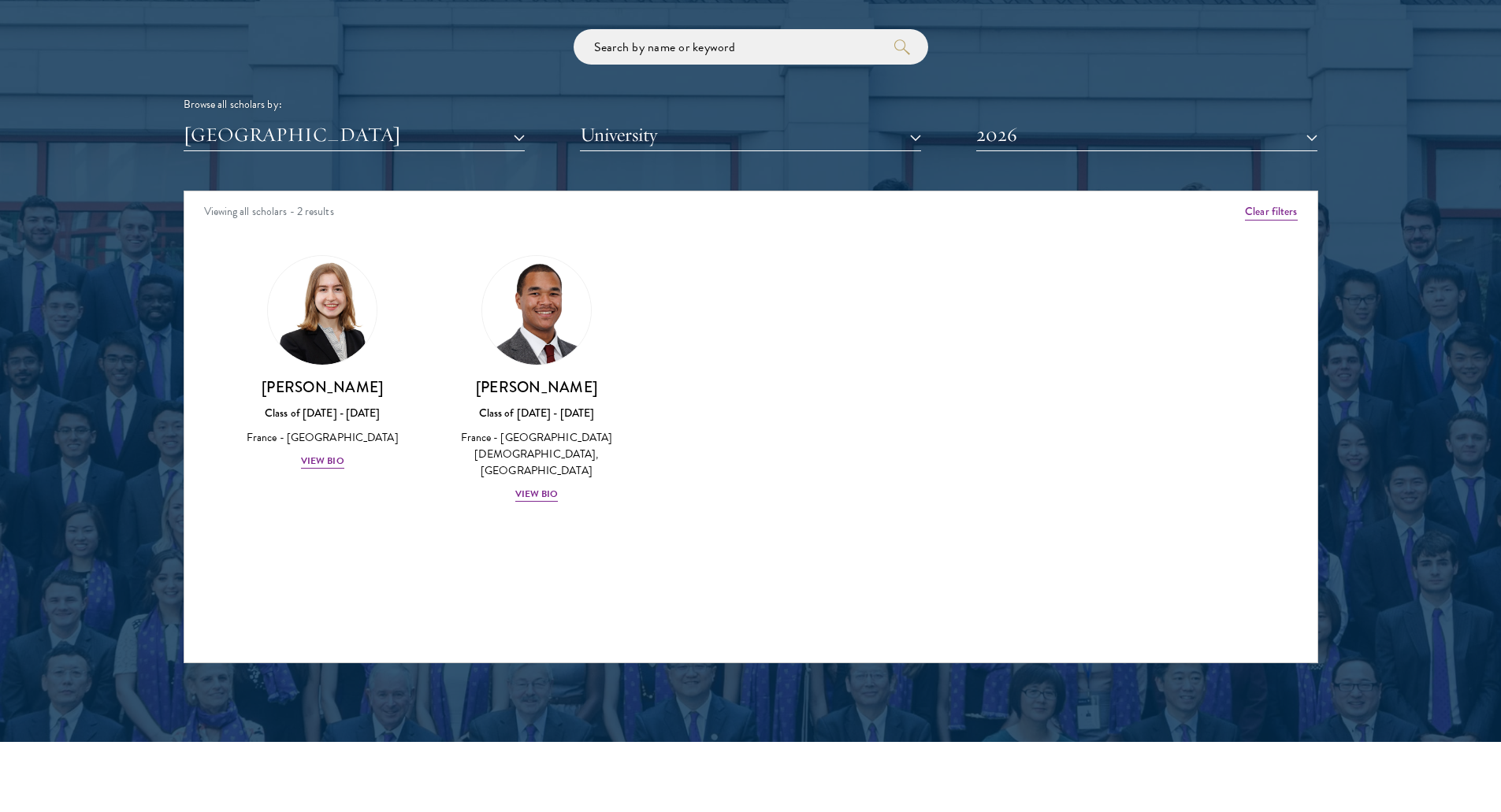
click at [804, 353] on div "Amber Class of [DATE] - [DATE] [GEOGRAPHIC_DATA] - [GEOGRAPHIC_DATA] View Bio C…" at bounding box center [751, 393] width 1133 height 315
